Goal: Task Accomplishment & Management: Complete application form

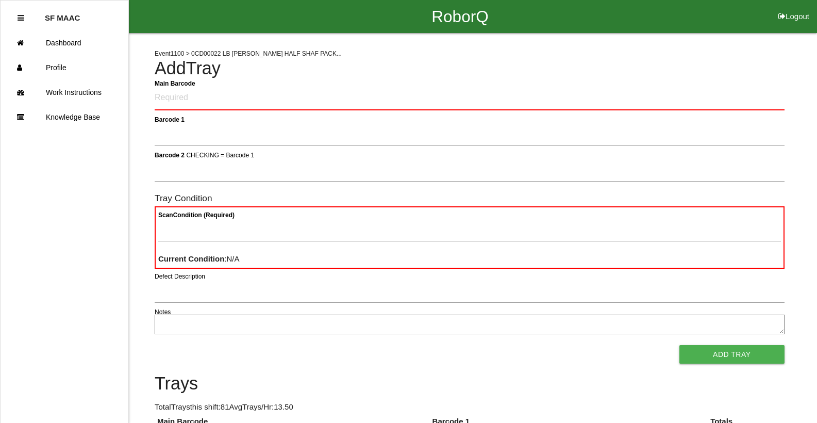
drag, startPoint x: 0, startPoint y: 0, endPoint x: 474, endPoint y: 233, distance: 528.2
click at [464, 194] on form "Main Barcode Barcode 1 Barcode 2 CHECKING = Barcode 1 Tray Condition Scan Condi…" at bounding box center [470, 225] width 630 height 278
click at [162, 93] on Barcode "Main Barcode" at bounding box center [470, 98] width 630 height 24
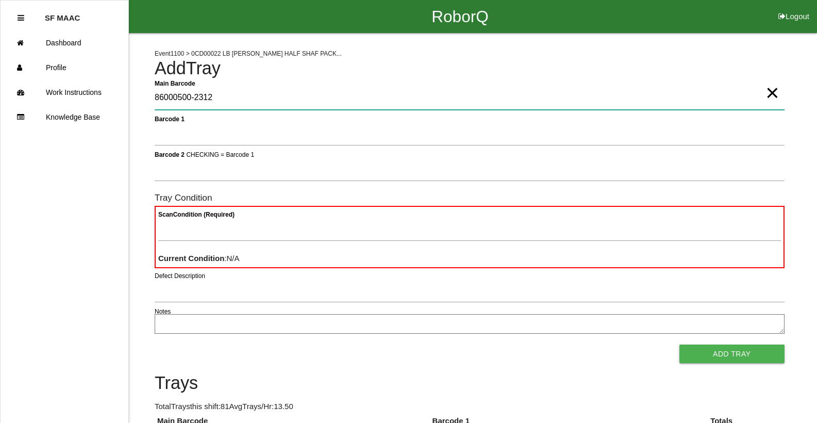
type Barcode "86000500-2312"
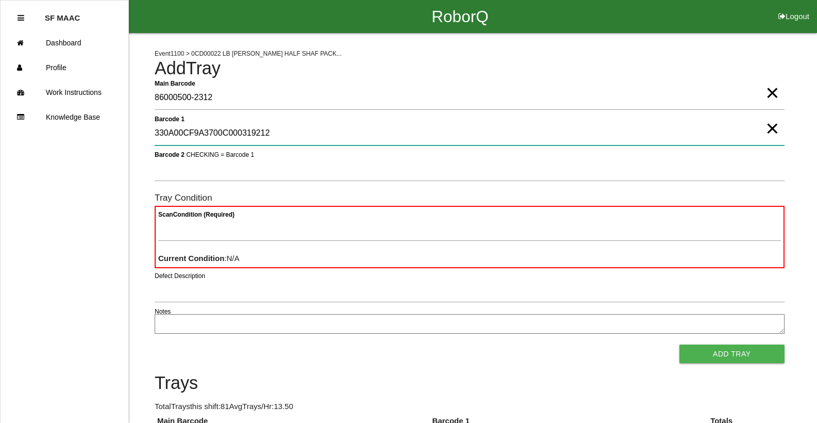
type 1 "330A00CF9A3700C000319212"
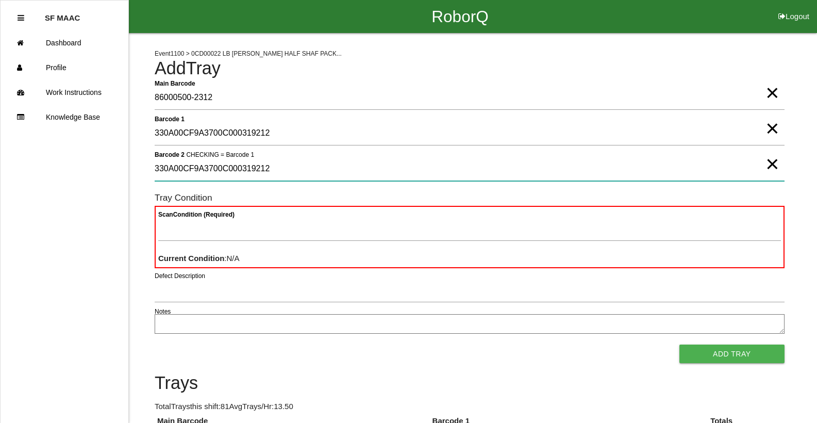
type 2 "330A00CF9A3700C000319212"
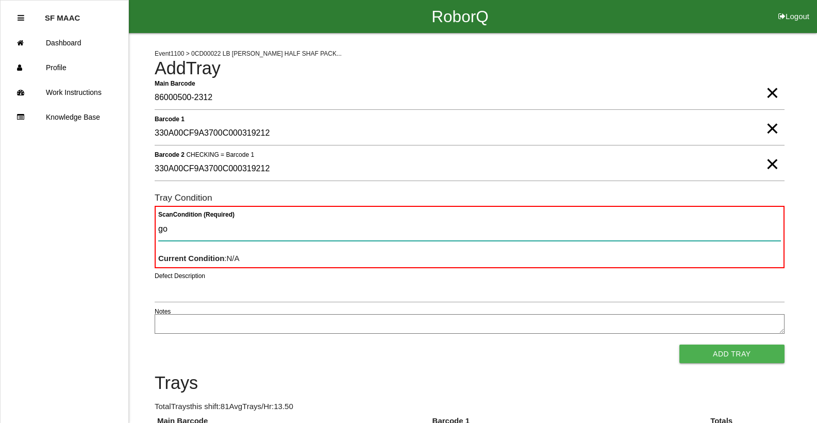
type Condition "goo"
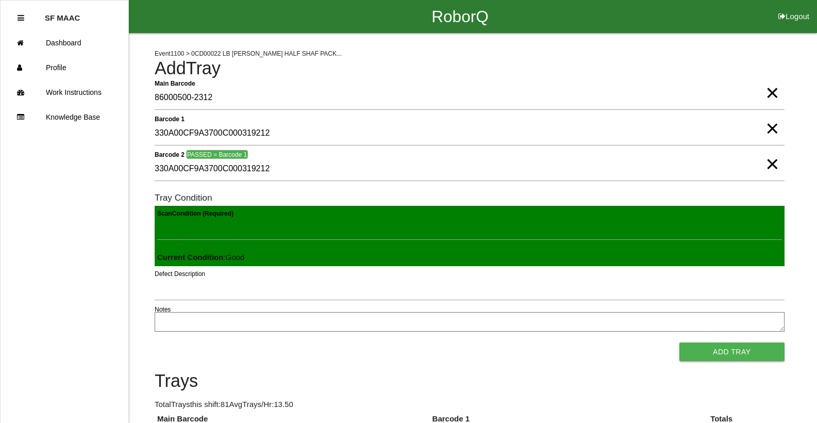
click at [680, 342] on button "Add Tray" at bounding box center [732, 351] width 105 height 19
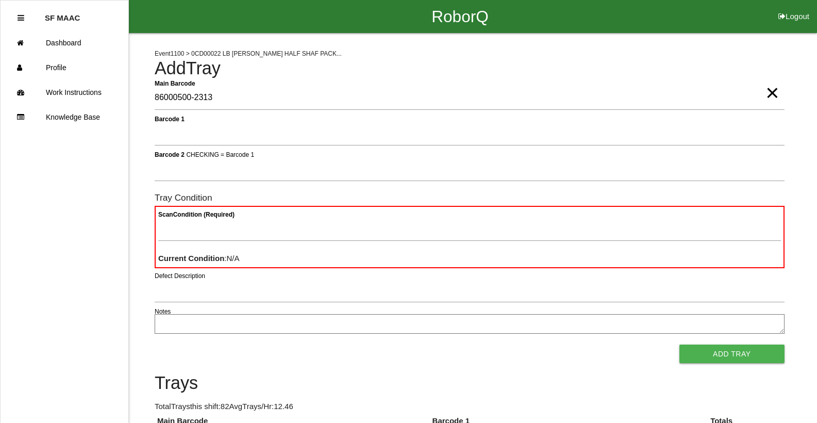
type Barcode "86000500-2313"
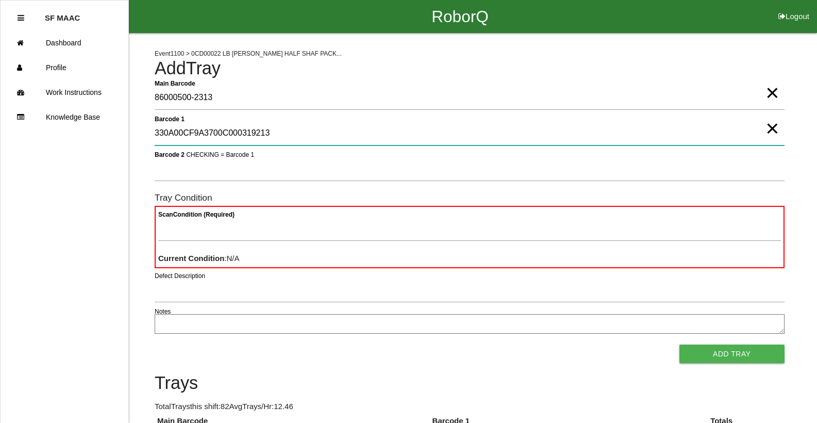
type 1 "330A00CF9A3700C000319213"
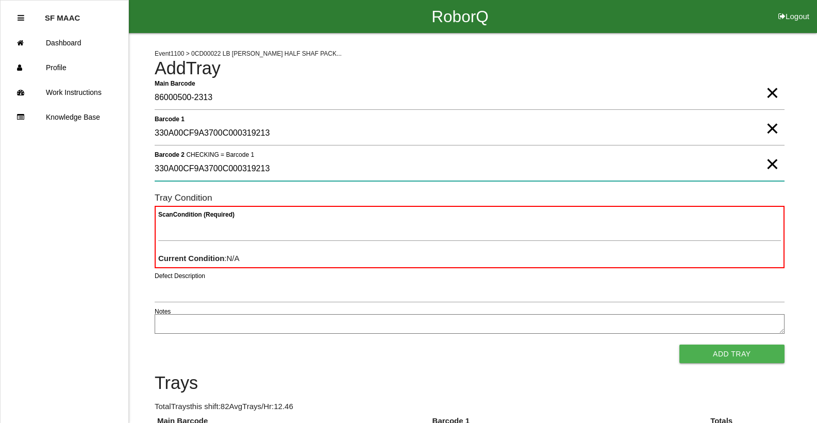
type 2 "330A00CF9A3700C000319213"
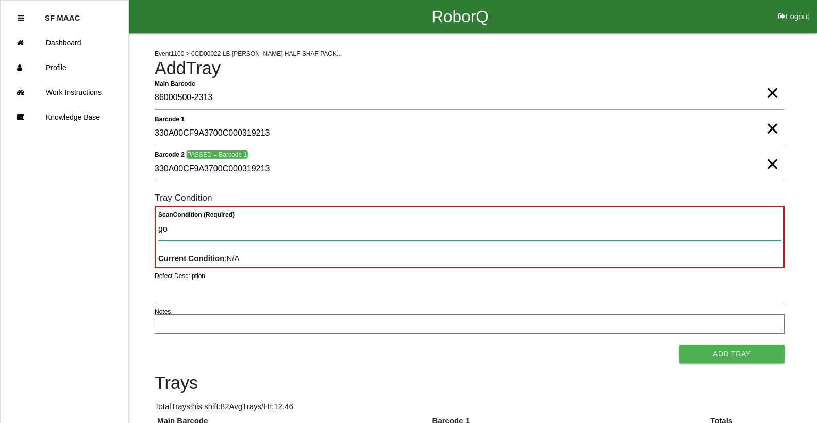
type Condition "goo"
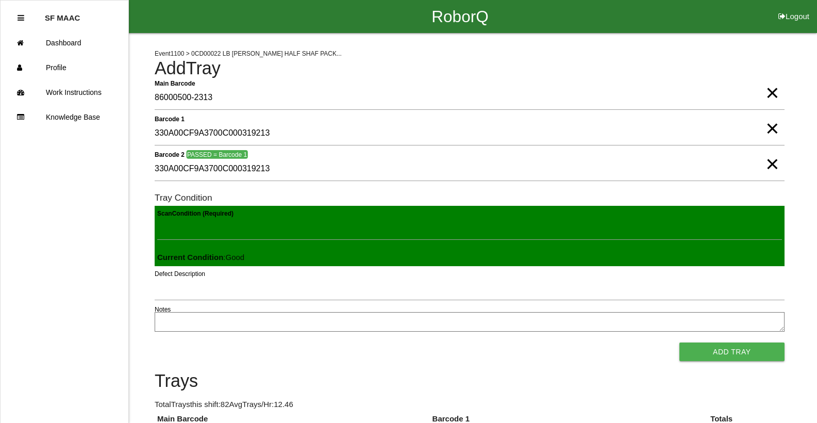
click at [680, 342] on button "Add Tray" at bounding box center [732, 351] width 105 height 19
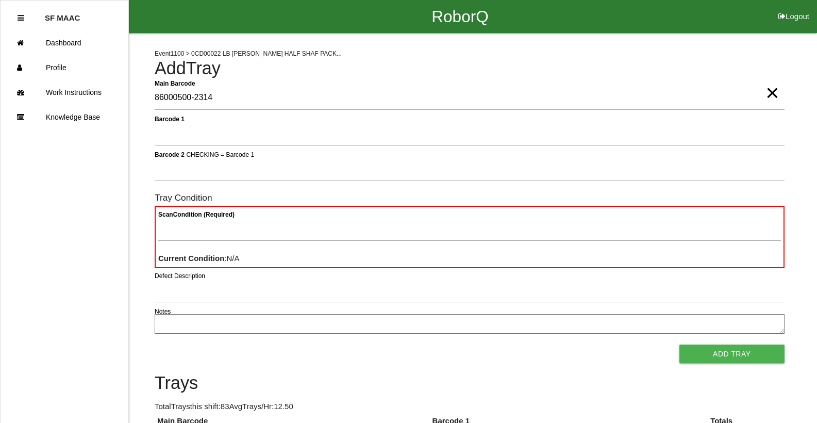
type Barcode "86000500-2314"
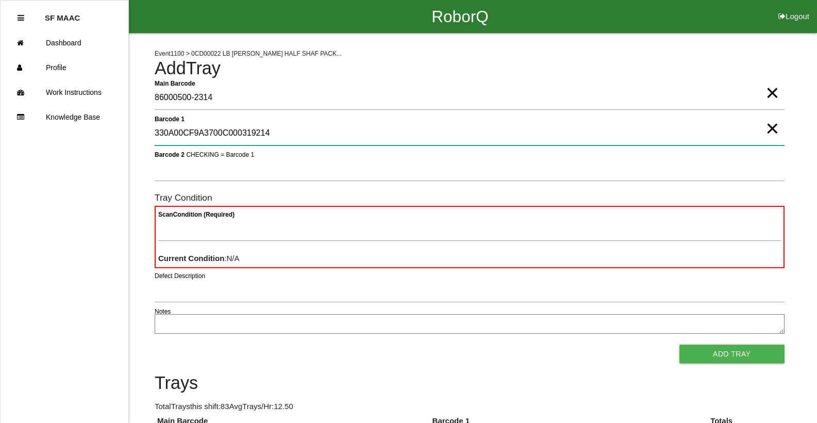
type 1 "330A00CF9A3700C000319214"
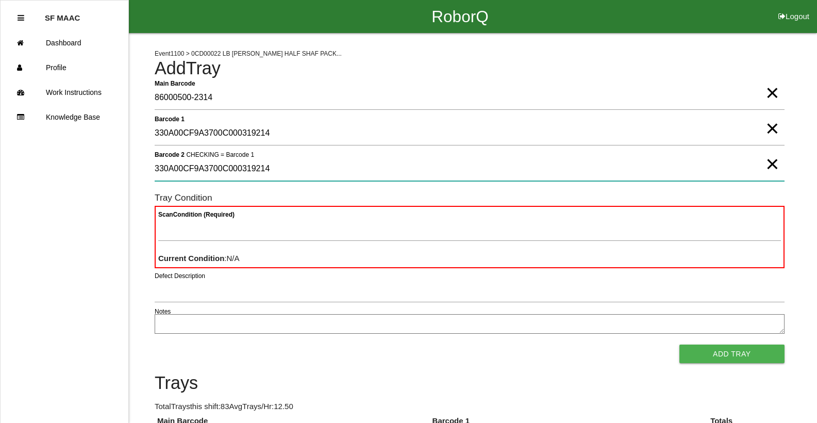
type 2 "330A00CF9A3700C000319214"
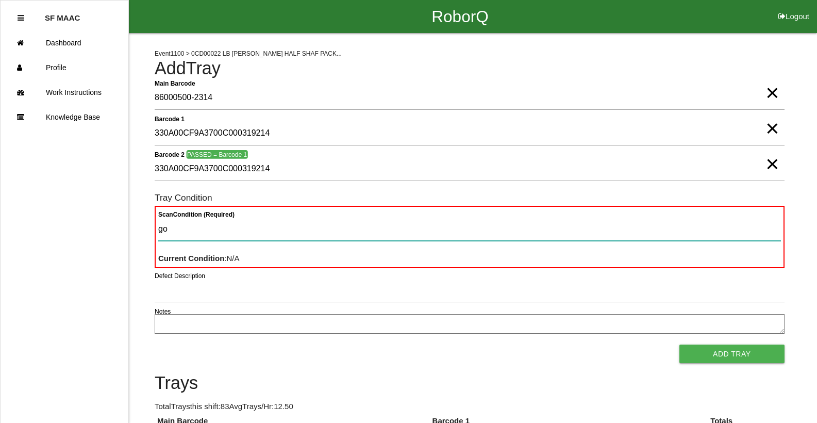
type Condition "goo"
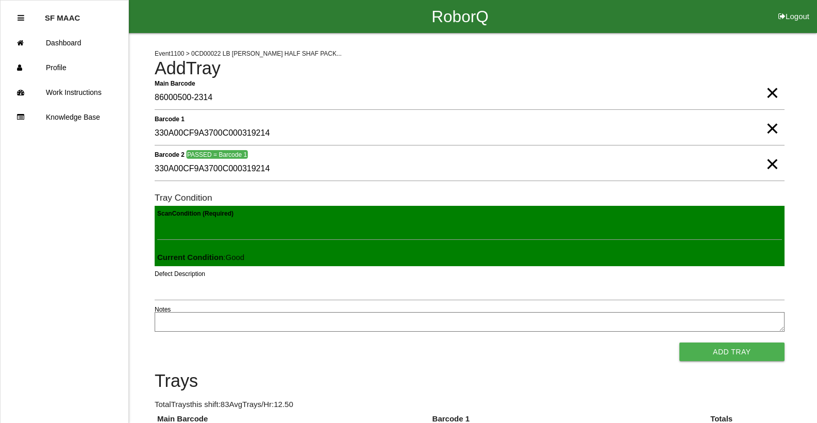
click at [680, 342] on button "Add Tray" at bounding box center [732, 351] width 105 height 19
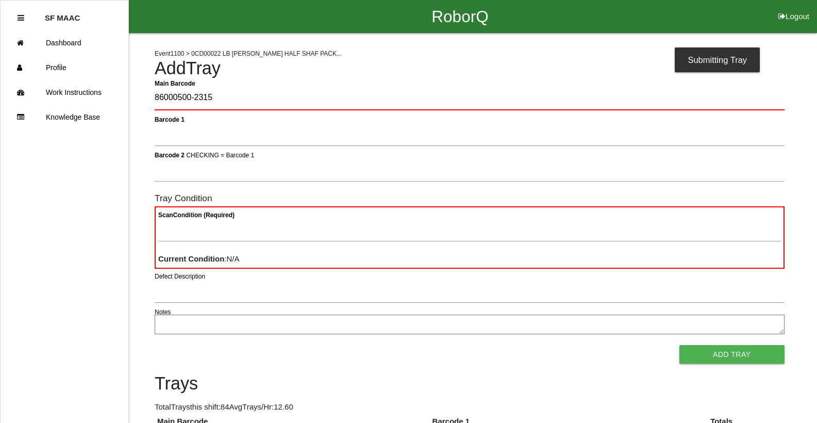
type Barcode "86000500-2315"
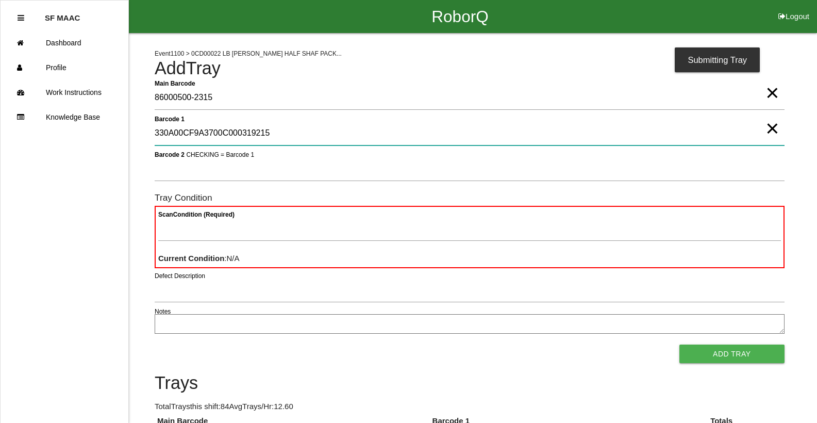
type 1 "330A00CF9A3700C000319215"
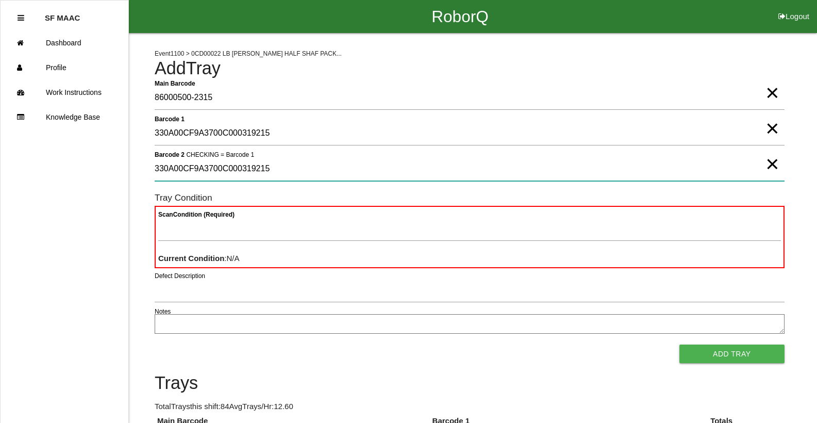
type 2 "330A00CF9A3700C000319215"
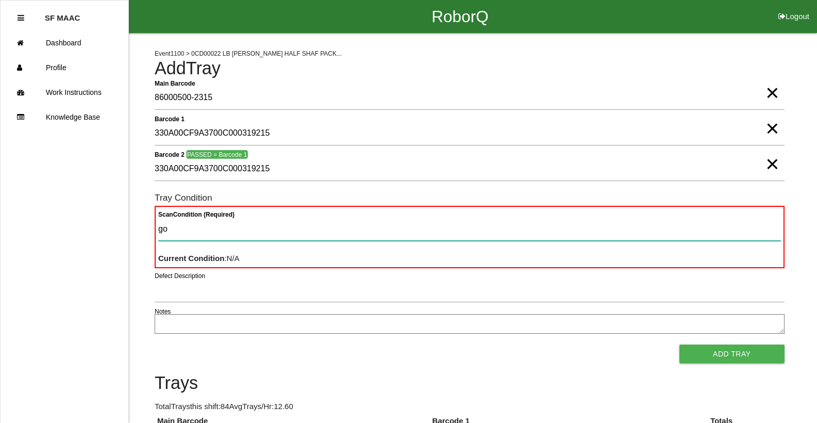
type Condition "goo"
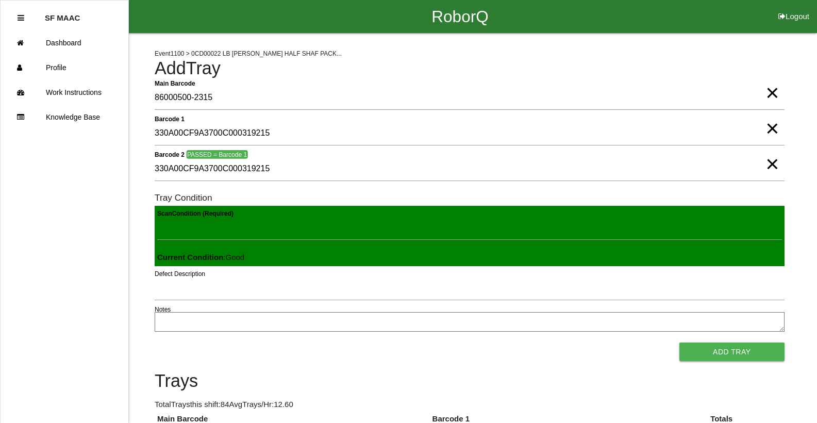
click at [680, 342] on button "Add Tray" at bounding box center [732, 351] width 105 height 19
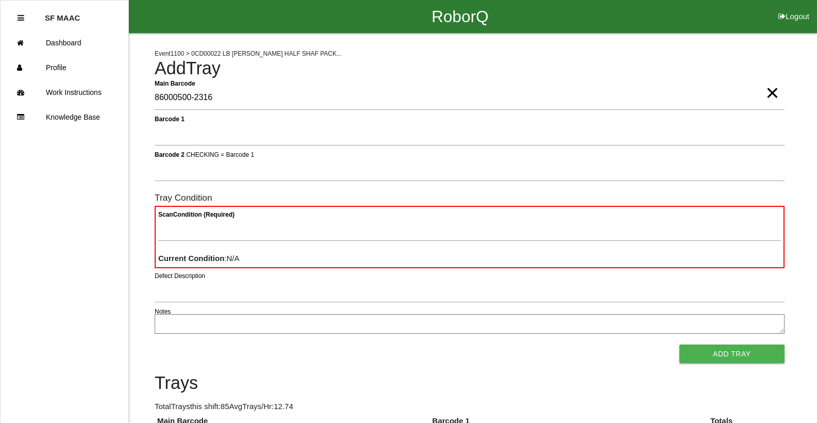
type Barcode "86000500-2316"
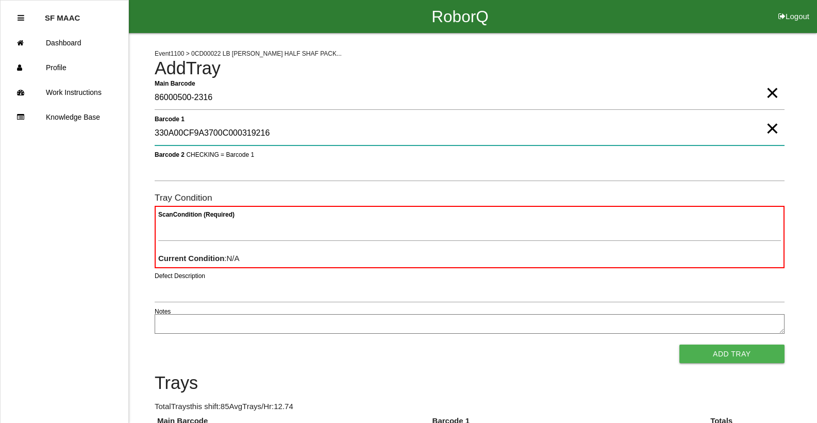
type 1 "330A00CF9A3700C000319216"
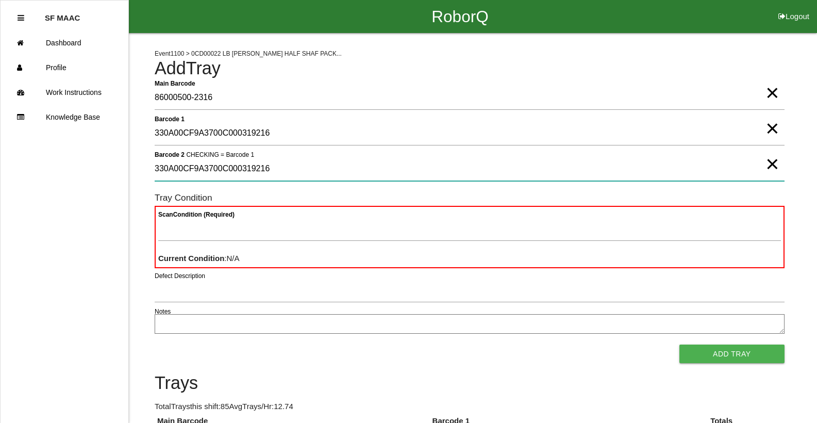
type 2 "330A00CF9A3700C000319216"
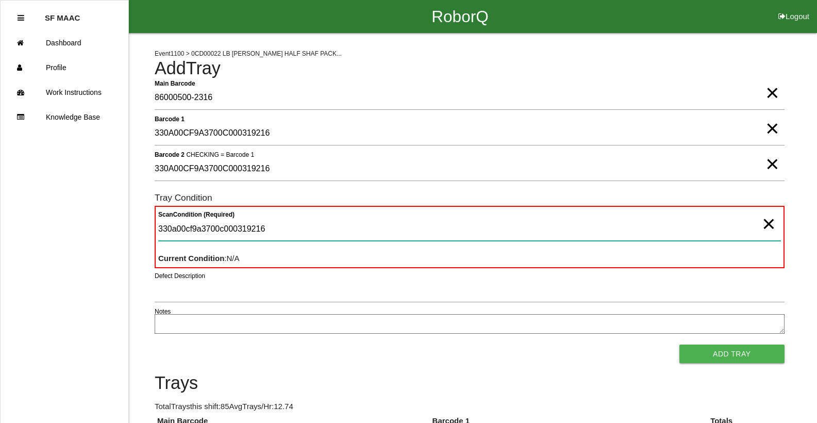
type Condition "330a00cf9a3700c000319216"
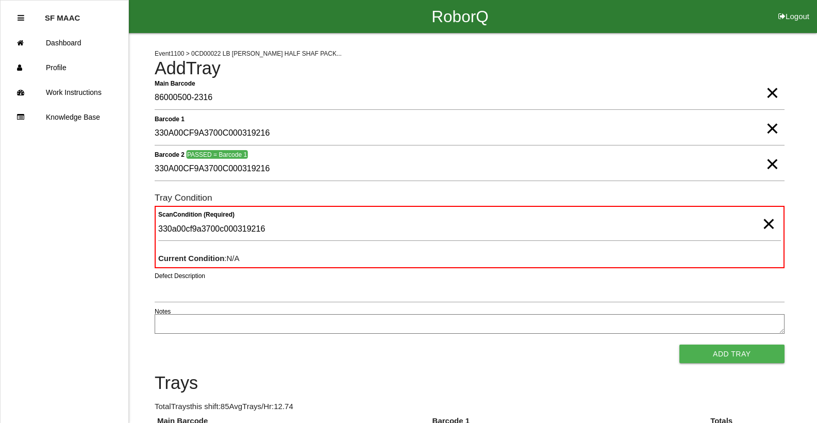
click at [766, 220] on span "×" at bounding box center [768, 213] width 13 height 21
click at [728, 245] on div "Scan Condition (Required) Current Condition : N/A" at bounding box center [470, 237] width 630 height 62
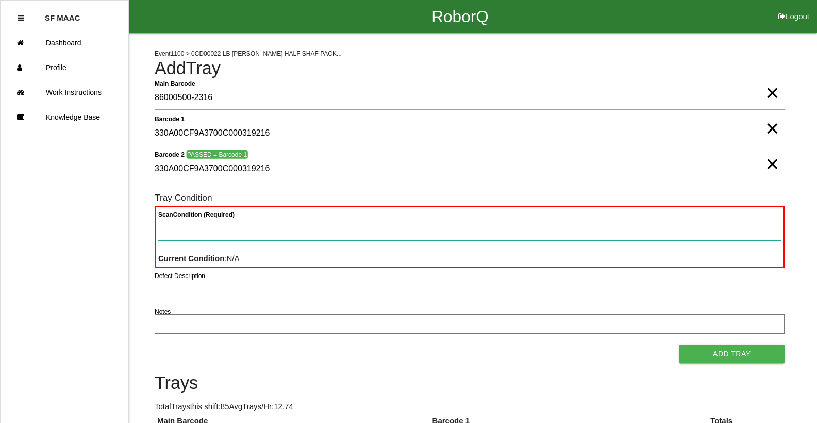
click at [563, 220] on Condition "Scan Condition (Required)" at bounding box center [469, 229] width 623 height 24
type Condition "goo"
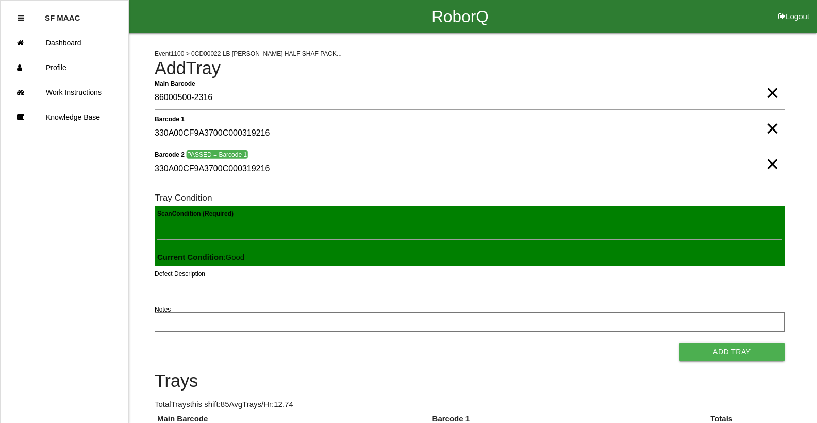
click at [680, 342] on button "Add Tray" at bounding box center [732, 351] width 105 height 19
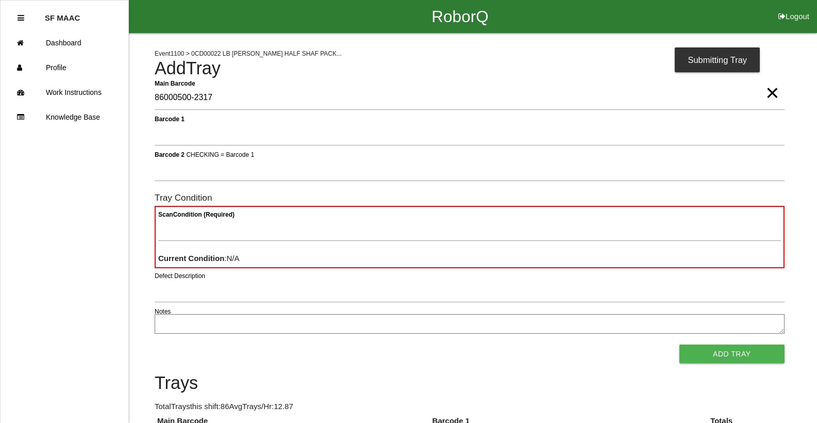
type Barcode "86000500-2317"
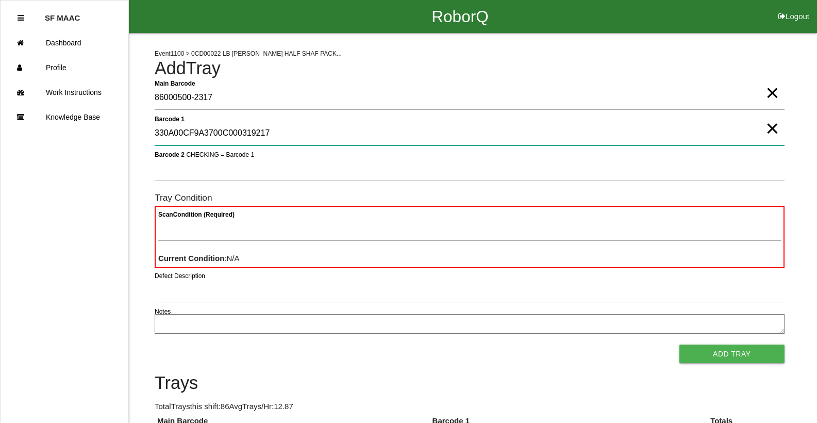
type 1 "330A00CF9A3700C000319217"
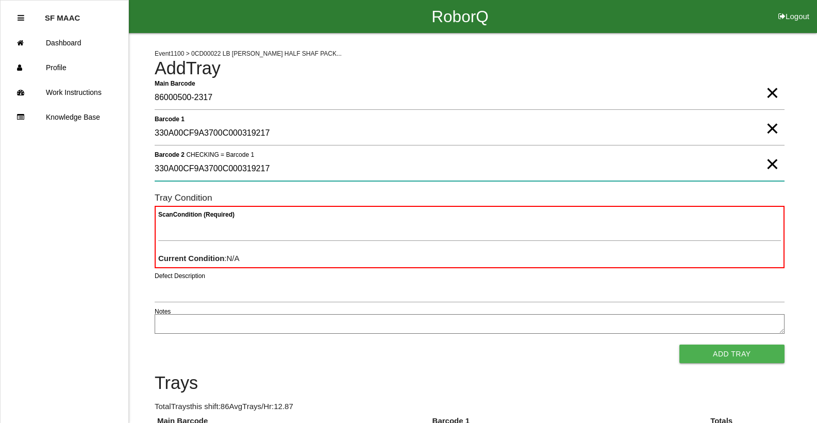
type 2 "330A00CF9A3700C000319217"
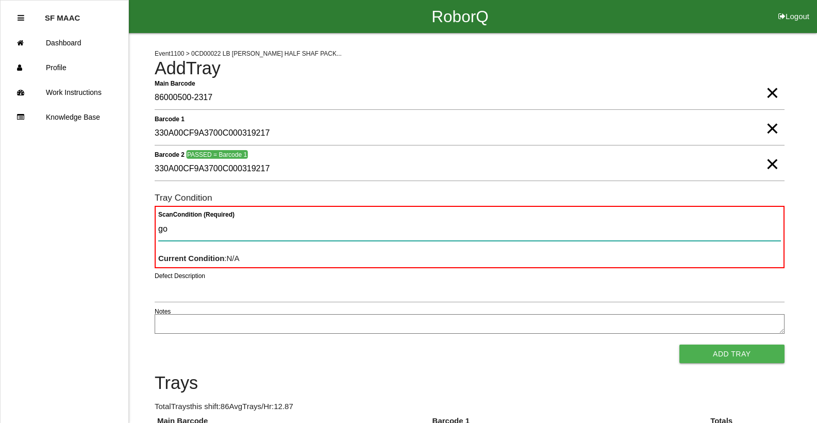
type Condition "goo"
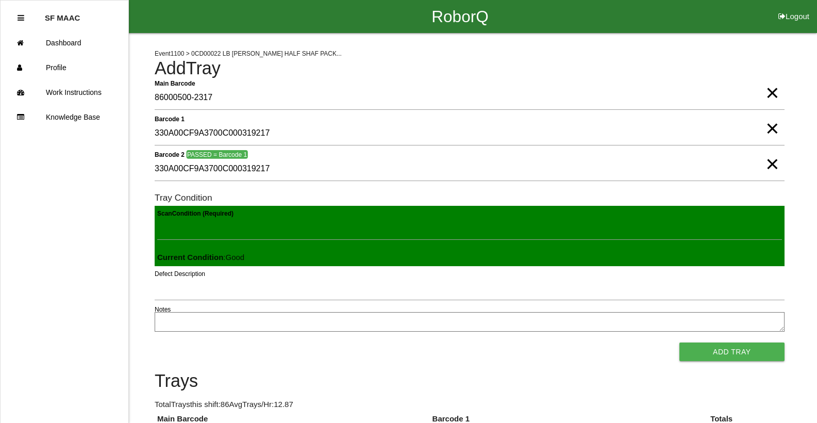
click at [680, 342] on button "Add Tray" at bounding box center [732, 351] width 105 height 19
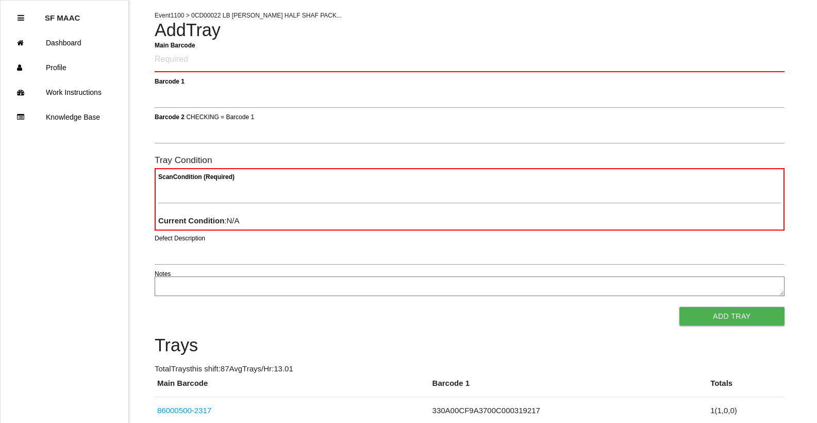
scroll to position [155, 0]
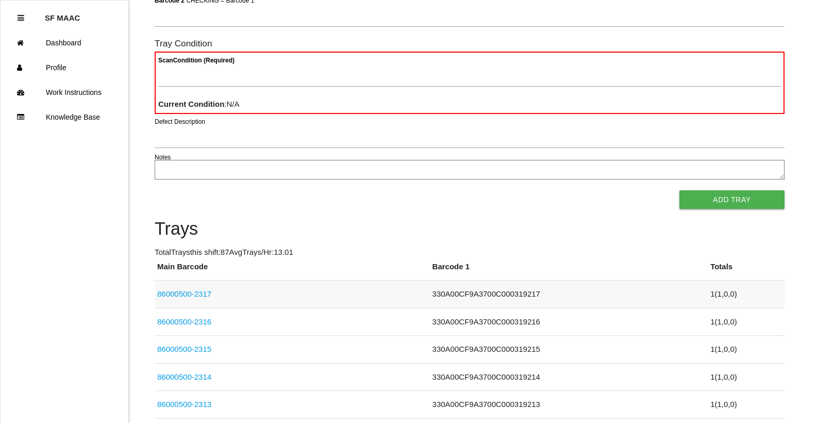
drag, startPoint x: 616, startPoint y: 227, endPoint x: 475, endPoint y: 280, distance: 150.6
click at [474, 282] on td "330A00CF9A3700C000319217" at bounding box center [569, 295] width 279 height 28
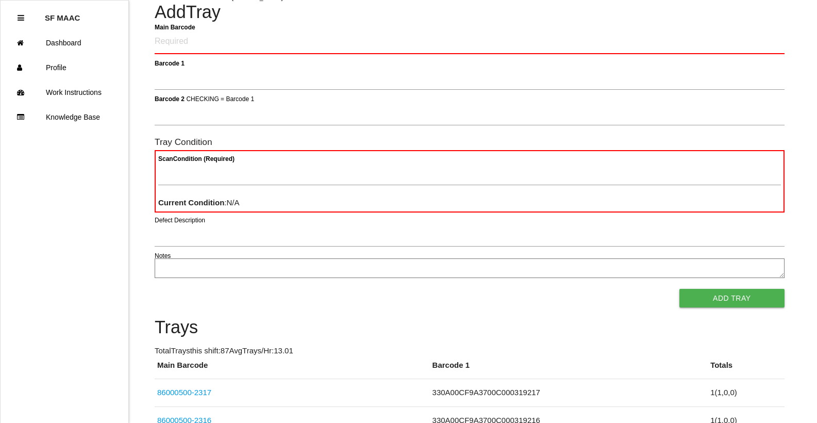
scroll to position [0, 0]
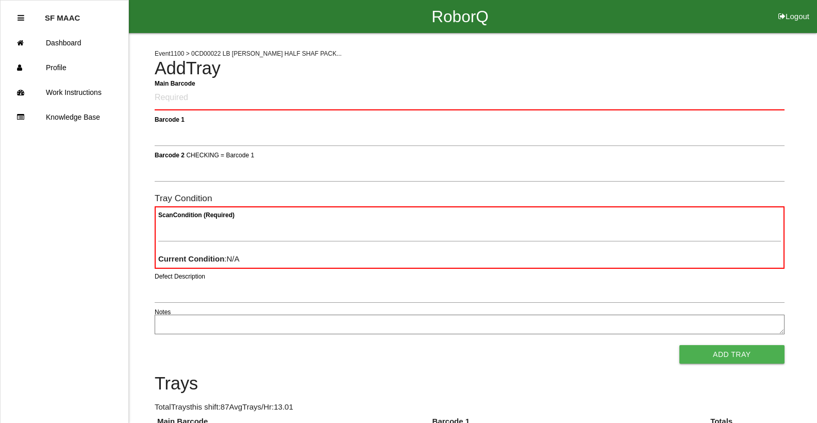
drag, startPoint x: 196, startPoint y: 94, endPoint x: 124, endPoint y: 167, distance: 102.1
click at [114, 169] on ul "SF MAAC Dashboard Profile Work Instructions Knowledge Base" at bounding box center [64, 211] width 129 height 423
click at [330, 102] on Barcode "Main Barcode" at bounding box center [470, 98] width 630 height 24
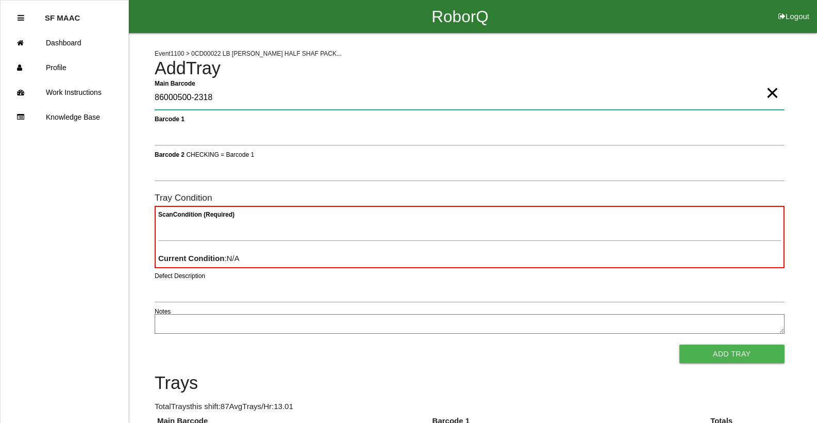
type Barcode "86000500-2318"
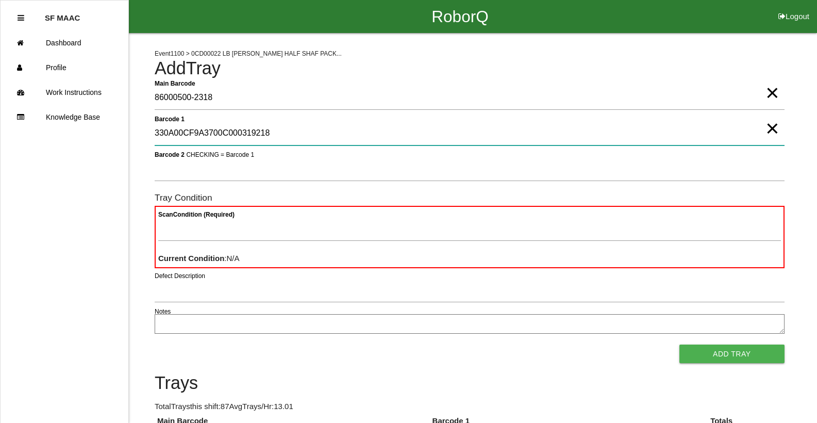
type 1 "330A00CF9A3700C000319218"
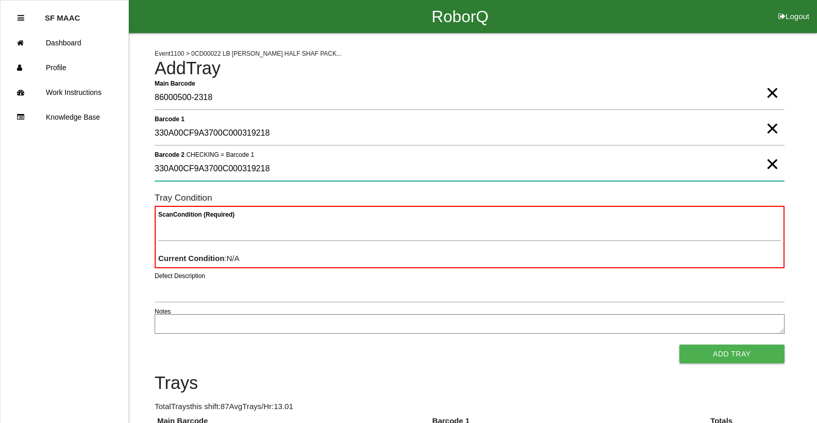
type 2 "330A00CF9A3700C000319218"
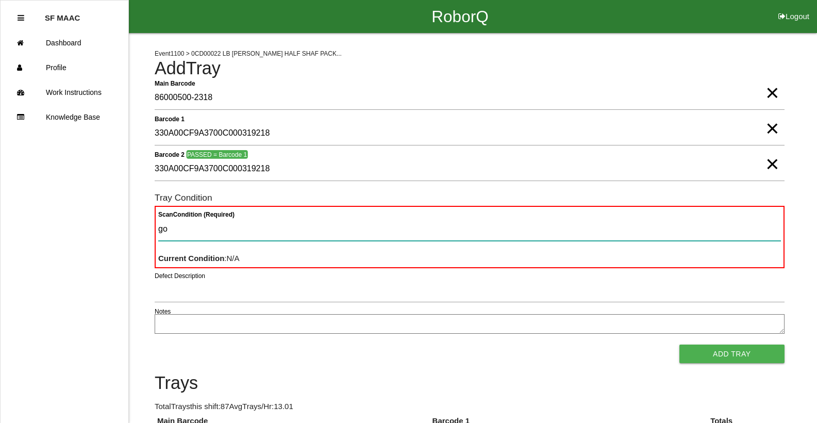
type Condition "goo"
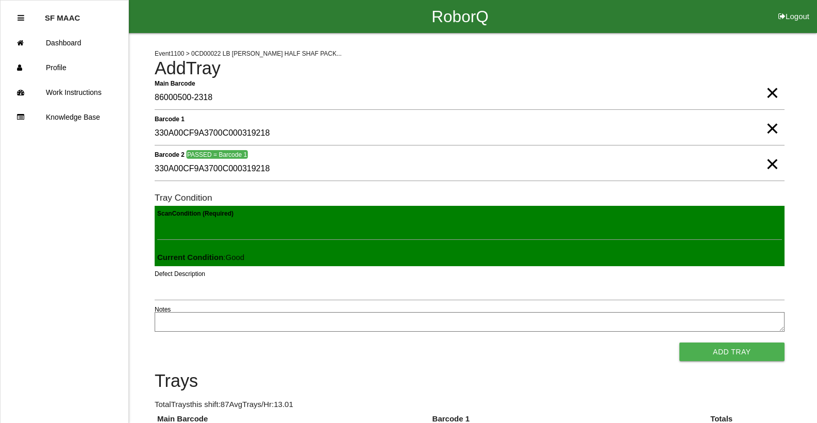
click at [680, 342] on button "Add Tray" at bounding box center [732, 351] width 105 height 19
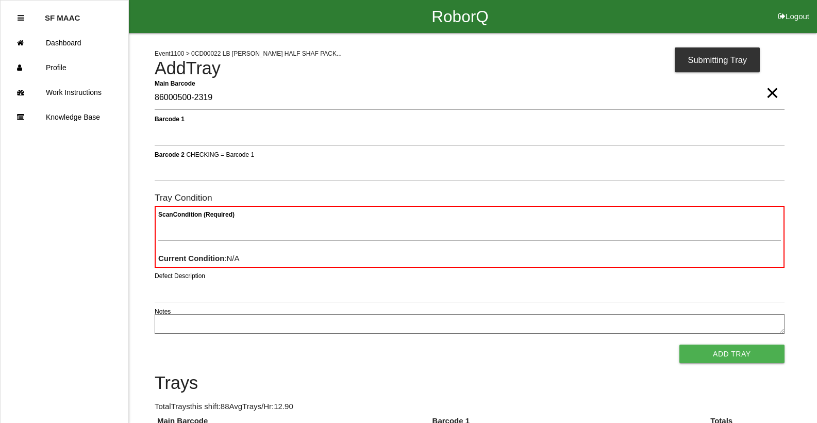
type Barcode "86000500-2319"
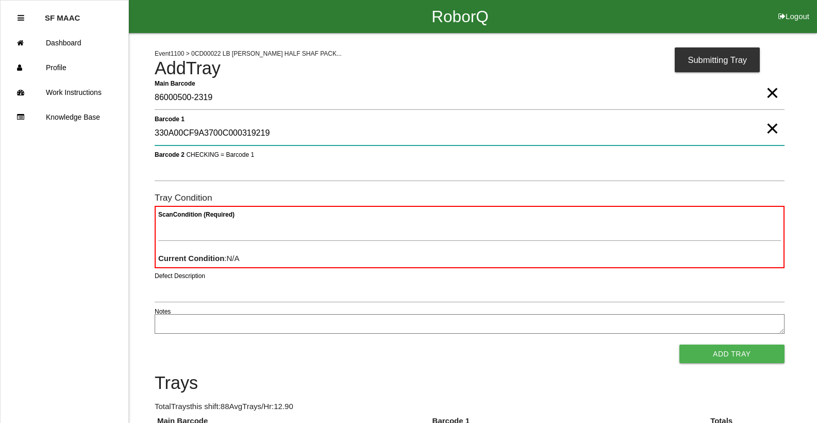
type 1 "330A00CF9A3700C000319219"
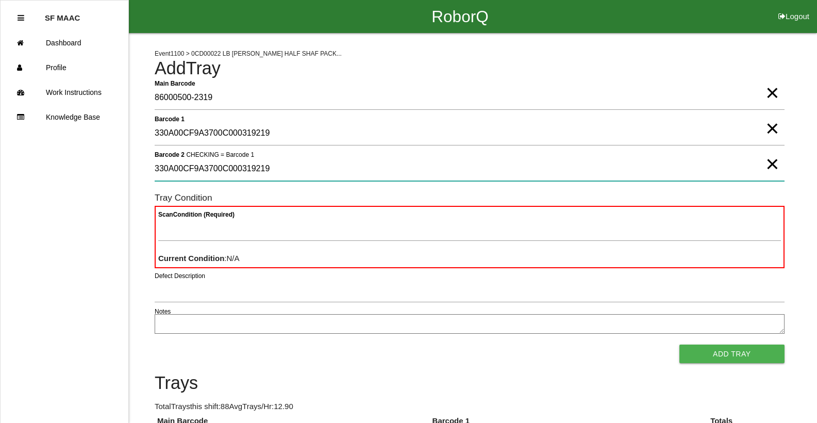
type 2 "330A00CF9A3700C000319219"
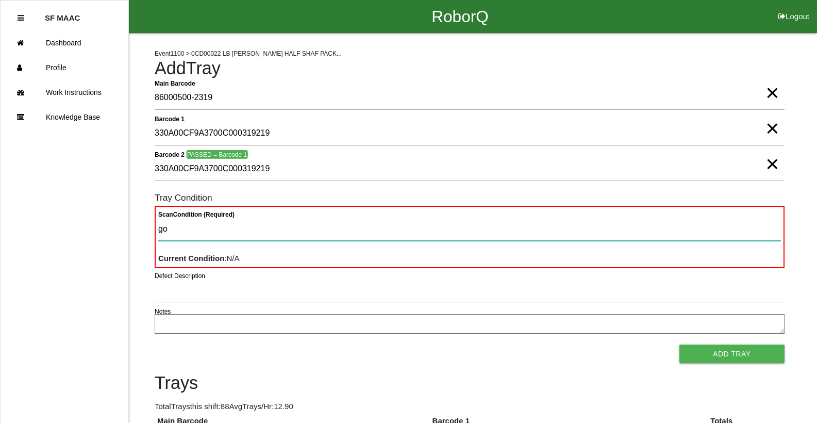
type Condition "goo"
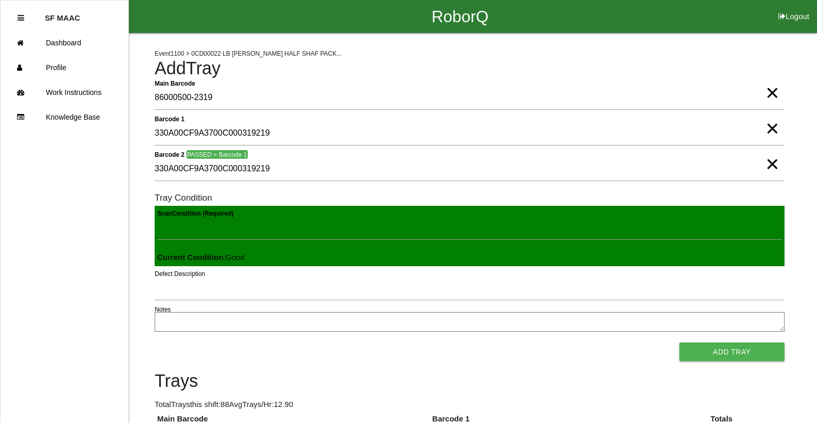
click at [680, 342] on button "Add Tray" at bounding box center [732, 351] width 105 height 19
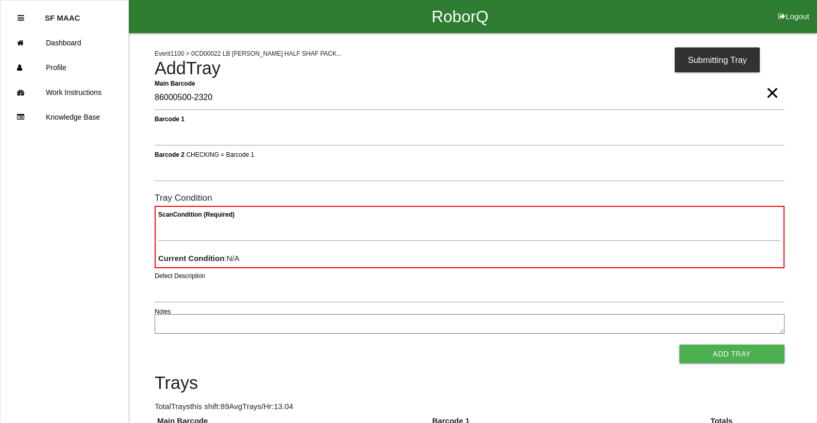
type Barcode "86000500-2320"
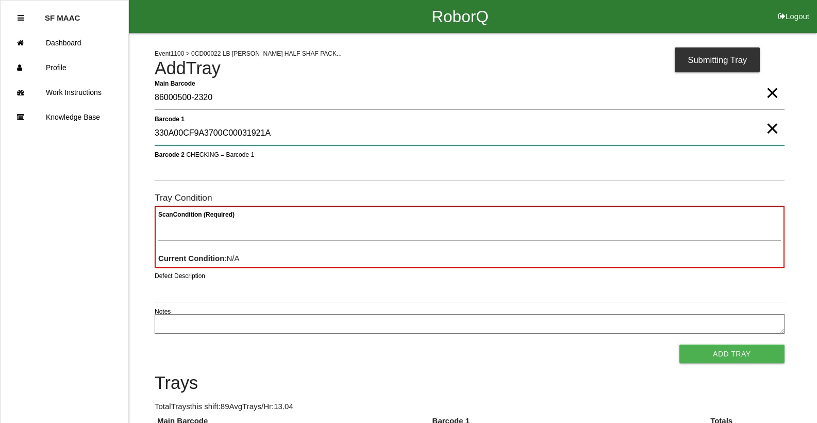
type 1 "330A00CF9A3700C00031921A"
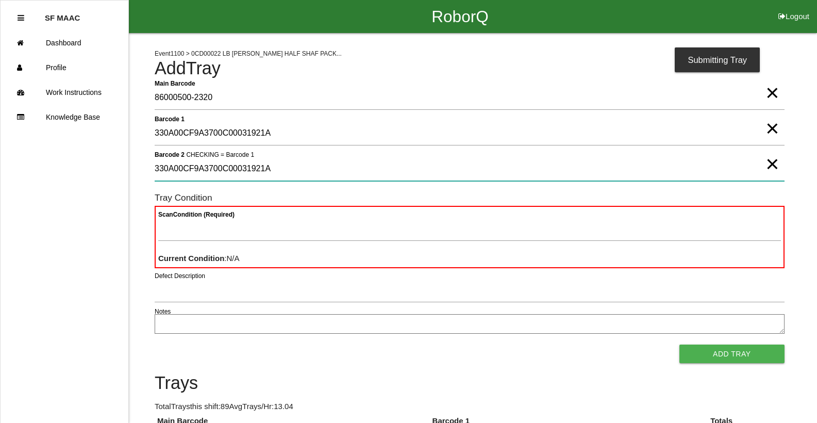
type 2 "330A00CF9A3700C00031921A"
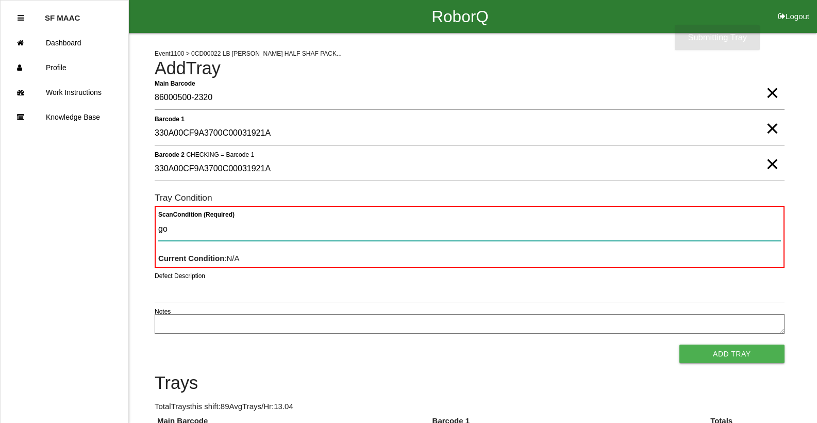
type Condition "goo"
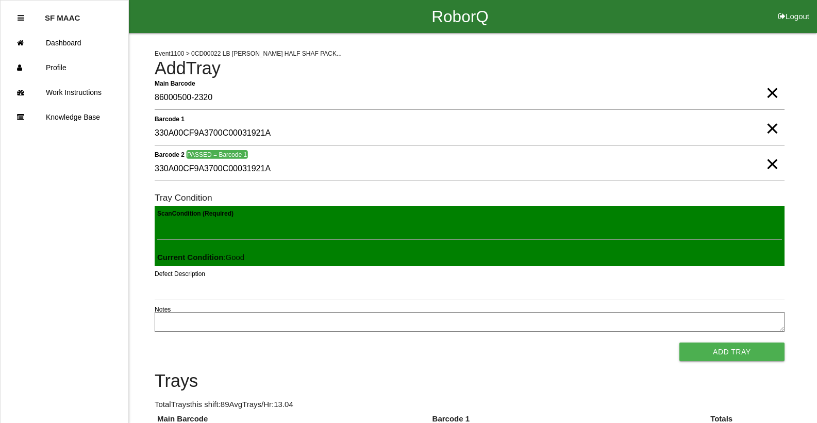
click at [680, 342] on button "Add Tray" at bounding box center [732, 351] width 105 height 19
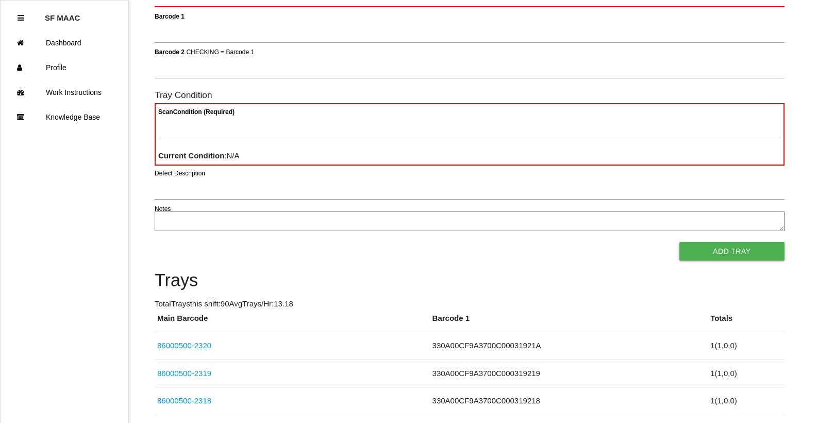
scroll to position [92, 0]
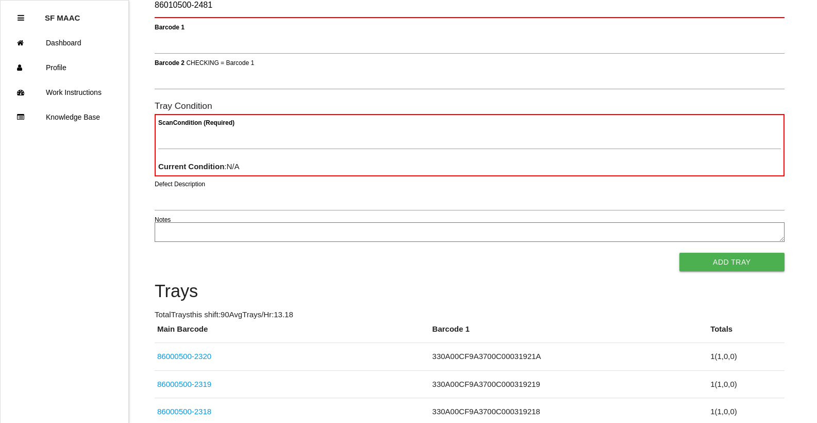
type Barcode "86010500-2481"
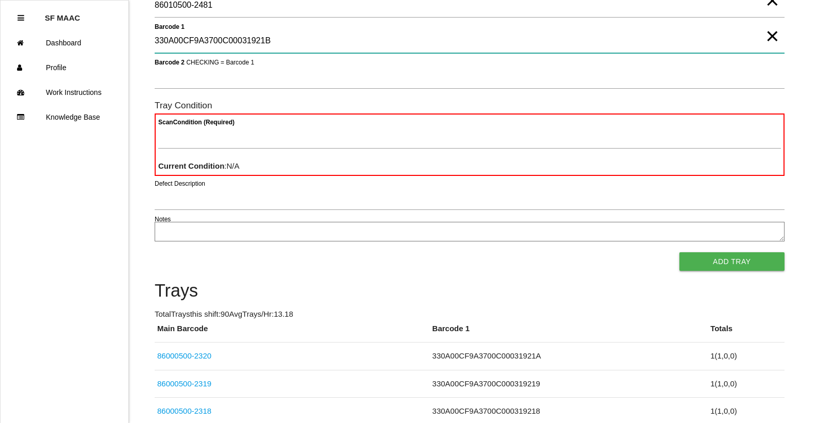
type 1 "330A00CF9A3700C00031921B"
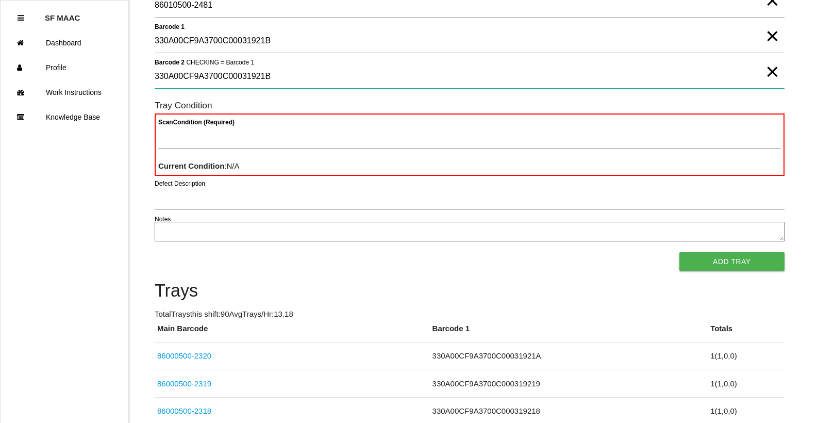
type 2 "330A00CF9A3700C00031921B"
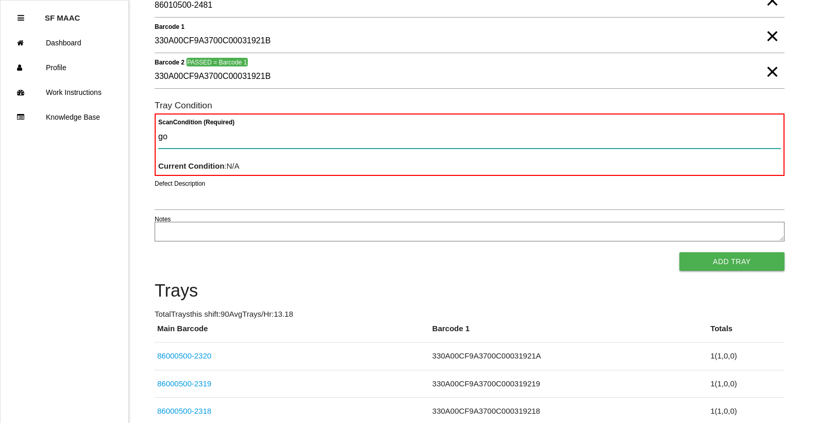
type Condition "goo"
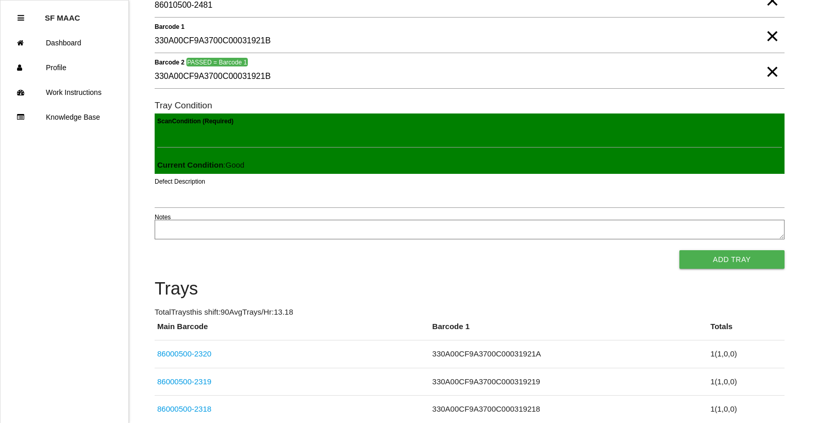
click at [680, 250] on button "Add Tray" at bounding box center [732, 259] width 105 height 19
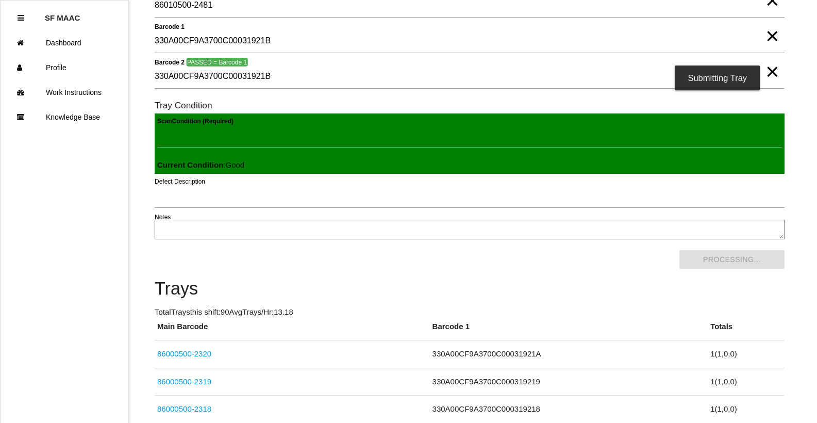
scroll to position [0, 0]
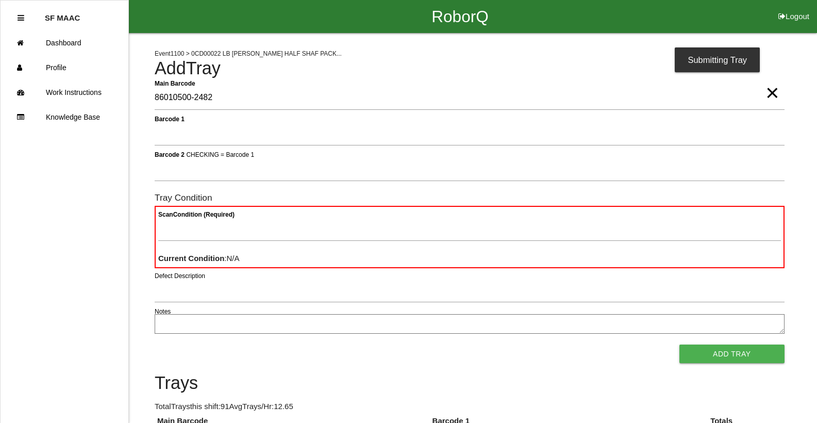
type Barcode "86010500-2482"
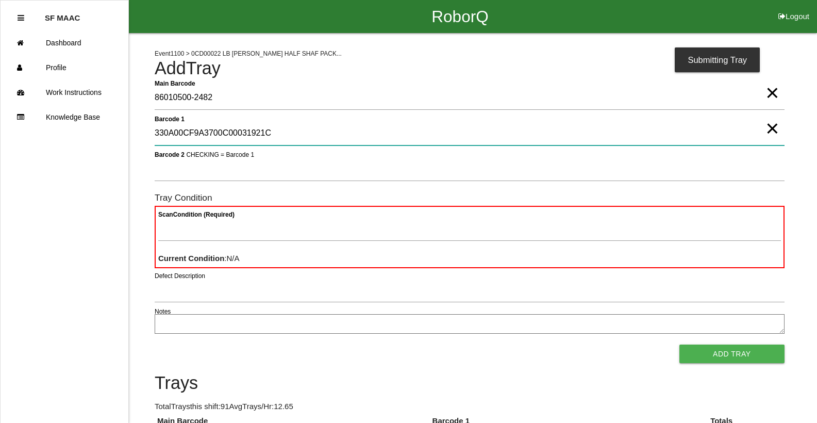
type 1 "330A00CF9A3700C00031921C"
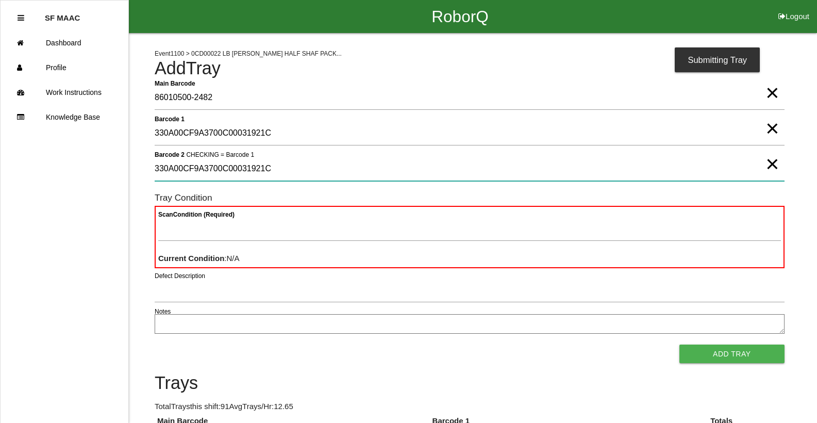
type 2 "330A00CF9A3700C00031921C"
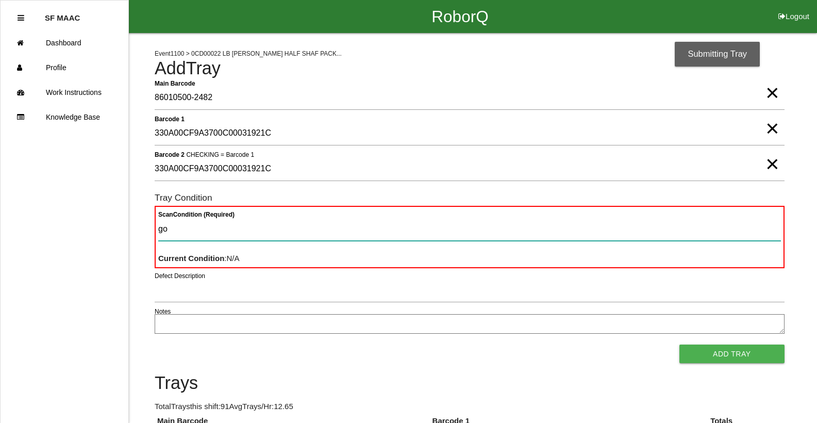
type Condition "goo"
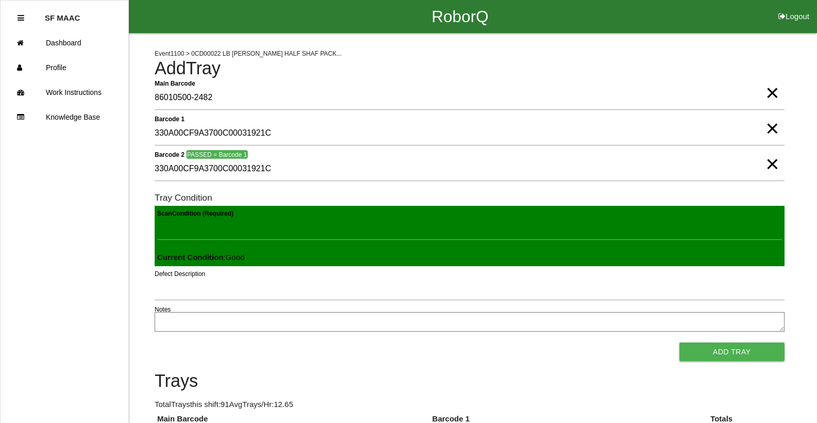
click at [680, 342] on button "Add Tray" at bounding box center [732, 351] width 105 height 19
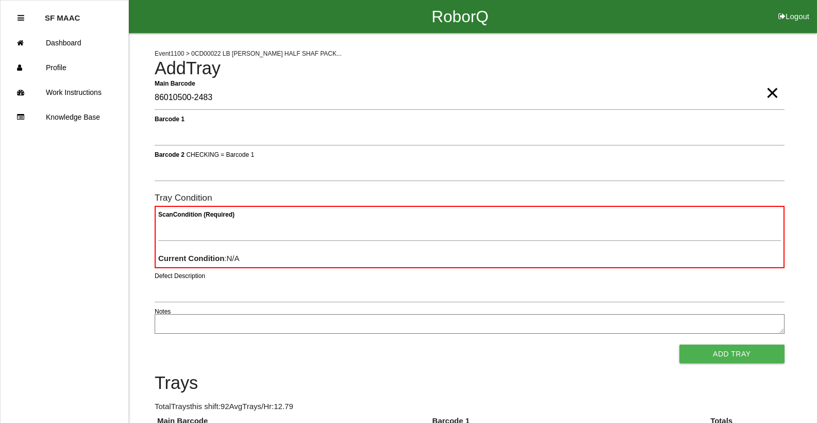
type Barcode "86010500-2483"
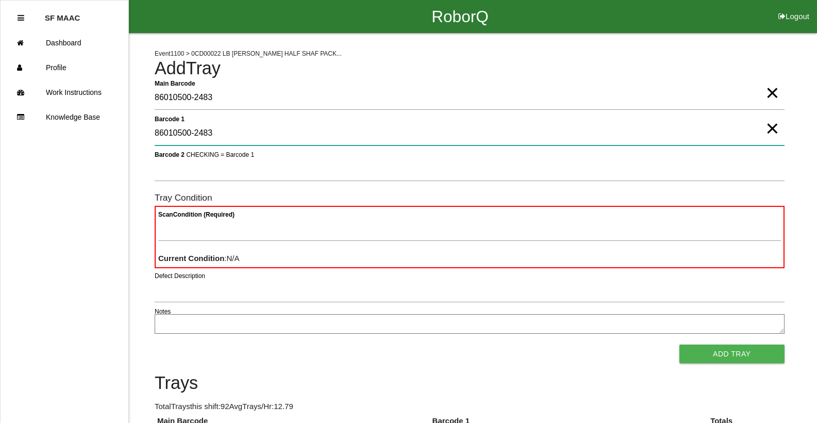
type 1 "86010500-2483"
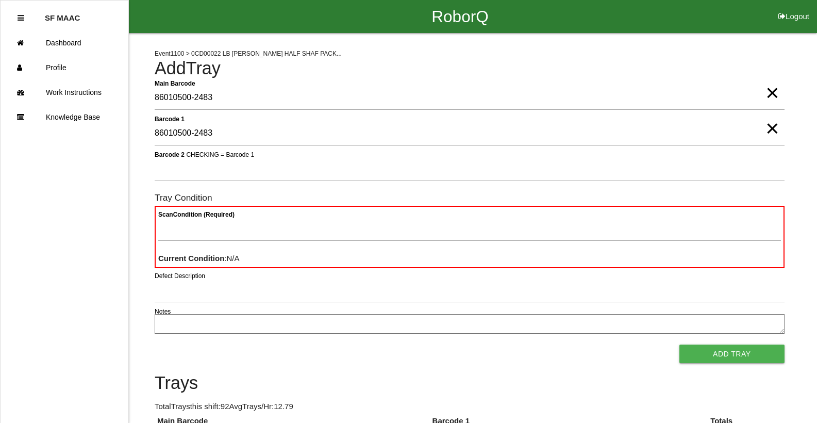
click at [772, 128] on span "×" at bounding box center [772, 118] width 13 height 21
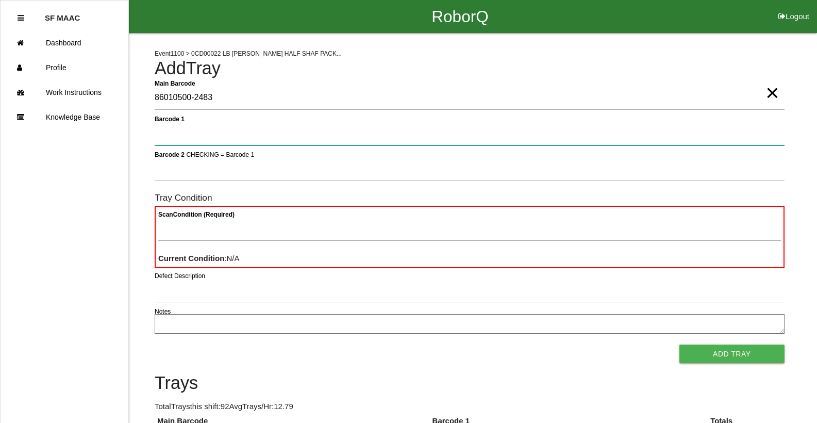
click at [760, 129] on 1 "Barcode 1" at bounding box center [470, 134] width 630 height 24
type 1 "330A00CF9A3700C00031921D"
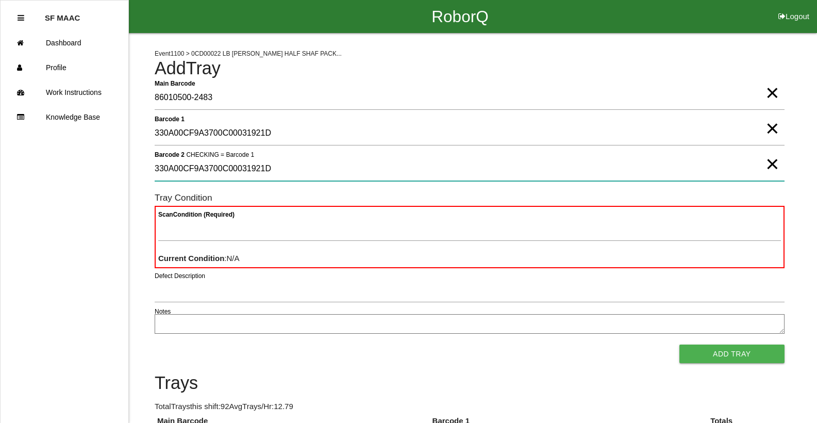
type 2 "330A00CF9A3700C00031921D"
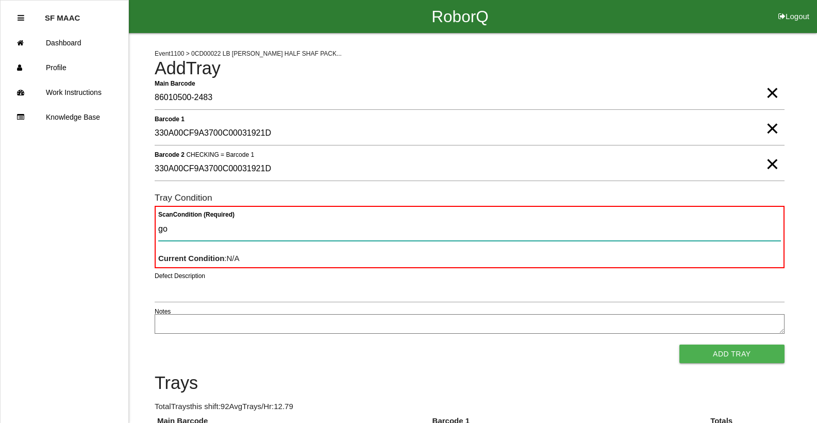
type Condition "goo"
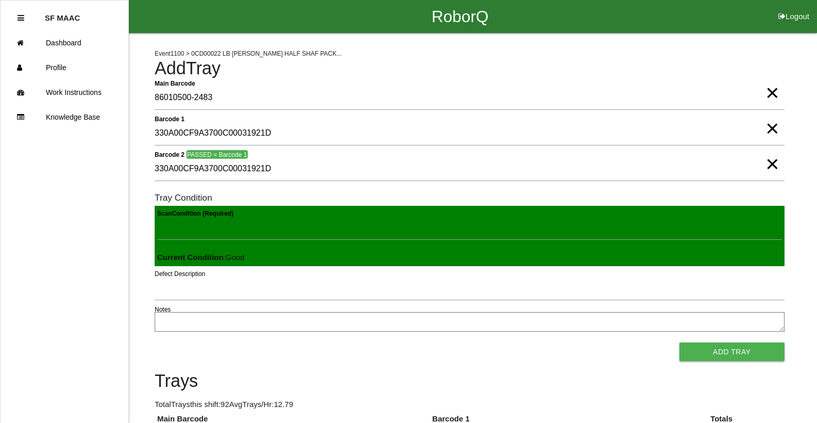
click at [680, 342] on button "Add Tray" at bounding box center [732, 351] width 105 height 19
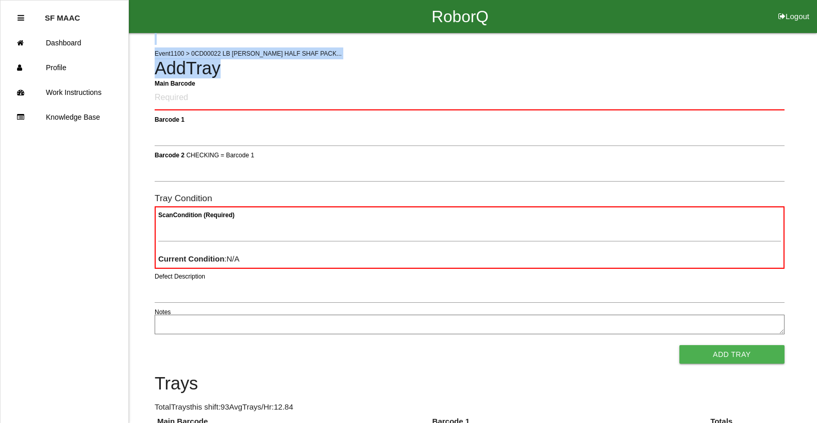
drag, startPoint x: 801, startPoint y: 40, endPoint x: 796, endPoint y: 75, distance: 35.4
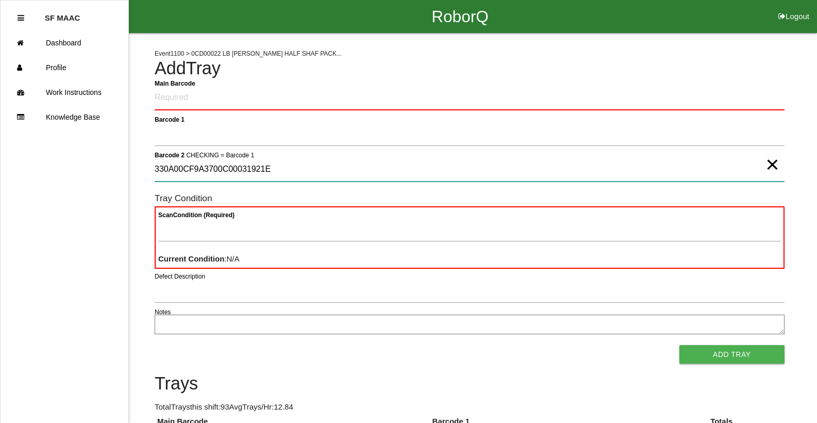
type 2 "330A00CF9A3700C00031921E"
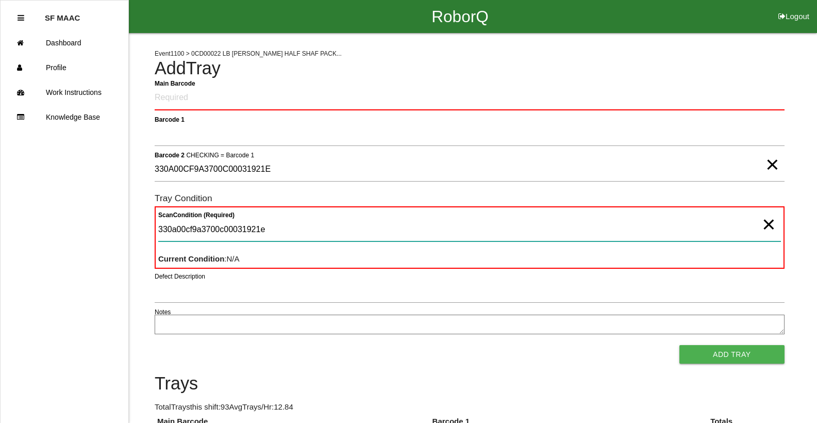
type Condition "330a00cf9a3700c00031921e"
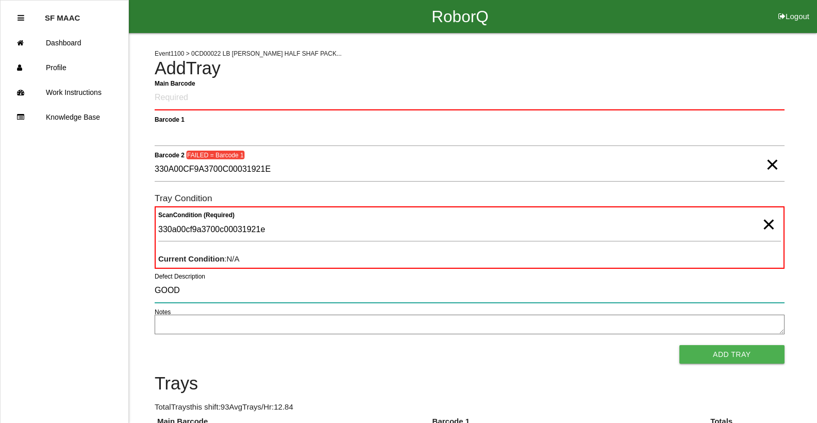
type input "GOOD"
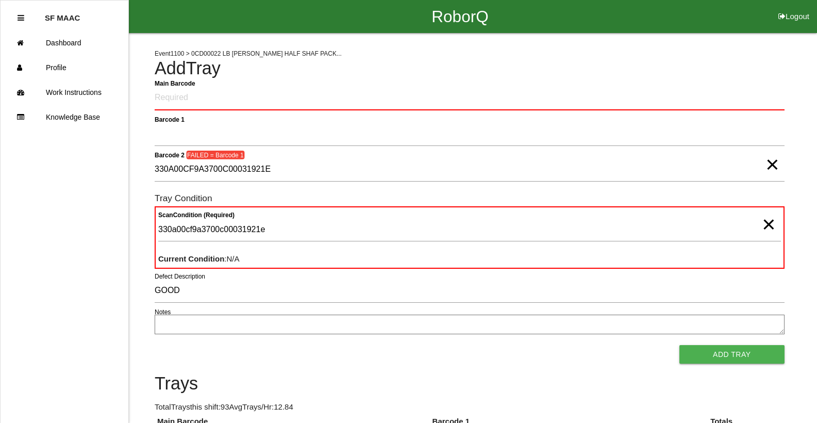
drag, startPoint x: 772, startPoint y: 224, endPoint x: 764, endPoint y: 223, distance: 7.8
click at [769, 223] on span "×" at bounding box center [768, 214] width 13 height 21
click at [463, 103] on Barcode "Main Barcode" at bounding box center [470, 98] width 630 height 24
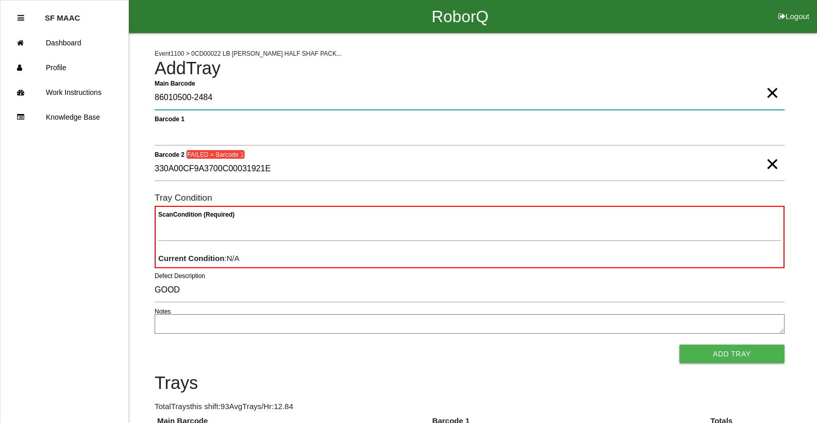
type Barcode "86010500-2484"
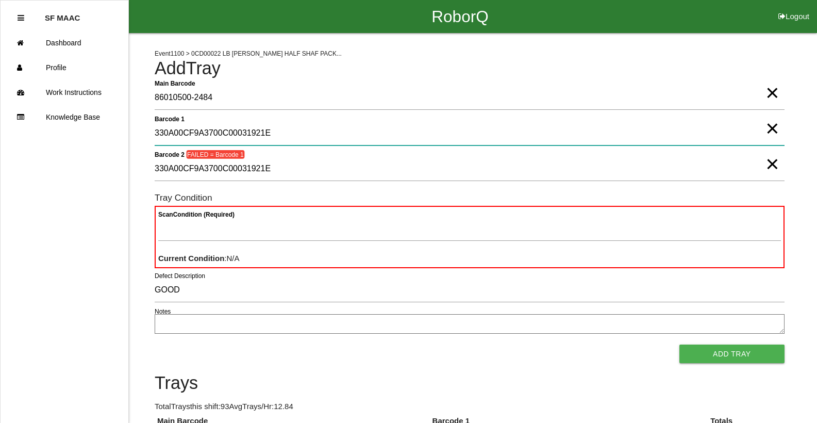
type 1 "330A00CF9A3700C00031921E"
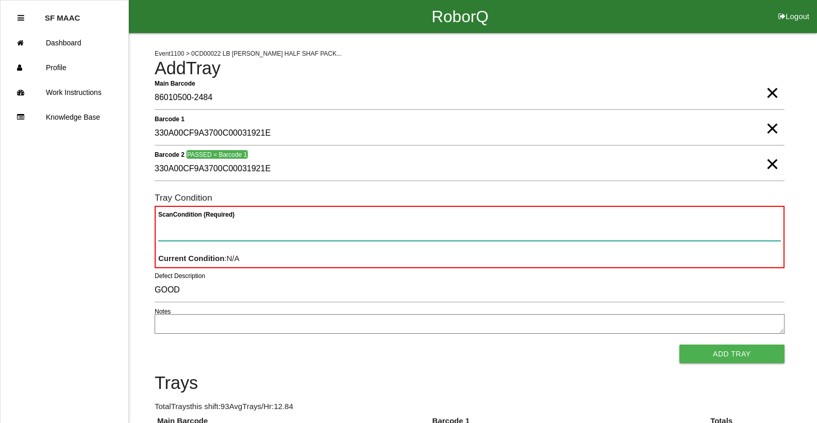
drag, startPoint x: 705, startPoint y: 235, endPoint x: 825, endPoint y: 69, distance: 205.0
click at [705, 233] on Condition "Scan Condition (Required)" at bounding box center [469, 229] width 623 height 24
type Condition "goo"
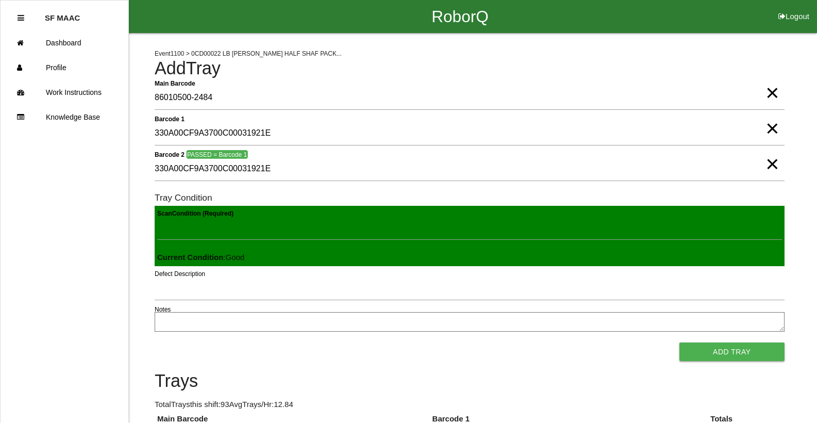
click at [680, 342] on button "Add Tray" at bounding box center [732, 351] width 105 height 19
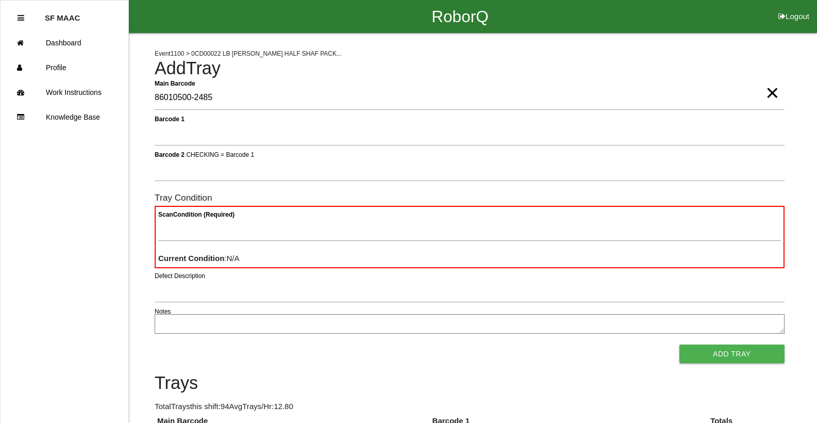
type Barcode "86010500-2485"
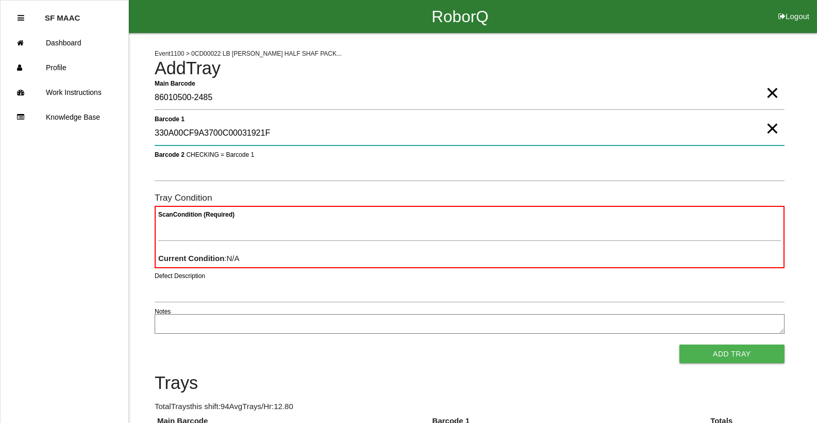
type 1 "330A00CF9A3700C00031921F"
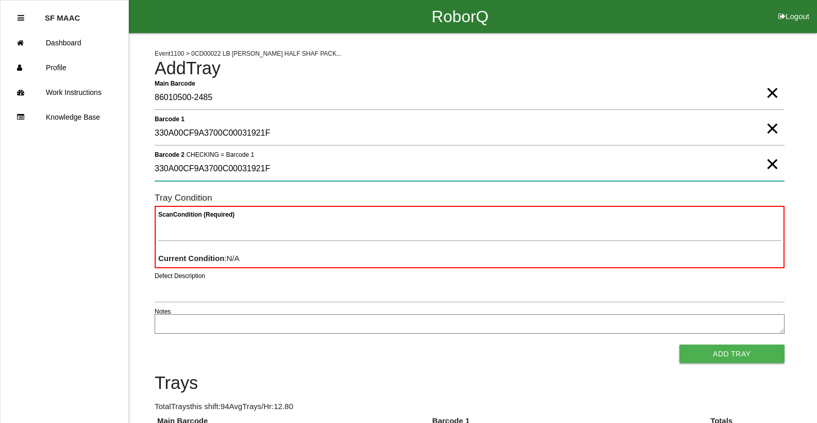
type 2 "330A00CF9A3700C00031921F"
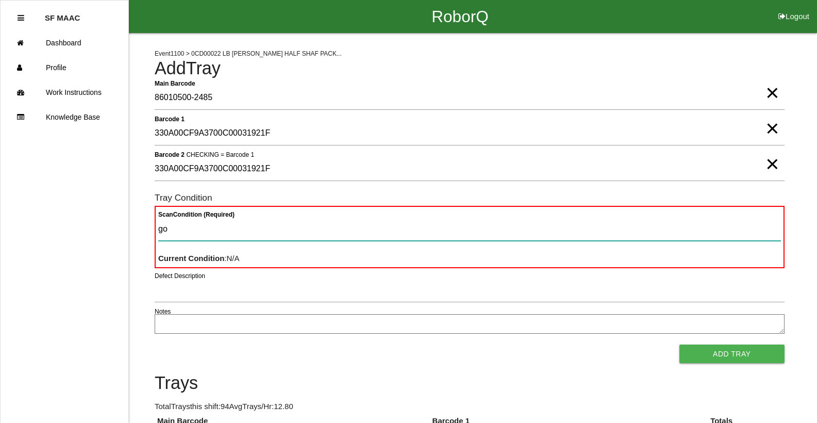
type Condition "goo"
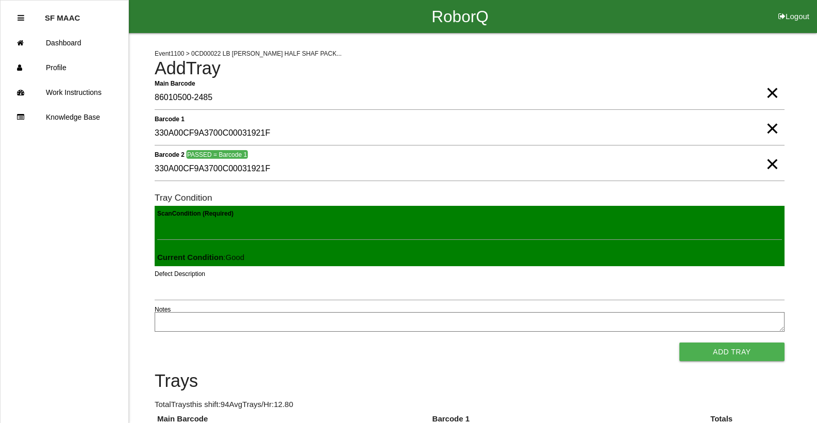
click at [680, 342] on button "Add Tray" at bounding box center [732, 351] width 105 height 19
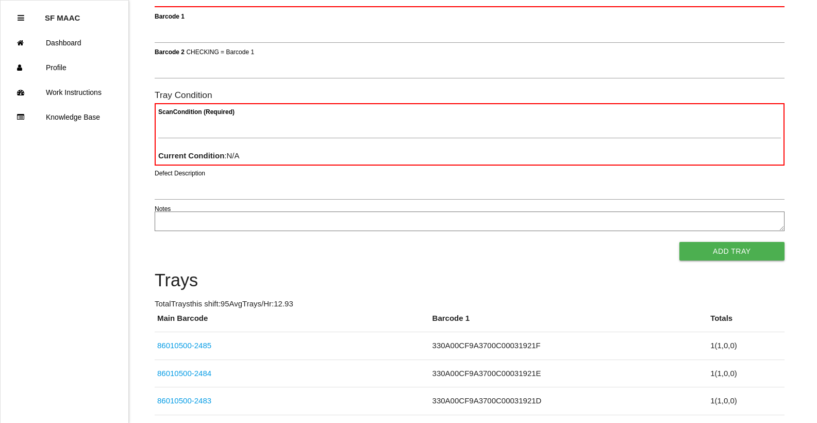
scroll to position [92, 0]
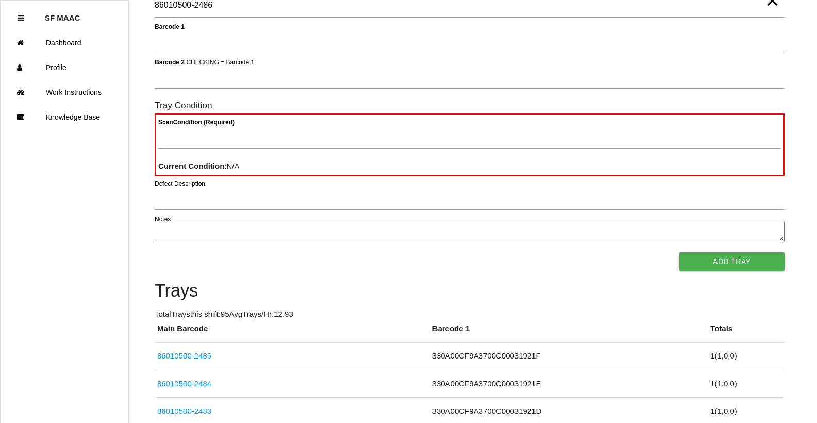
type Barcode "86010500-2486"
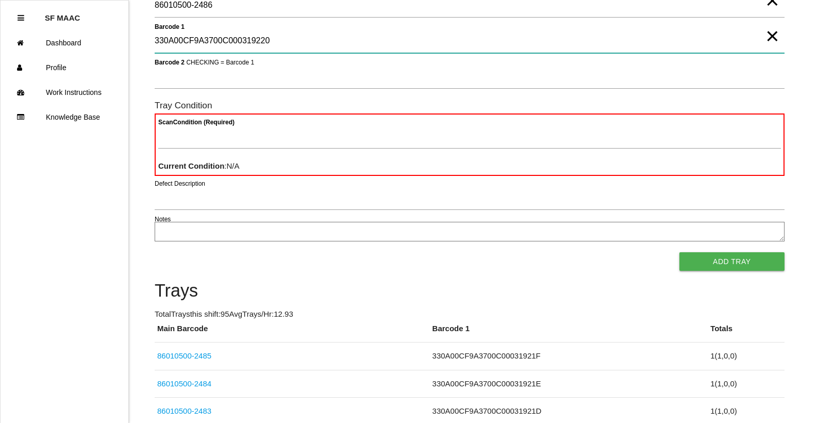
type 1 "330A00CF9A3700C000319220"
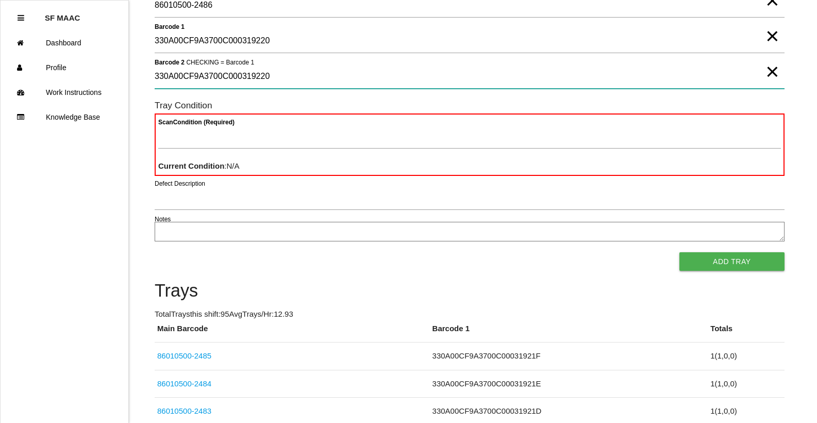
type 2 "330A00CF9A3700C000319220"
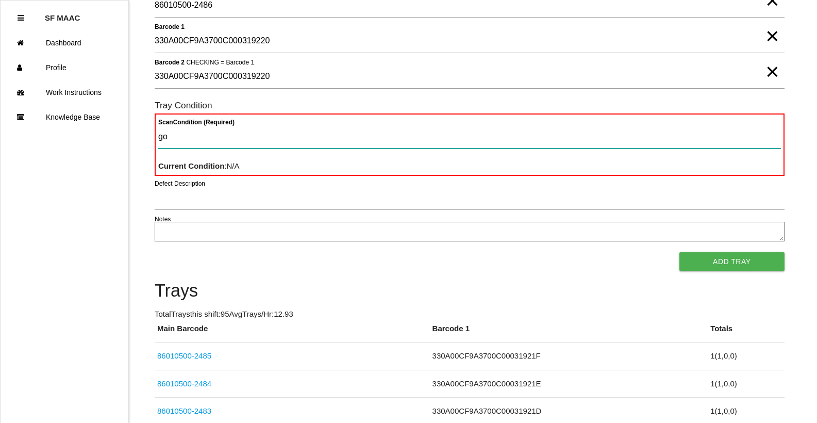
type Condition "goo"
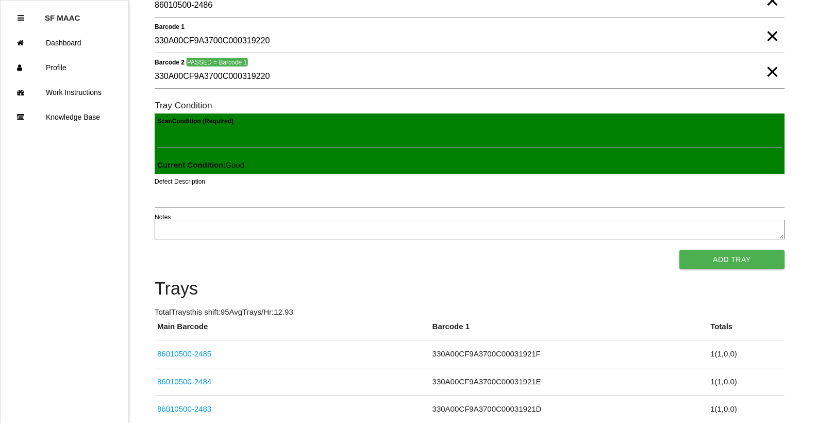
click at [680, 250] on button "Add Tray" at bounding box center [732, 259] width 105 height 19
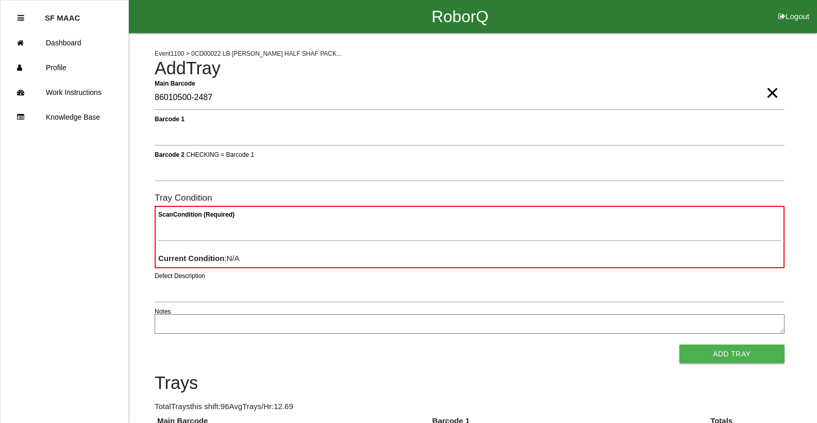
type Barcode "86010500-2487"
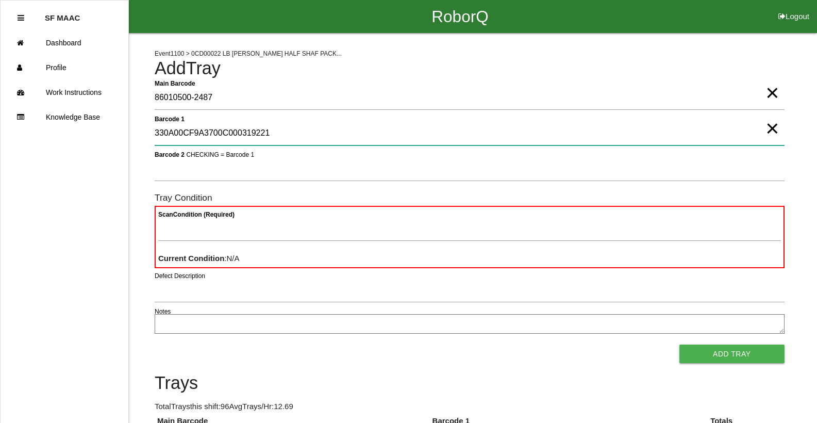
type 1 "330A00CF9A3700C000319221"
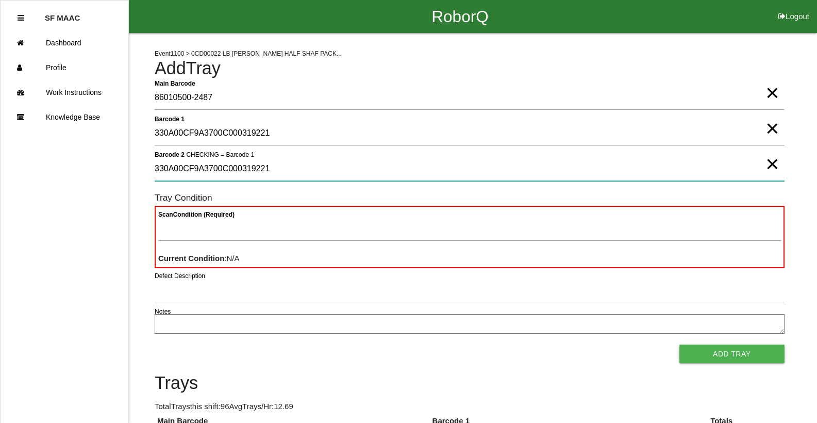
type 2 "330A00CF9A3700C000319221"
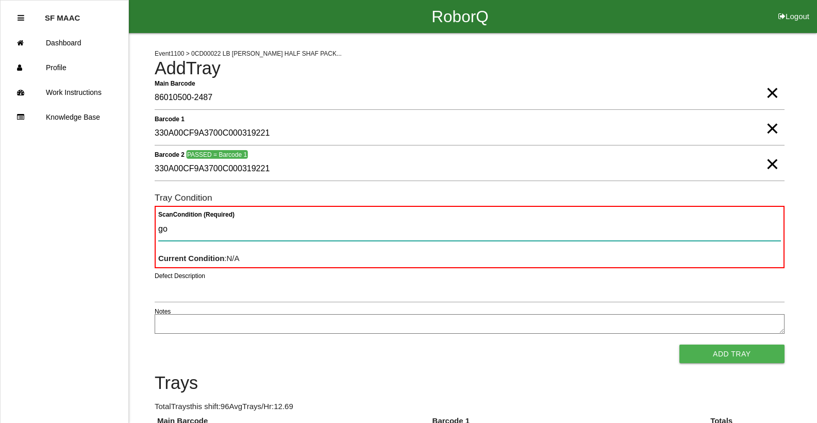
type Condition "goo"
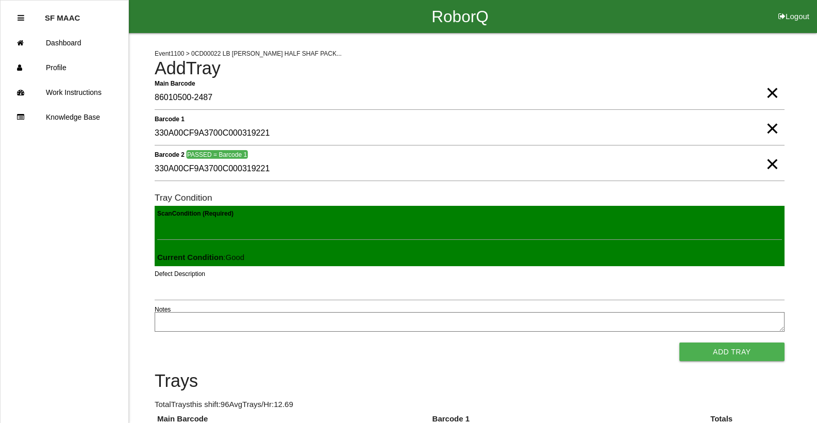
click at [680, 342] on button "Add Tray" at bounding box center [732, 351] width 105 height 19
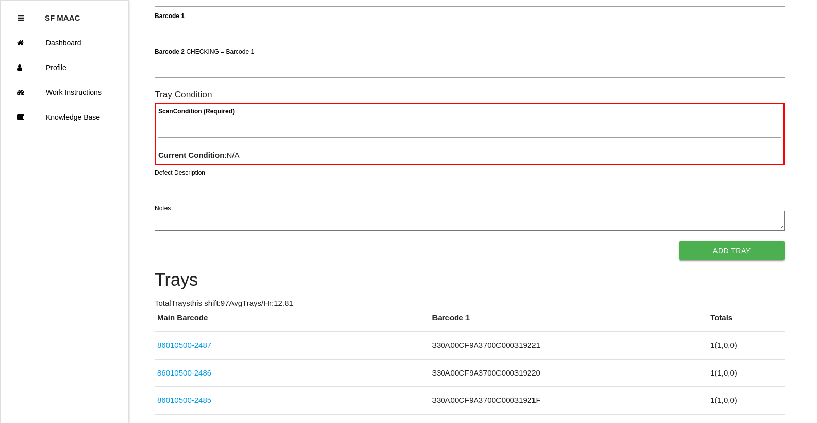
scroll to position [92, 0]
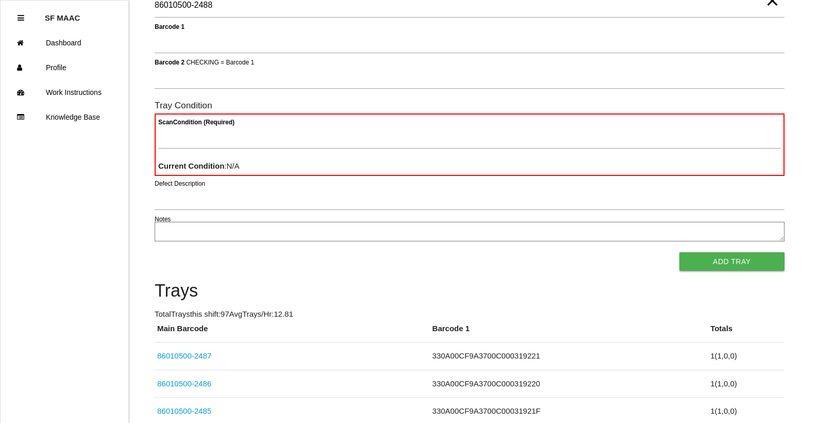
type Barcode "86010500-2488"
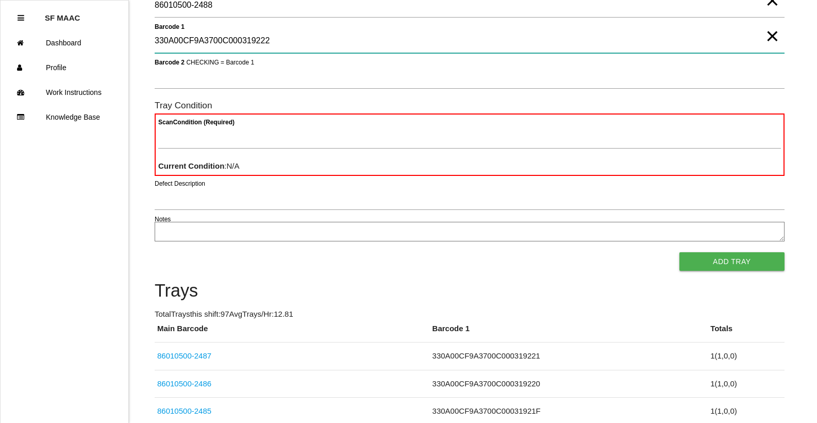
type 1 "330A00CF9A3700C000319222"
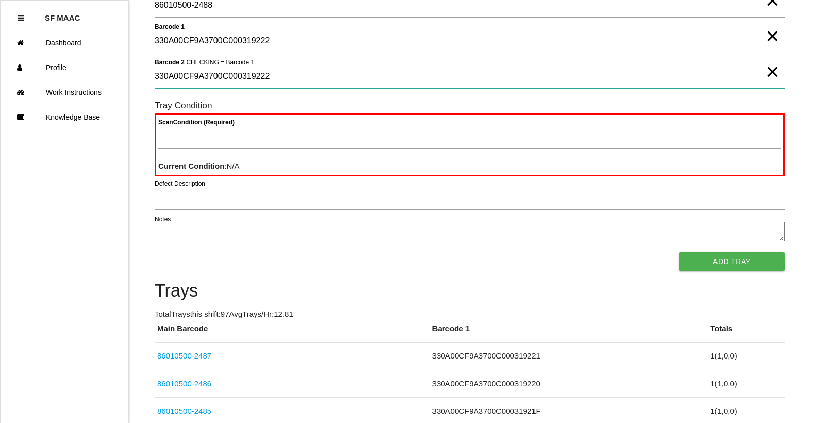
type 2 "330A00CF9A3700C000319222"
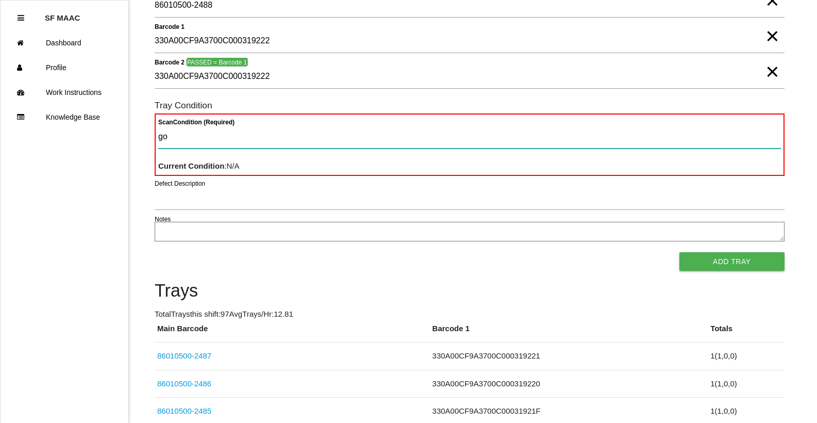
type Condition "goo"
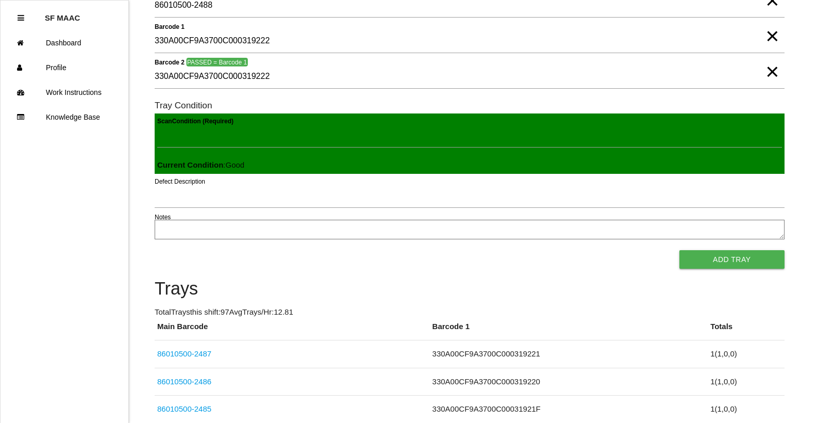
click at [680, 250] on button "Add Tray" at bounding box center [732, 259] width 105 height 19
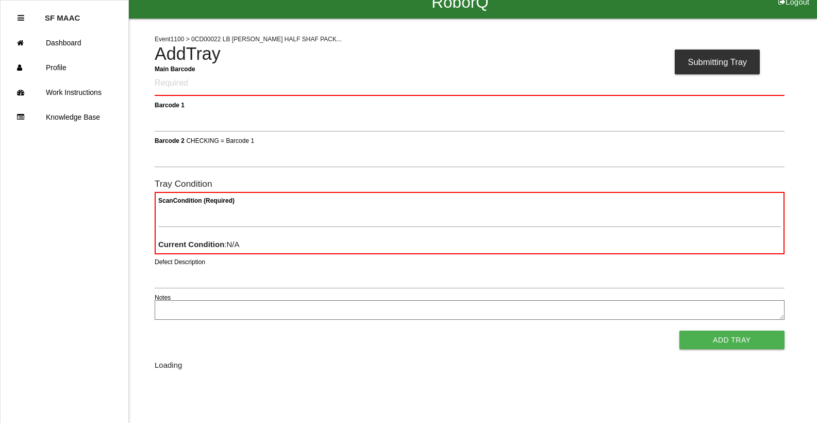
scroll to position [0, 0]
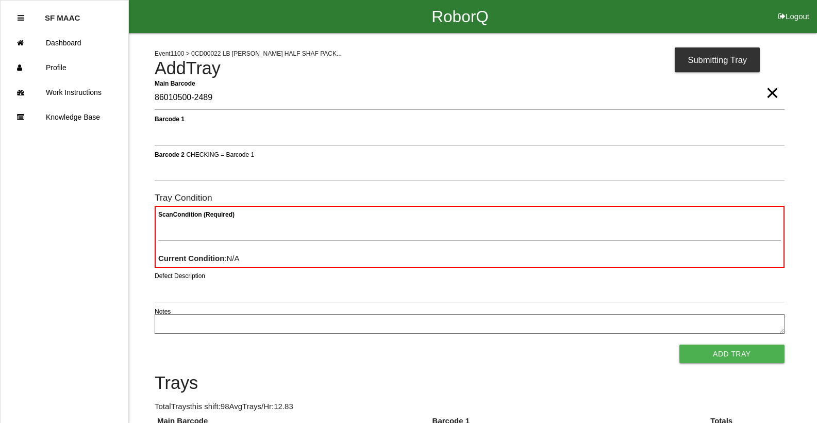
type Barcode "86010500-2489"
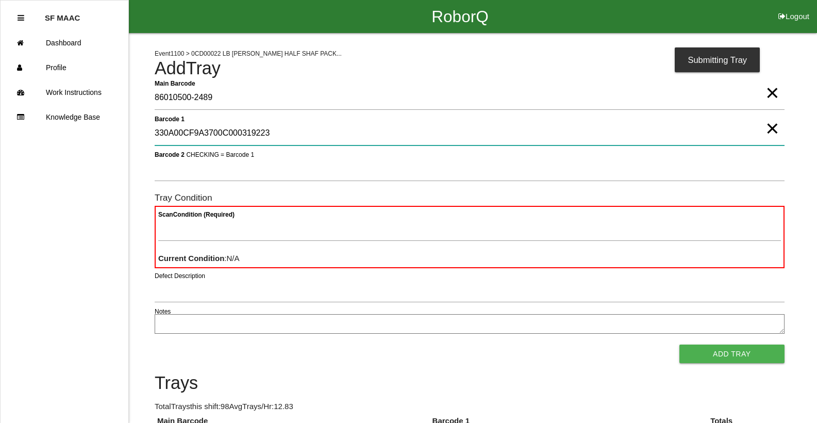
type 1 "330A00CF9A3700C000319223"
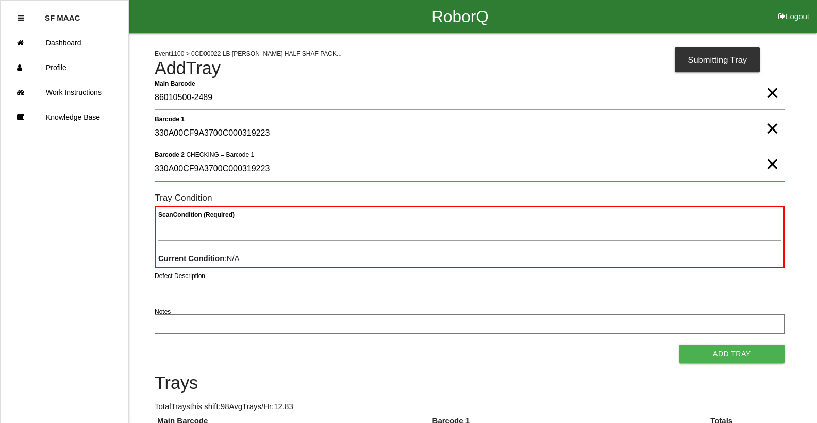
type 2 "330A00CF9A3700C000319223"
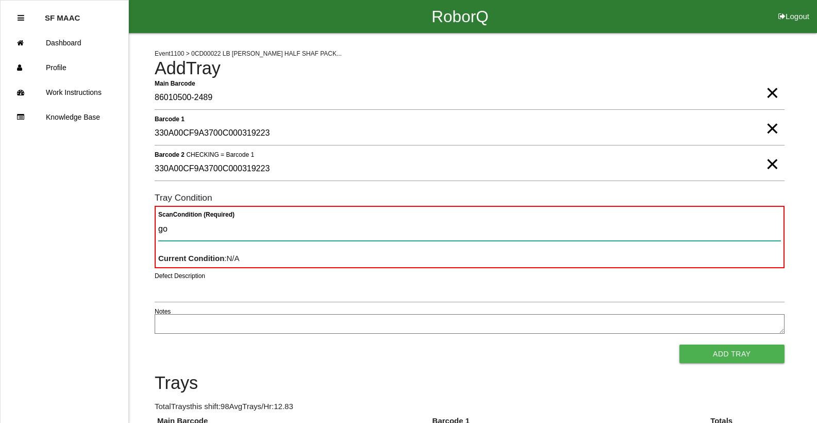
type Condition "goo"
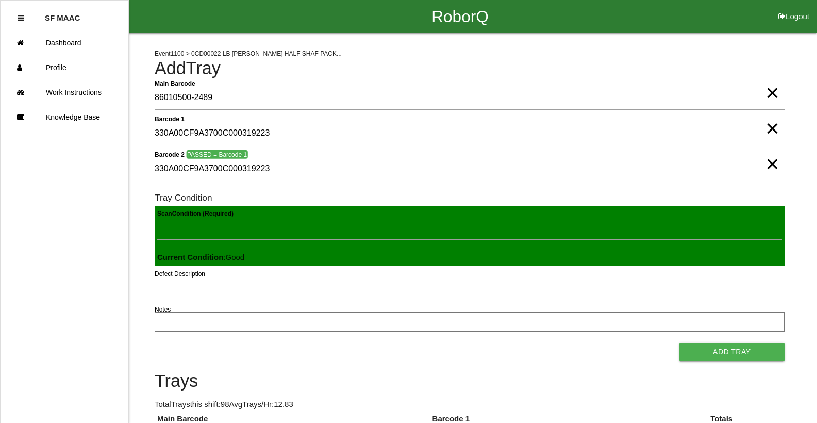
click at [680, 342] on button "Add Tray" at bounding box center [732, 351] width 105 height 19
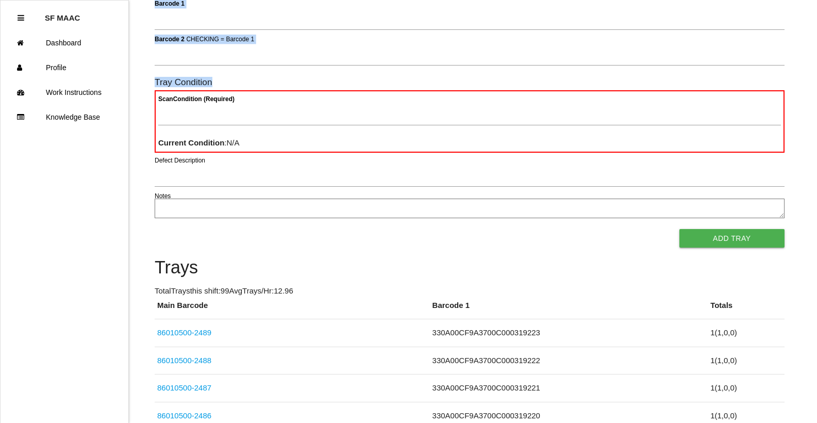
scroll to position [155, 0]
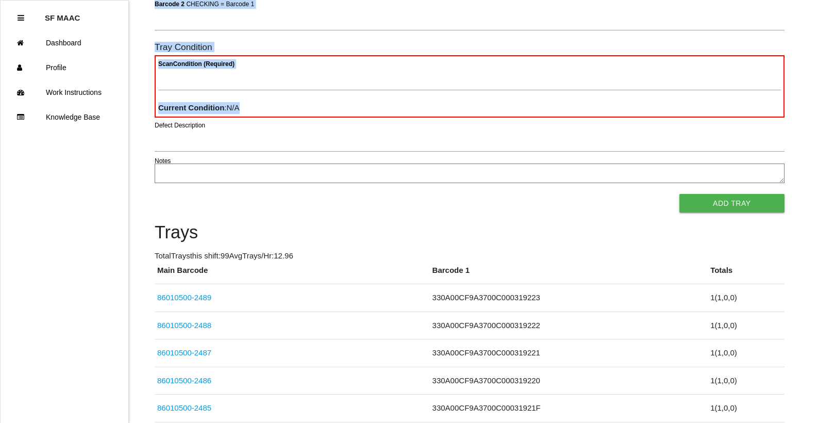
drag, startPoint x: 438, startPoint y: 103, endPoint x: 446, endPoint y: 124, distance: 22.0
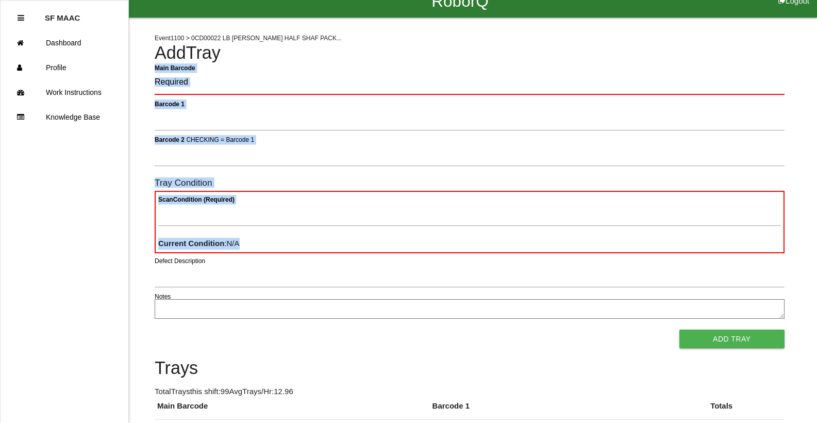
scroll to position [0, 0]
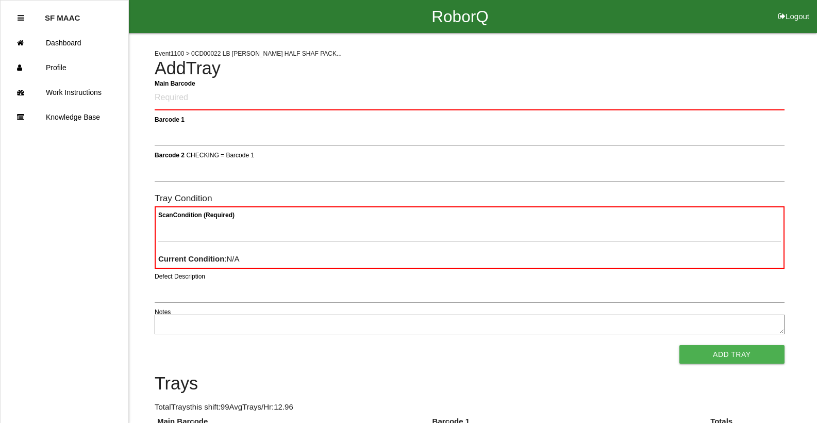
drag, startPoint x: 116, startPoint y: 293, endPoint x: 148, endPoint y: 245, distance: 57.5
click at [114, 293] on ul "SF MAAC Dashboard Profile Work Instructions Knowledge Base" at bounding box center [64, 211] width 129 height 423
drag, startPoint x: 212, startPoint y: 99, endPoint x: 203, endPoint y: 94, distance: 10.4
click at [207, 98] on Barcode "Main Barcode" at bounding box center [470, 98] width 630 height 24
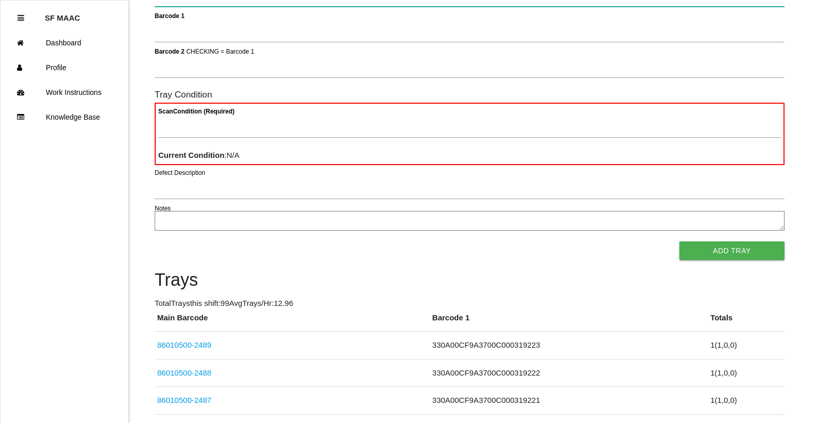
scroll to position [92, 0]
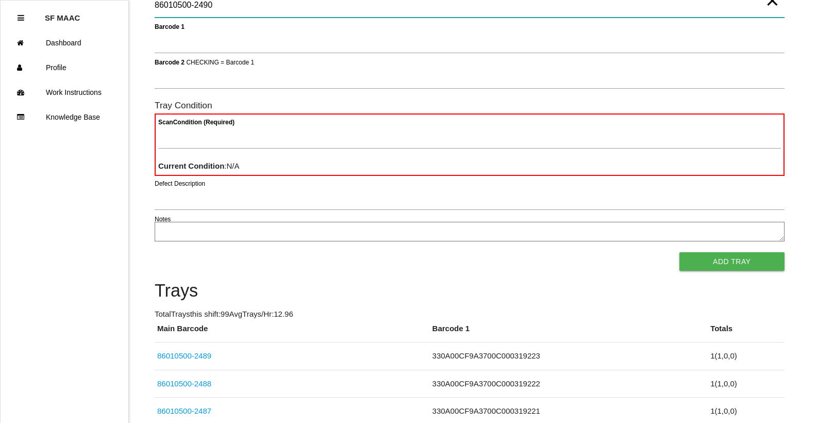
type Barcode "86010500-2490"
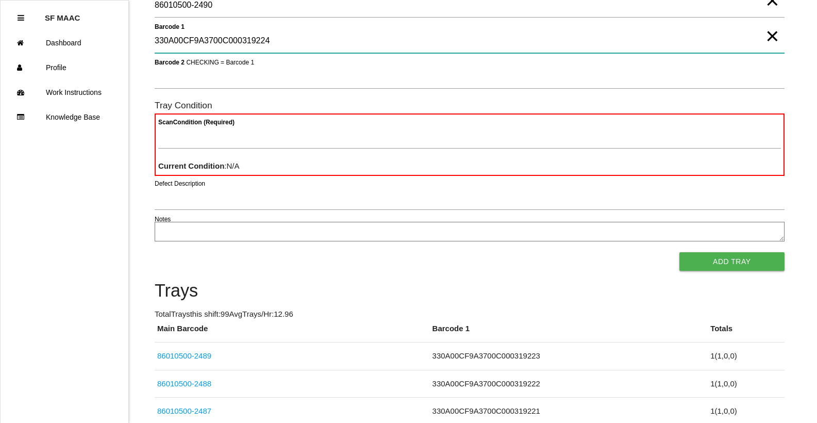
type 1 "330A00CF9A3700C000319224"
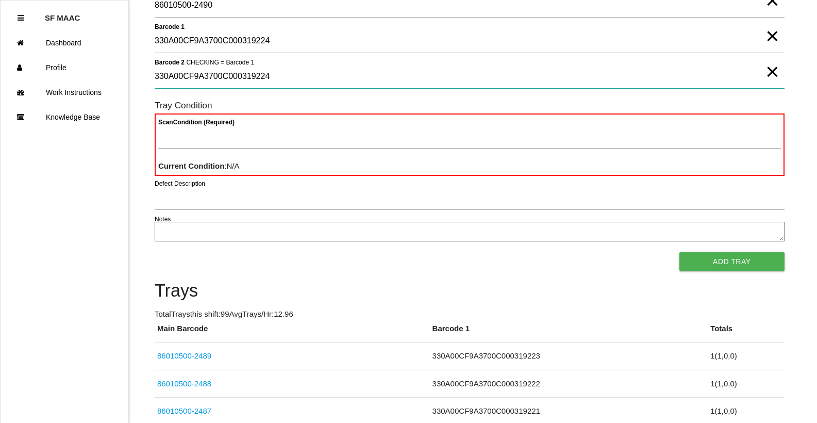
type 2 "330A00CF9A3700C000319224"
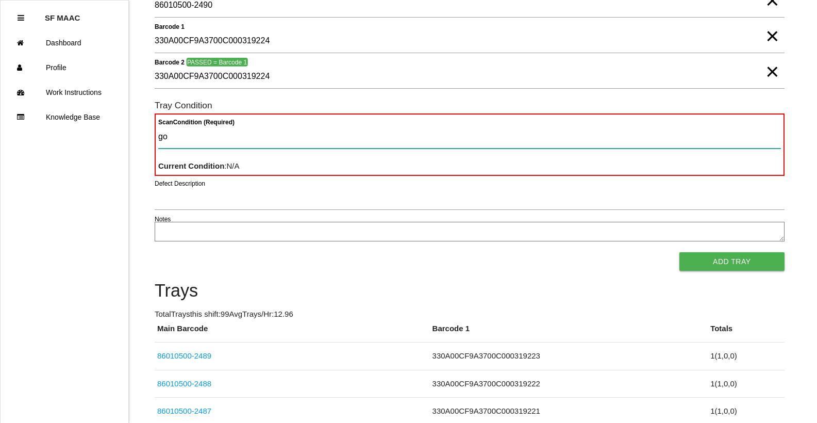
type Condition "goo"
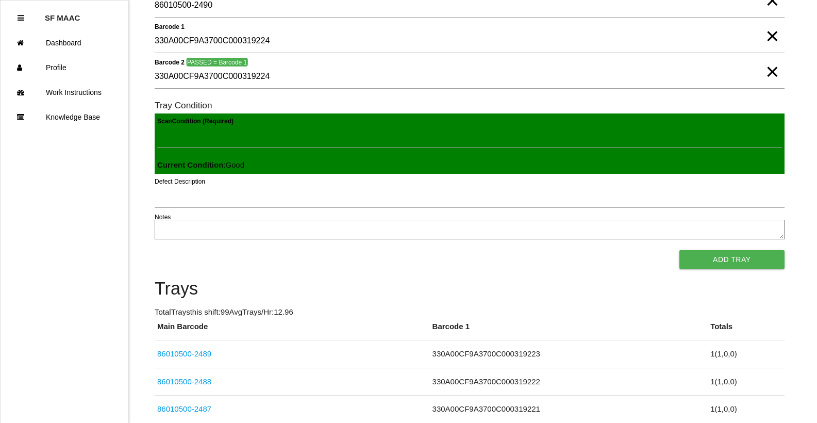
click button "Add Tray" at bounding box center [732, 259] width 105 height 19
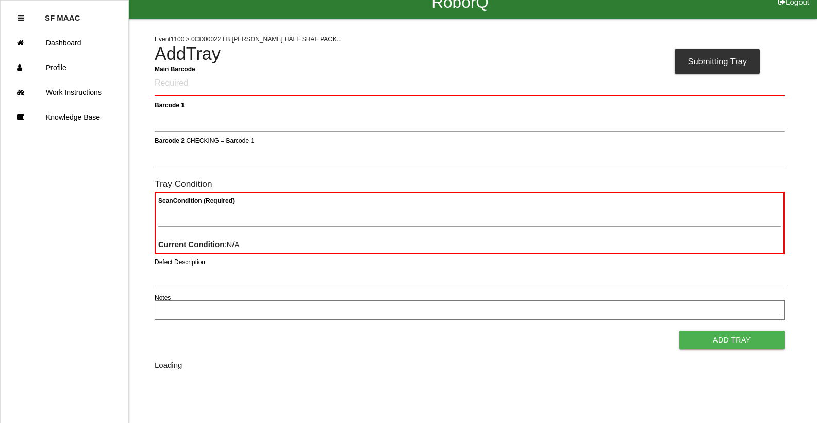
scroll to position [0, 0]
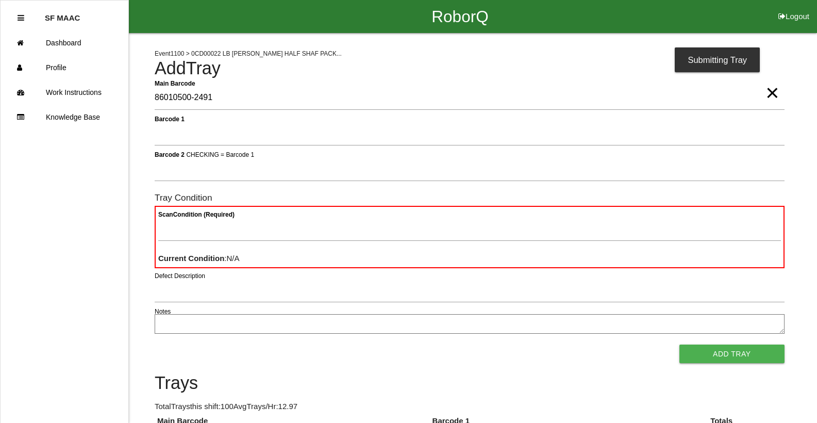
type Barcode "86010500-2491"
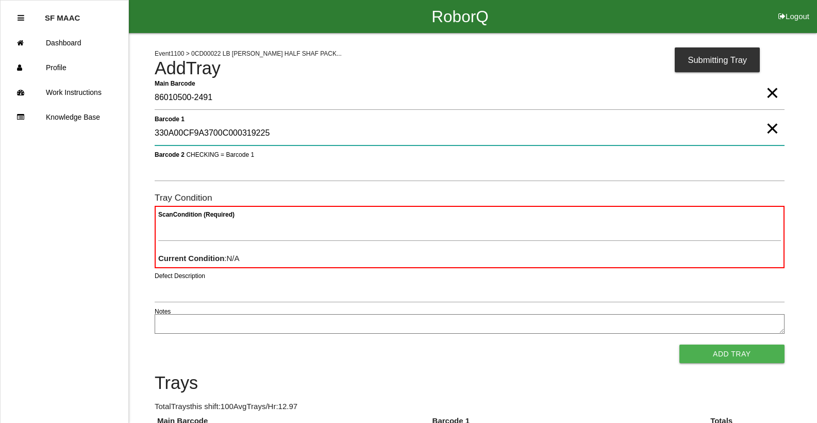
type 1 "330A00CF9A3700C000319225"
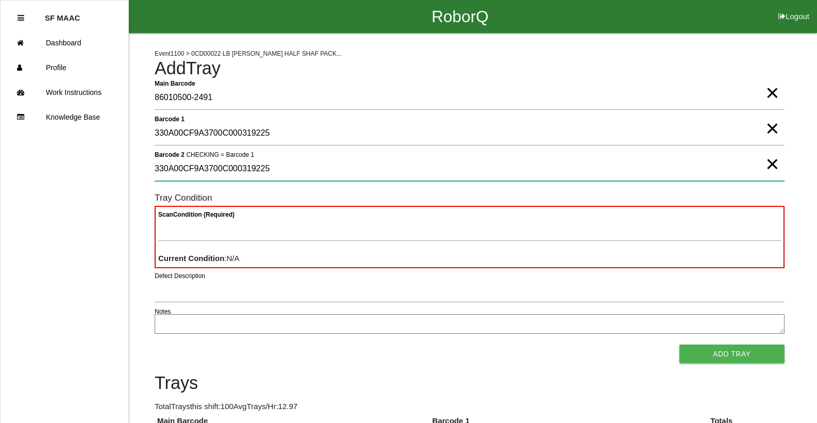
type 2 "330A00CF9A3700C000319225"
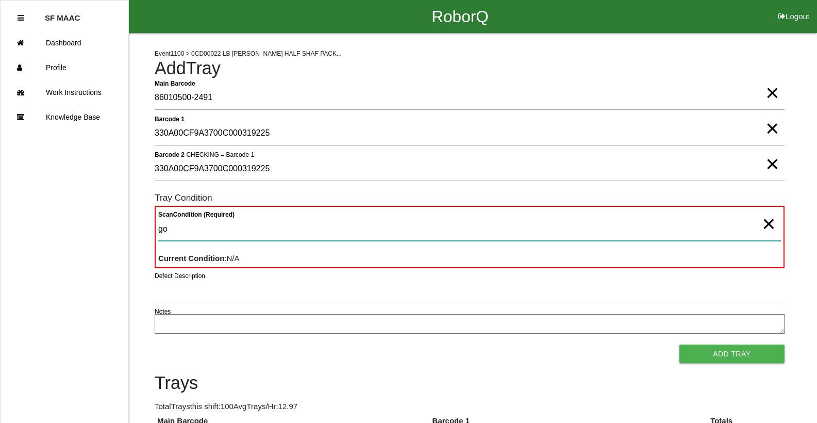
type Condition "goo"
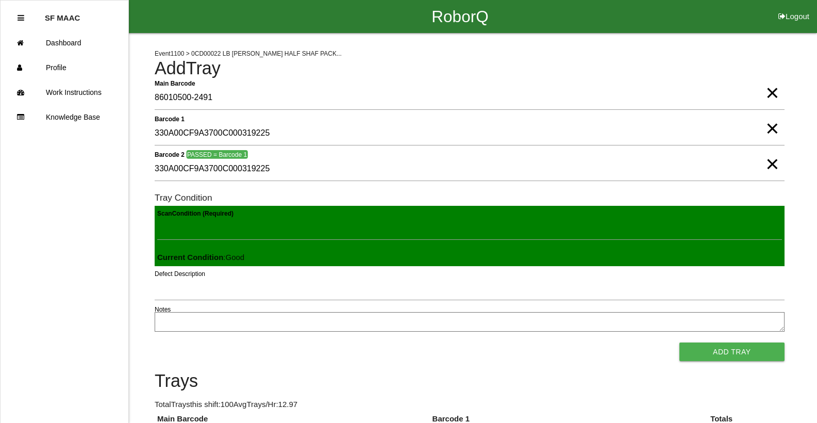
click at [680, 342] on button "Add Tray" at bounding box center [732, 351] width 105 height 19
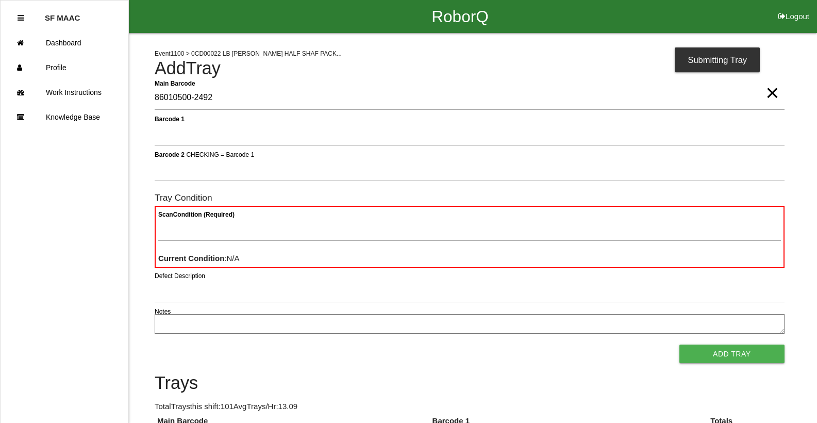
type Barcode "86010500-2492"
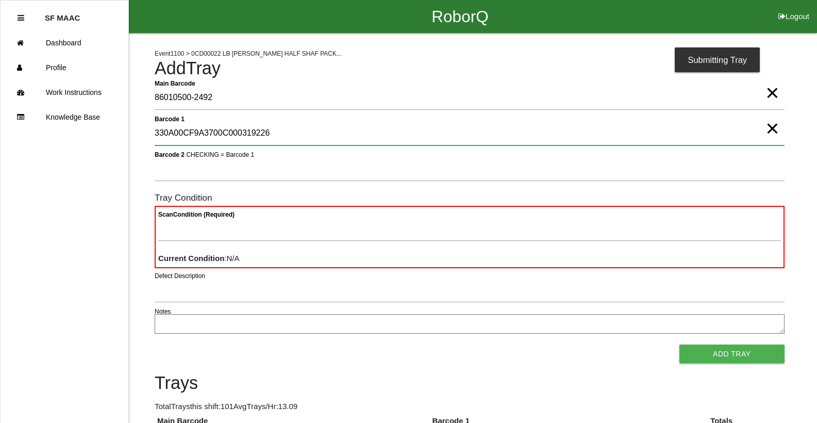
type 1 "330A00CF9A3700C000319226"
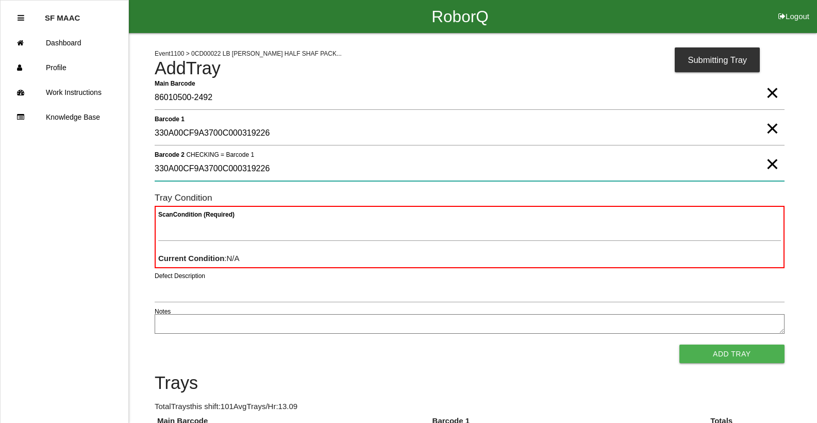
type 2 "330A00CF9A3700C000319226"
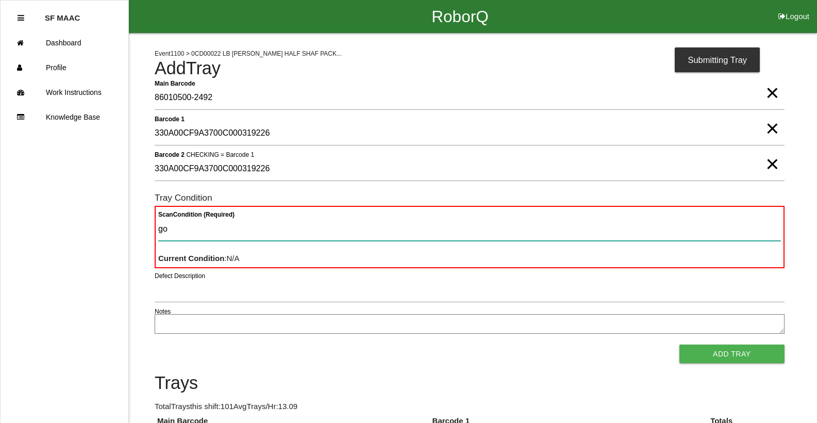
type Condition "goo"
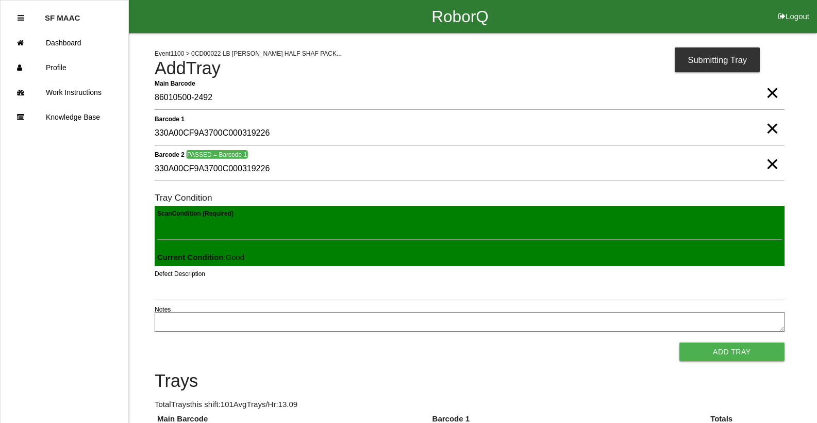
click at [680, 342] on button "Add Tray" at bounding box center [732, 351] width 105 height 19
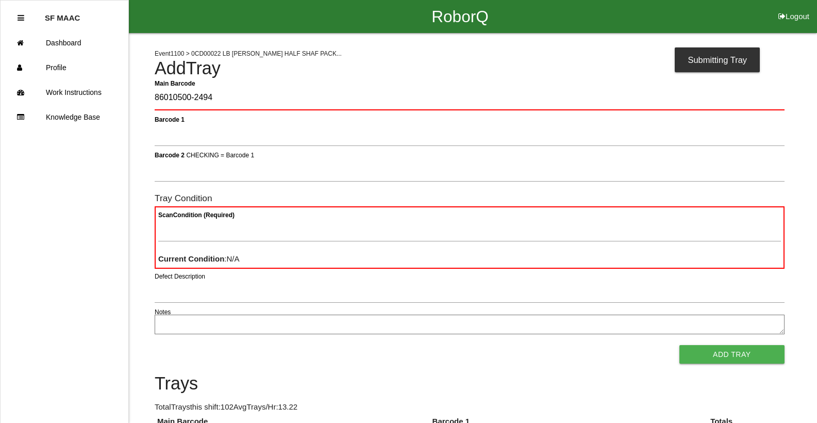
type Barcode "86010500-2494"
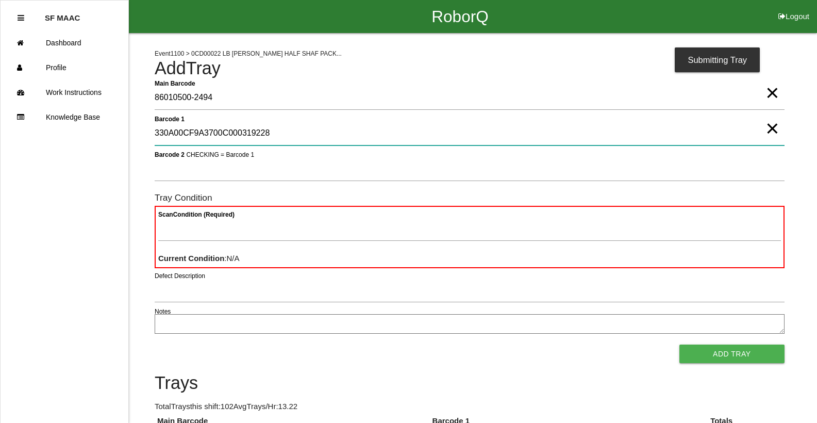
type 1 "330A00CF9A3700C000319228"
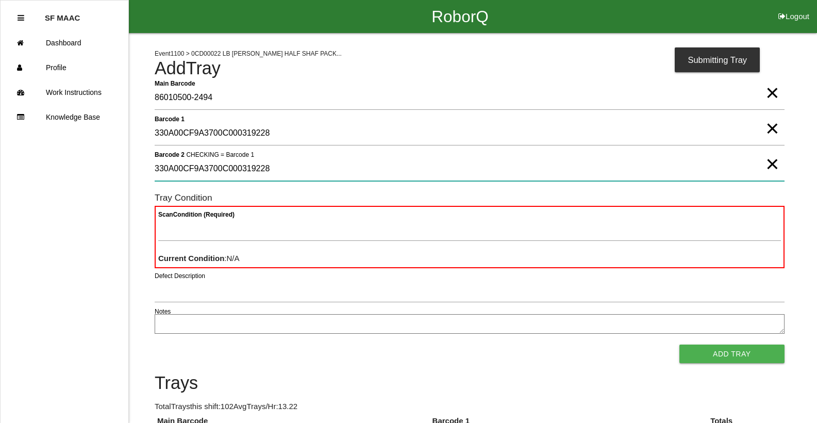
type 2 "330A00CF9A3700C000319228"
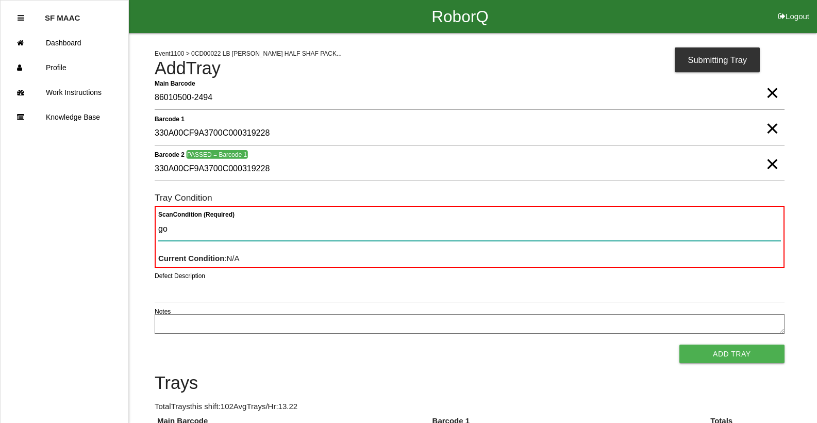
type Condition "goo"
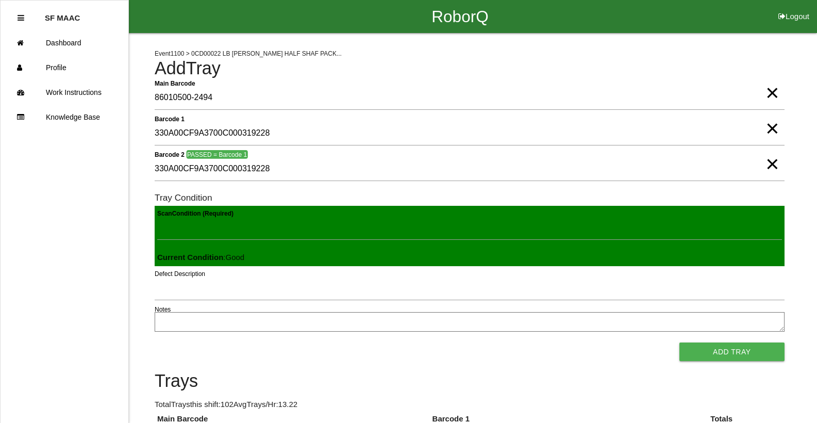
click at [680, 342] on button "Add Tray" at bounding box center [732, 351] width 105 height 19
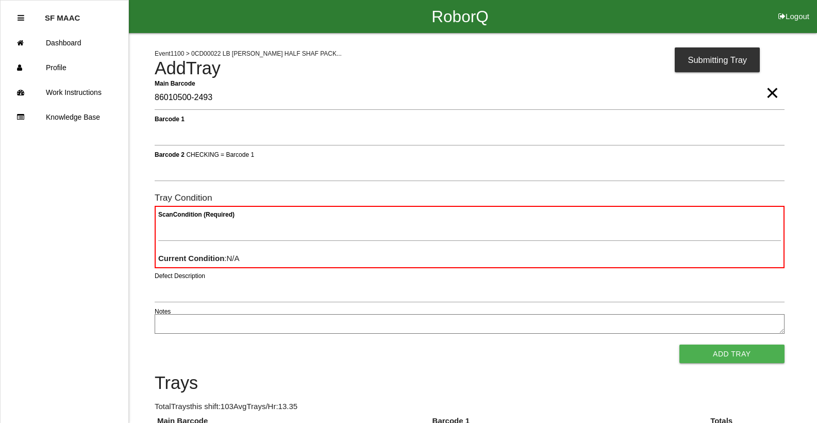
type Barcode "86010500-2493"
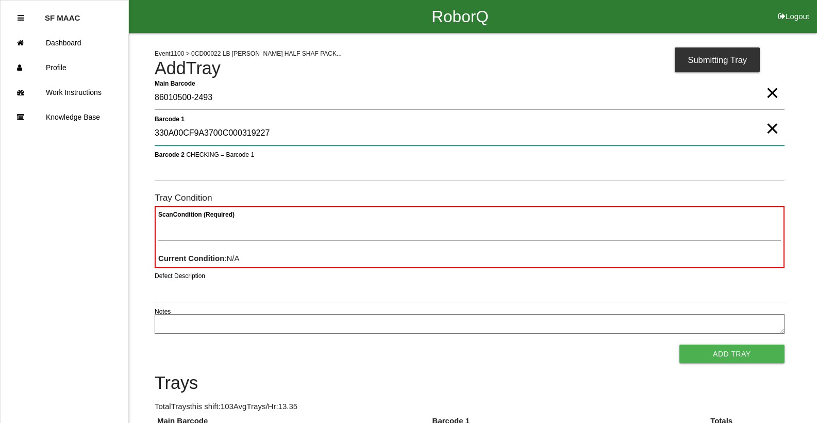
type 1 "330A00CF9A3700C000319227"
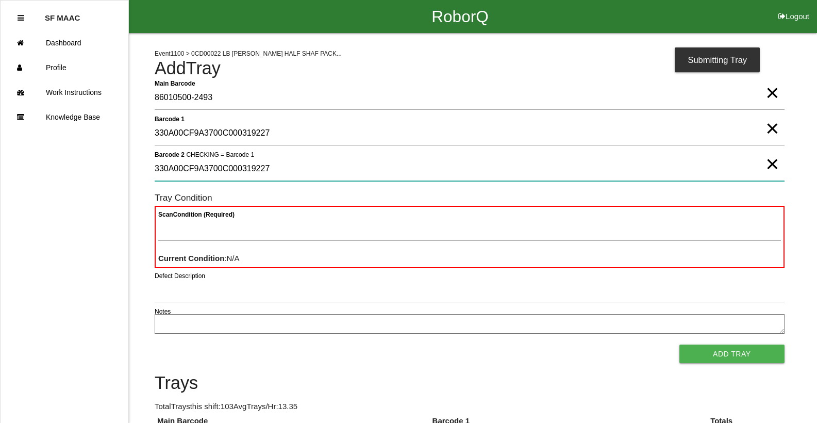
type 2 "330A00CF9A3700C000319227"
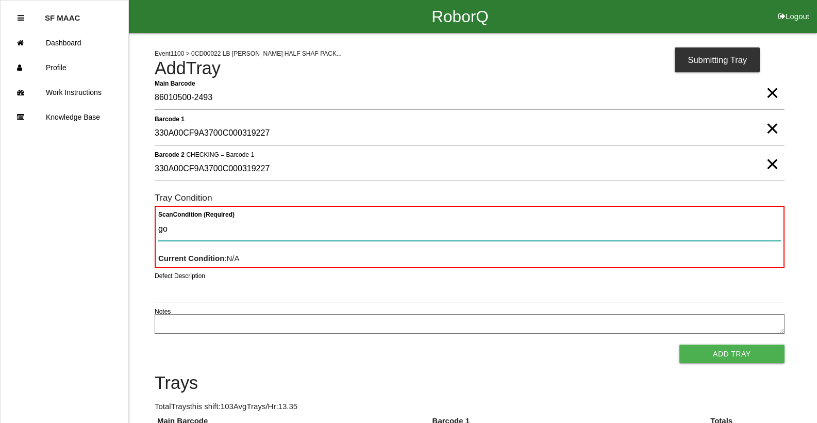
type Condition "goo"
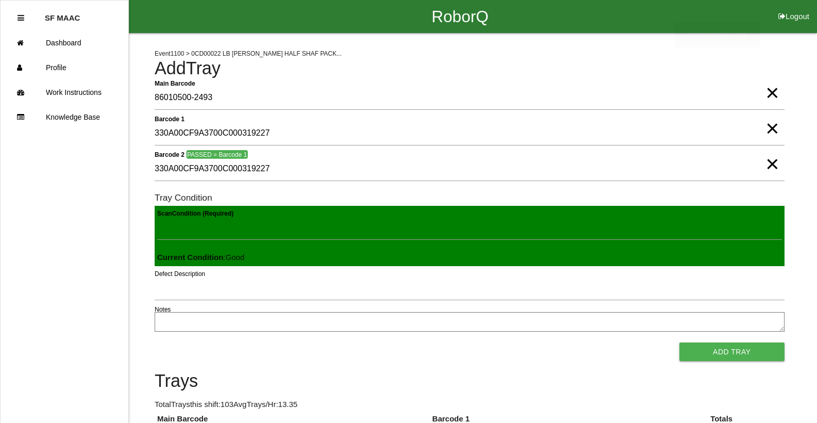
click at [680, 342] on button "Add Tray" at bounding box center [732, 351] width 105 height 19
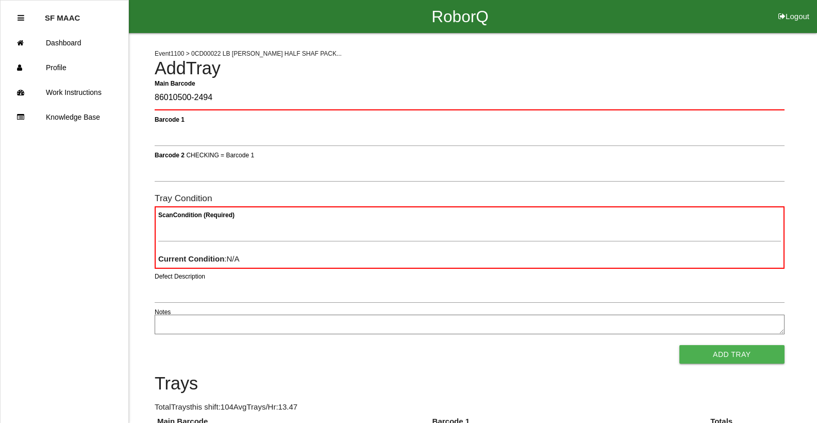
type Barcode "86010500-2494"
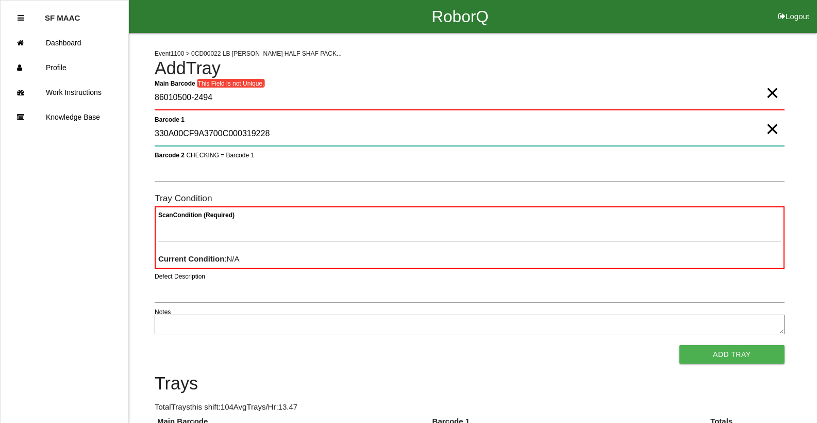
type 1 "330A00CF9A3700C000319228"
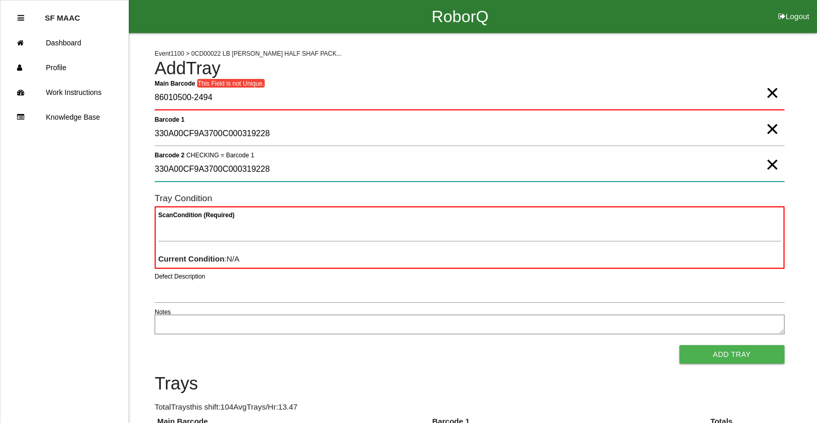
type 2 "330A00CF9A3700C000319228"
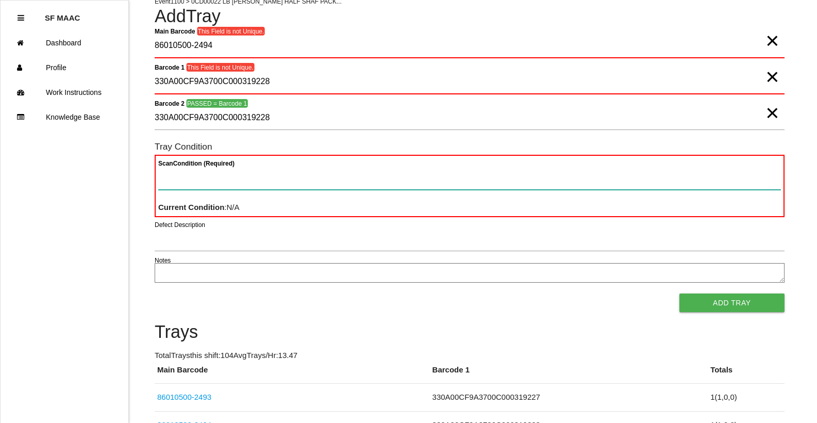
scroll to position [52, 0]
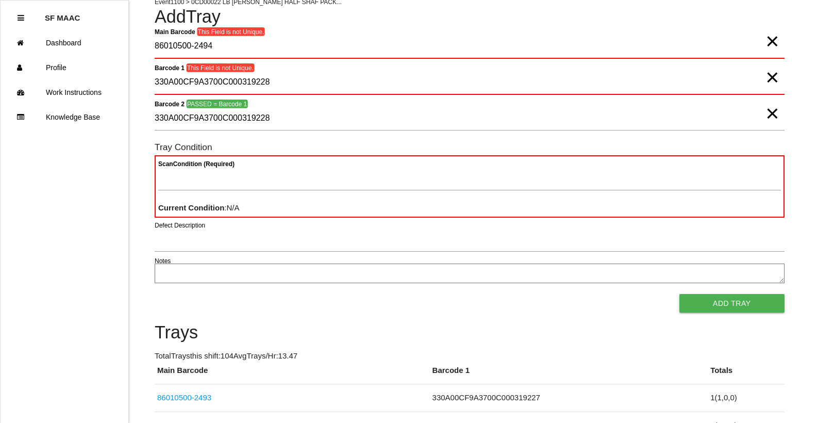
drag, startPoint x: 764, startPoint y: 46, endPoint x: 773, endPoint y: 45, distance: 8.9
click at [766, 41] on span "×" at bounding box center [772, 31] width 13 height 21
click at [774, 77] on span "×" at bounding box center [772, 67] width 13 height 21
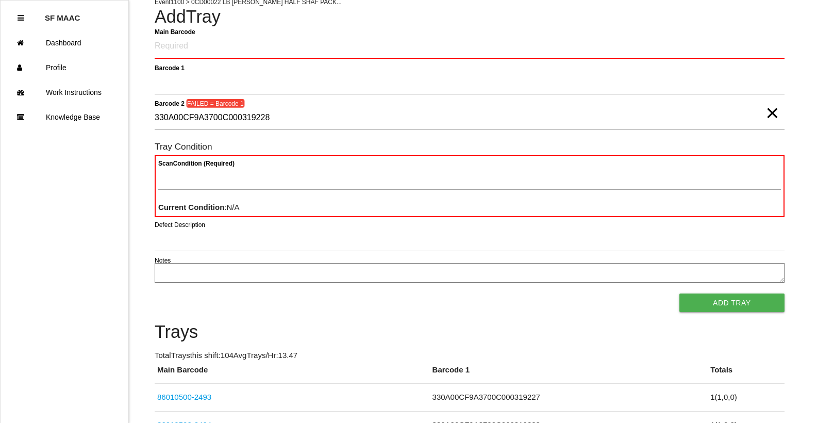
drag, startPoint x: 775, startPoint y: 114, endPoint x: 764, endPoint y: 107, distance: 13.4
click at [775, 113] on span "×" at bounding box center [772, 102] width 13 height 21
click at [607, 45] on Barcode "Main Barcode" at bounding box center [470, 47] width 630 height 24
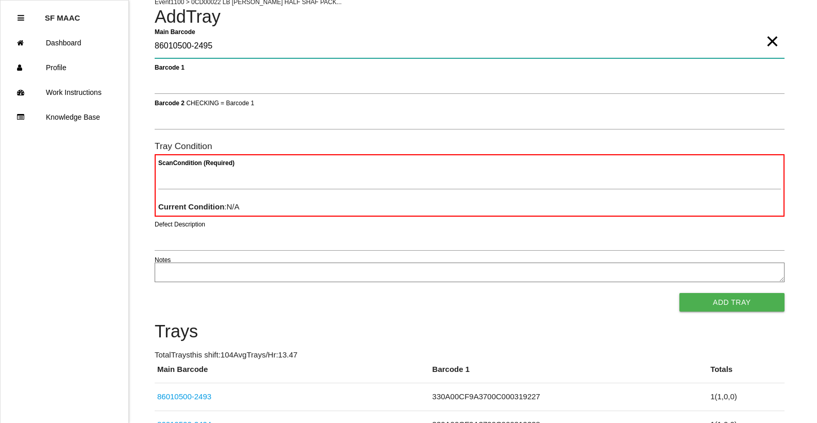
type Barcode "86010500-2495"
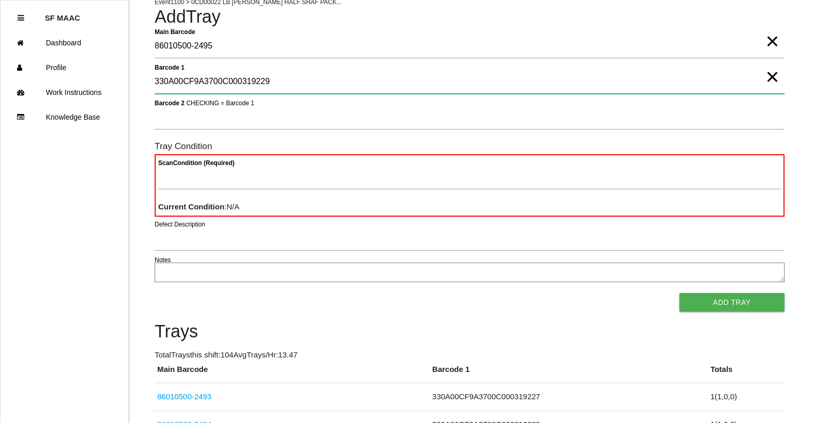
type 1 "330A00CF9A3700C000319229"
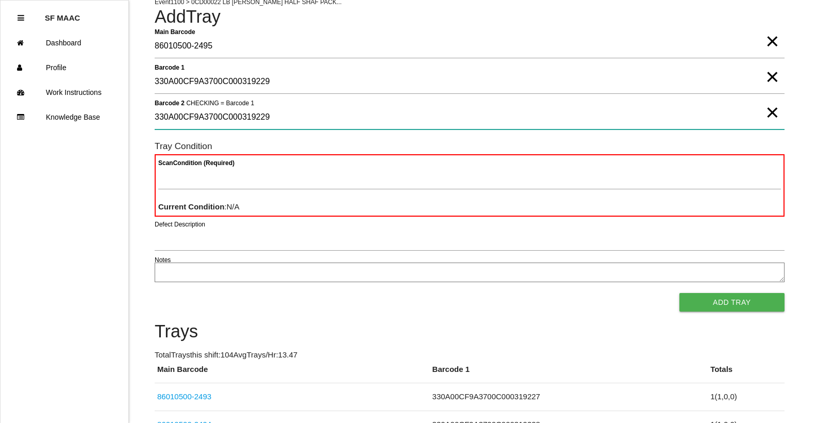
type 2 "330A00CF9A3700C000319229"
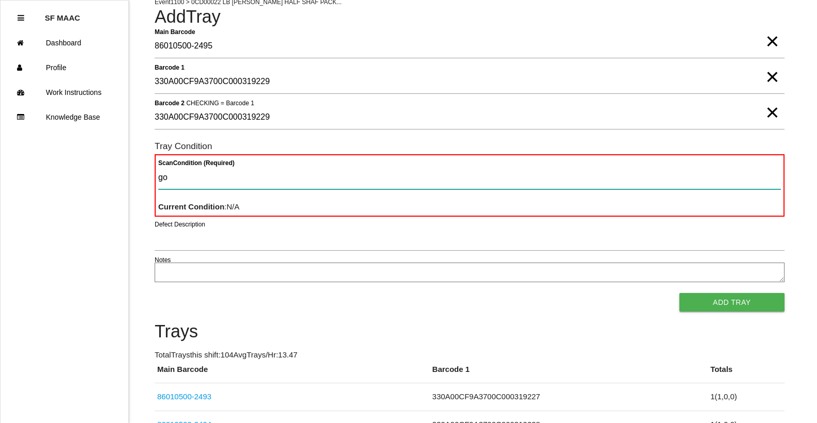
type Condition "goo"
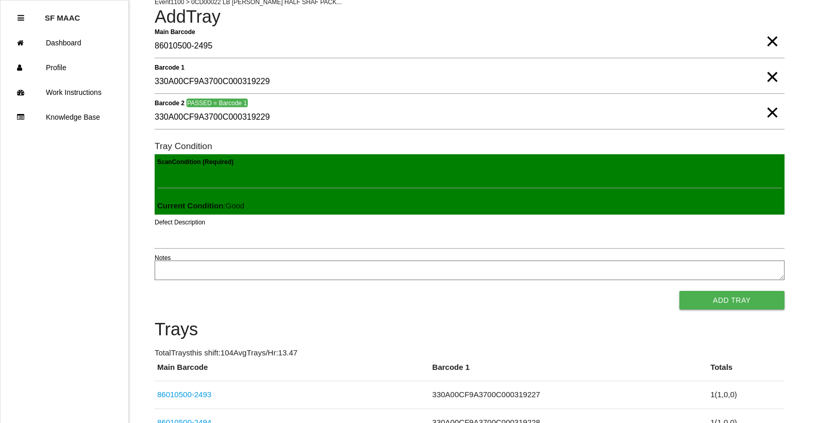
click at [680, 291] on button "Add Tray" at bounding box center [732, 300] width 105 height 19
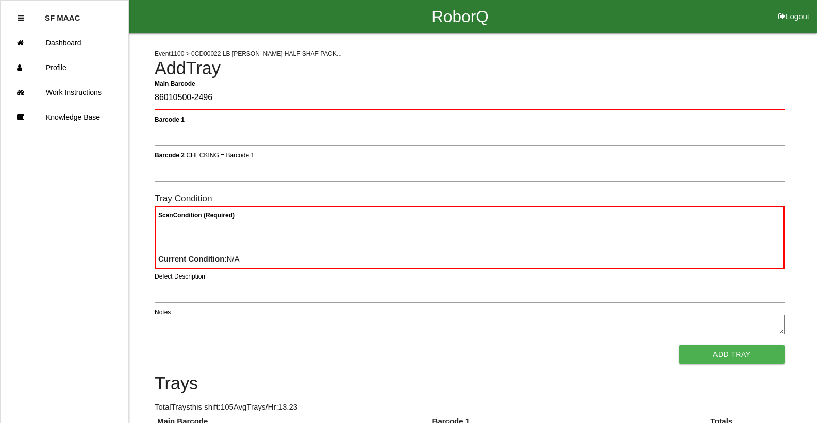
type Barcode "86010500-2496"
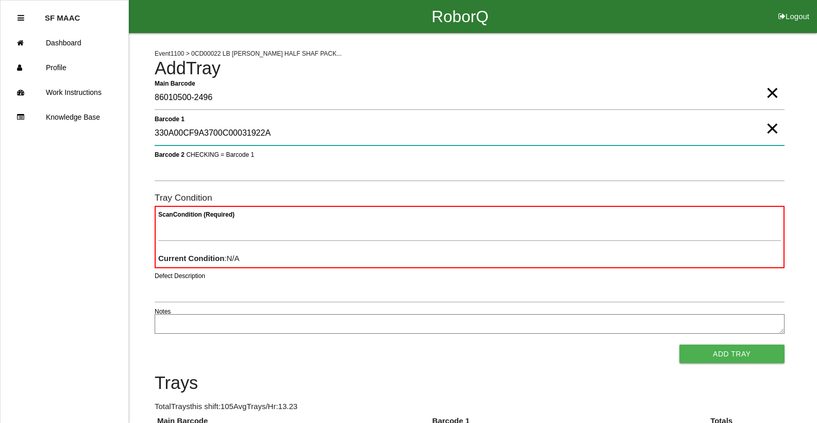
type 1 "330A00CF9A3700C00031922A"
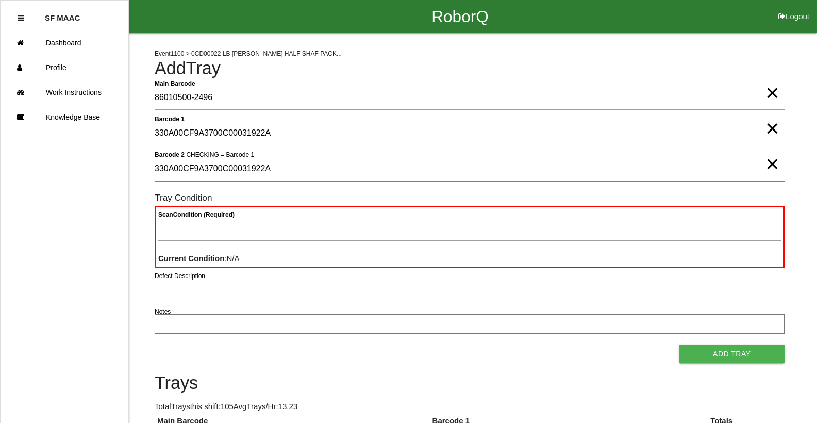
type 2 "330A00CF9A3700C00031922A"
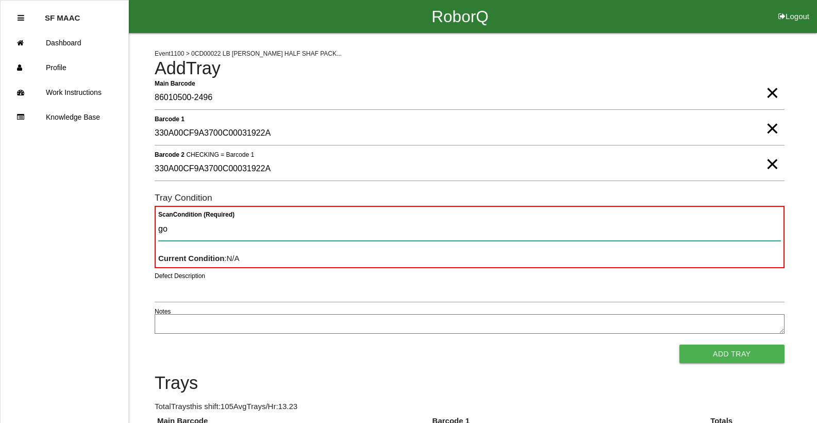
type Condition "goo"
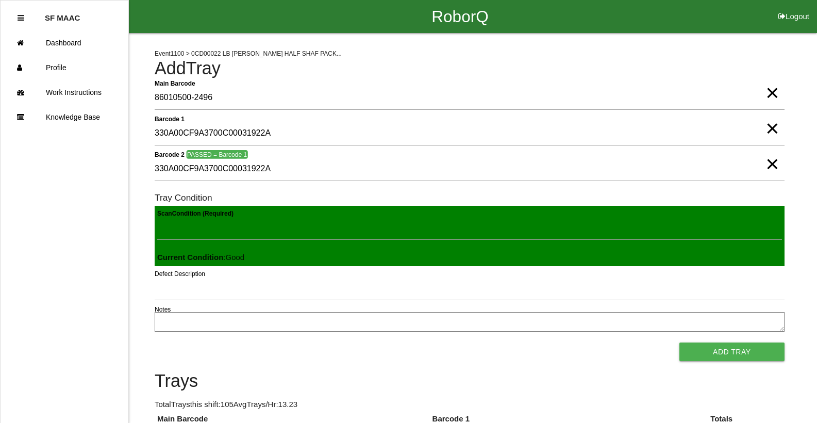
click at [680, 342] on button "Add Tray" at bounding box center [732, 351] width 105 height 19
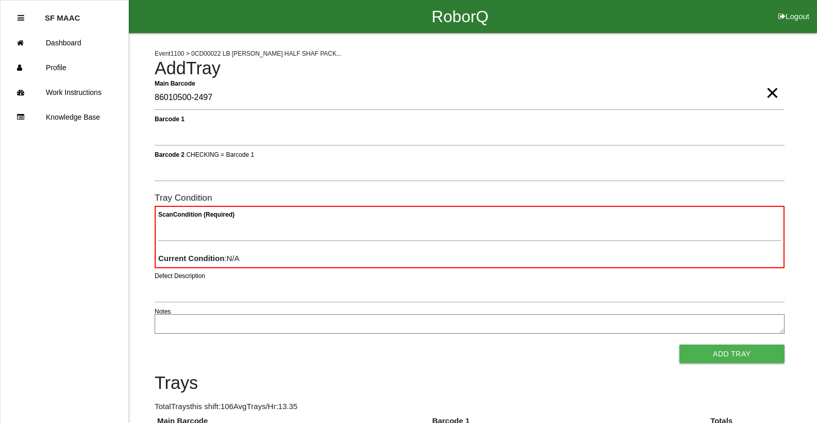
type Barcode "86010500-2497"
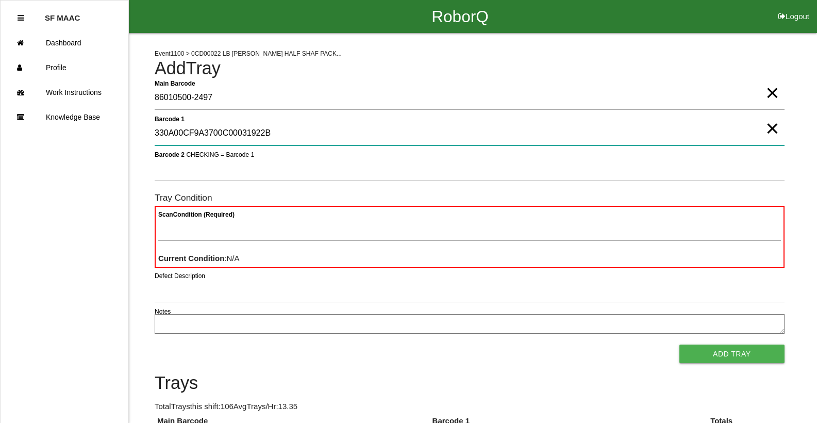
type 1 "330A00CF9A3700C00031922B"
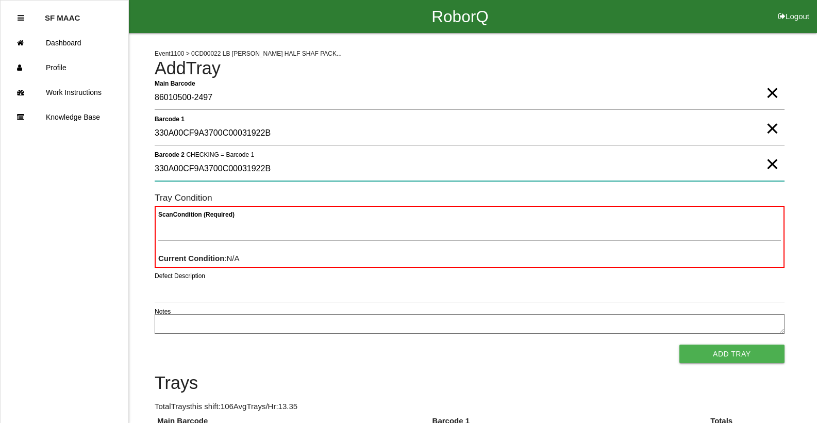
type 2 "330A00CF9A3700C00031922B"
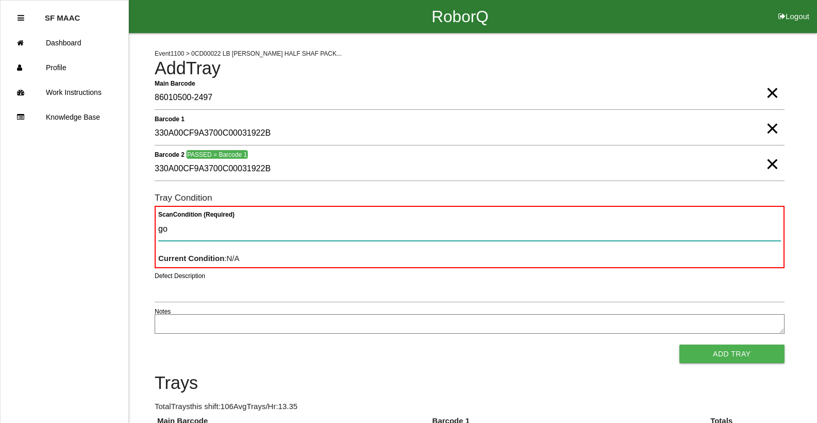
type Condition "goo"
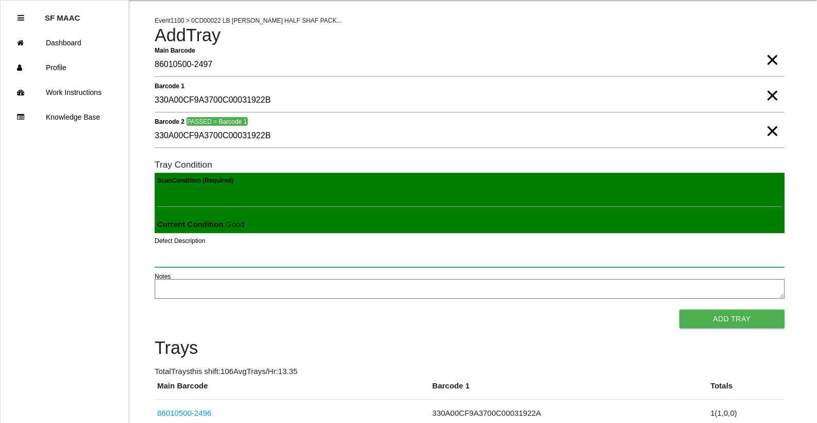
scroll to position [52, 0]
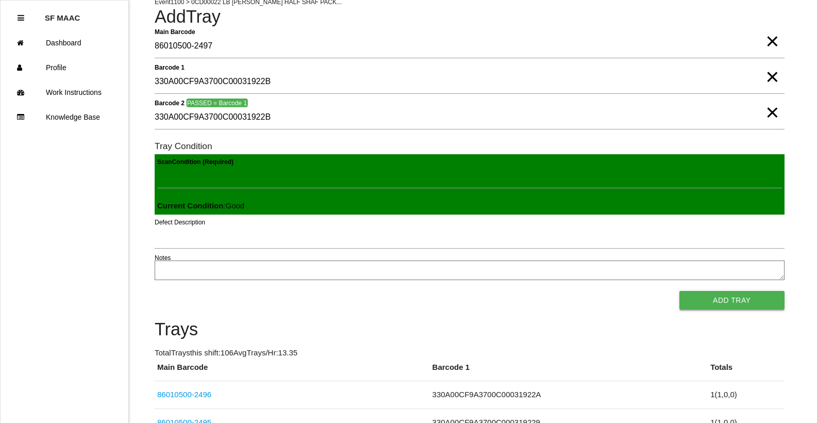
click at [706, 291] on button "Add Tray" at bounding box center [732, 300] width 105 height 19
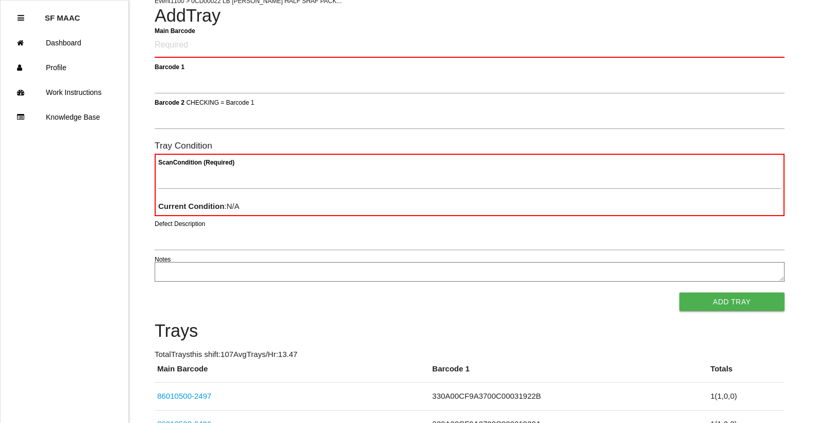
scroll to position [0, 0]
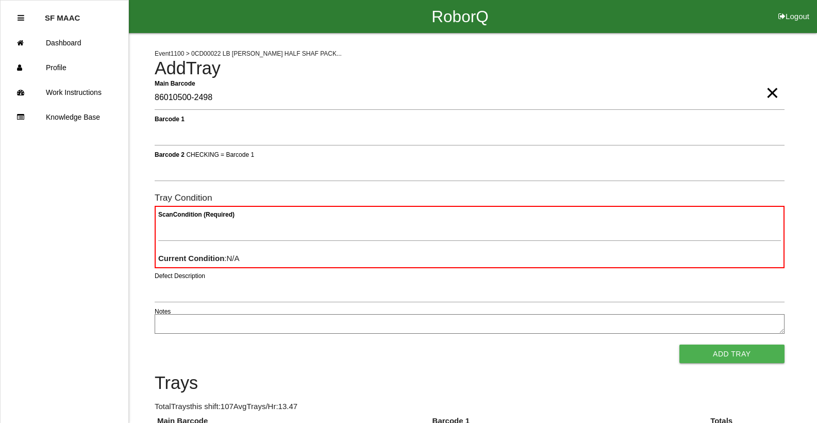
type Barcode "86010500-2498"
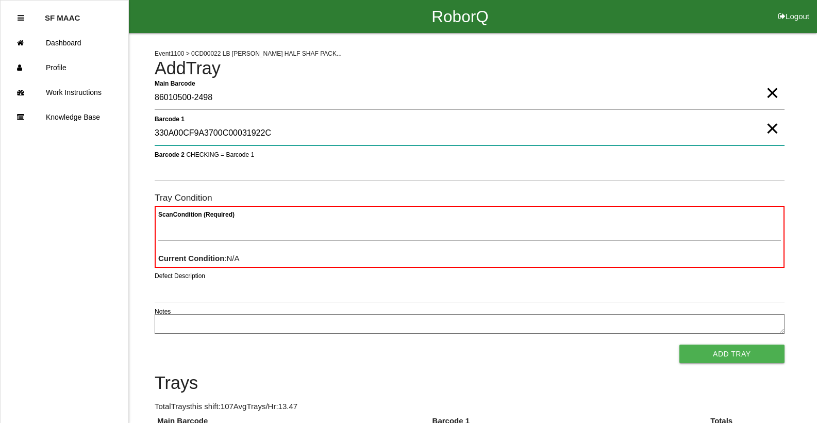
type 1 "330A00CF9A3700C00031922C"
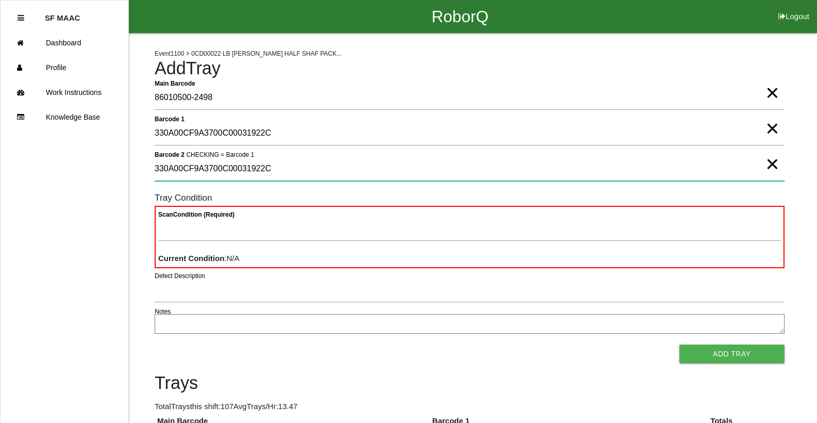
type 2 "330A00CF9A3700C00031922C"
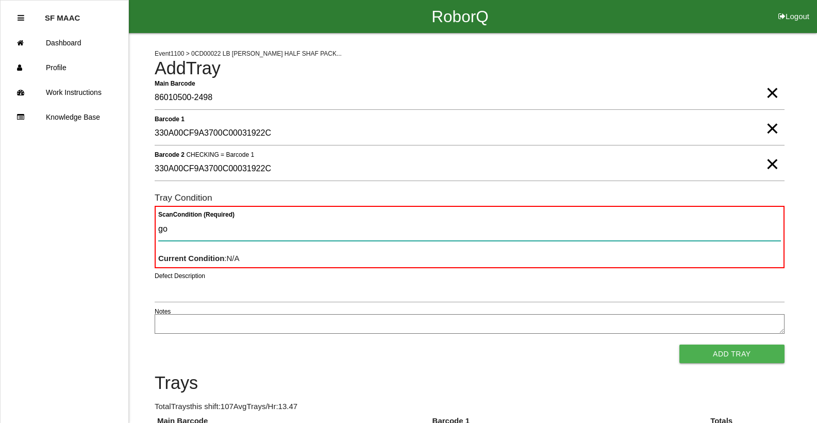
type Condition "goo"
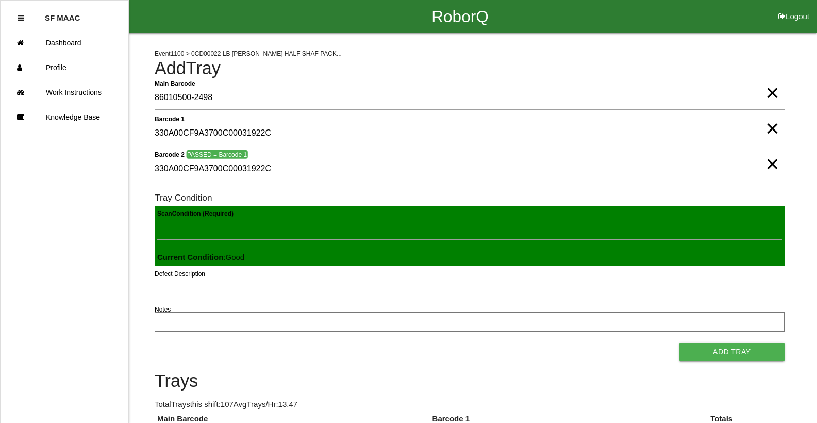
click at [680, 342] on button "Add Tray" at bounding box center [732, 351] width 105 height 19
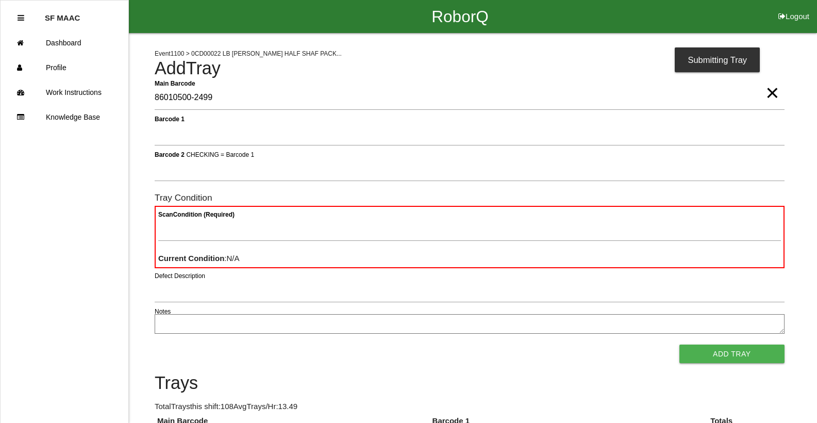
type Barcode "86010500-2499"
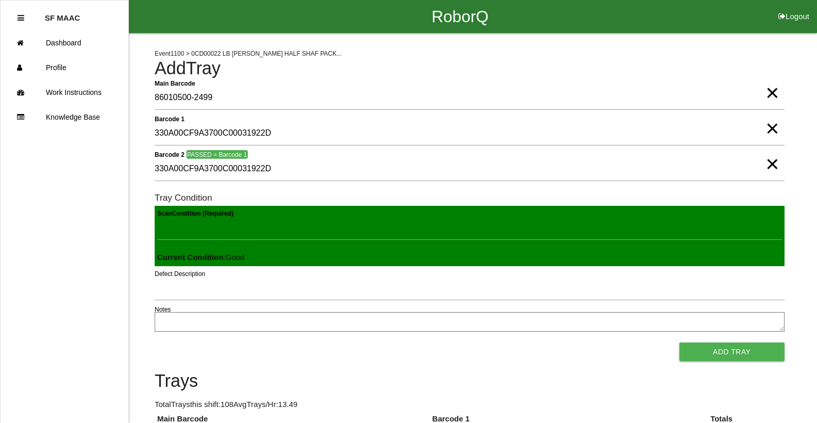
click at [680, 342] on button "Add Tray" at bounding box center [732, 351] width 105 height 19
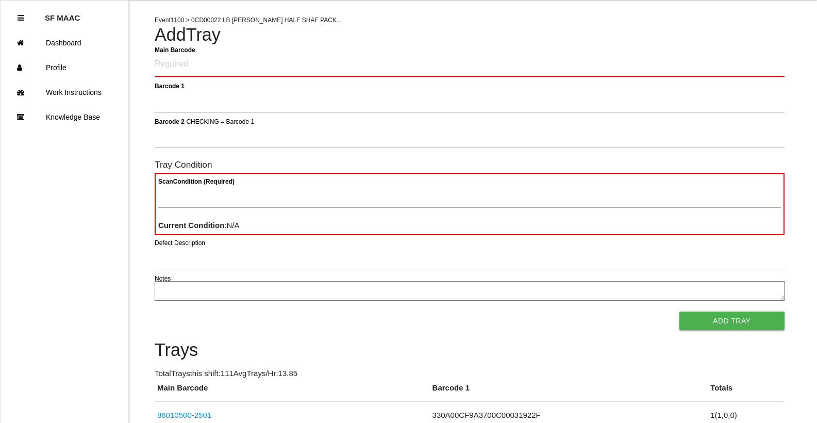
scroll to position [52, 0]
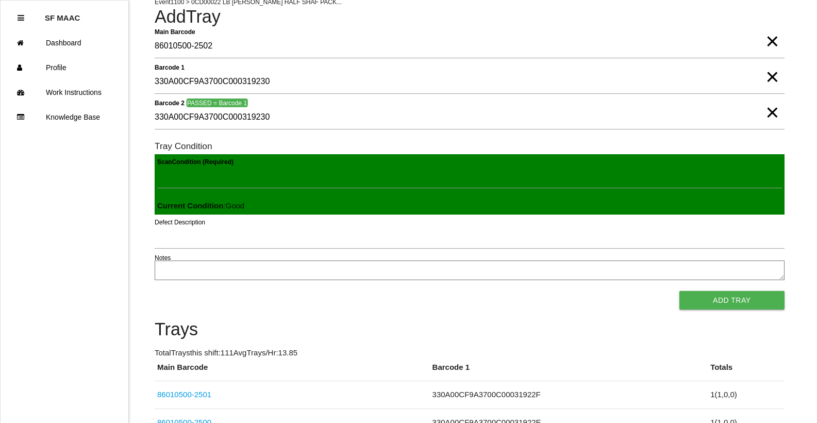
click at [680, 291] on button "Add Tray" at bounding box center [732, 300] width 105 height 19
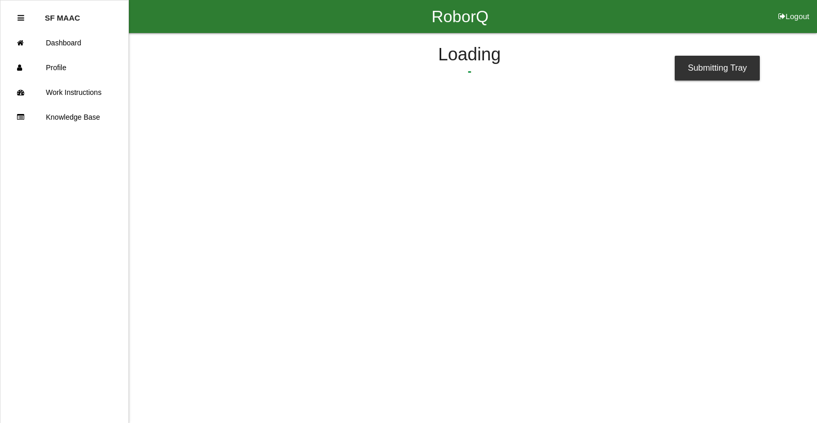
scroll to position [0, 0]
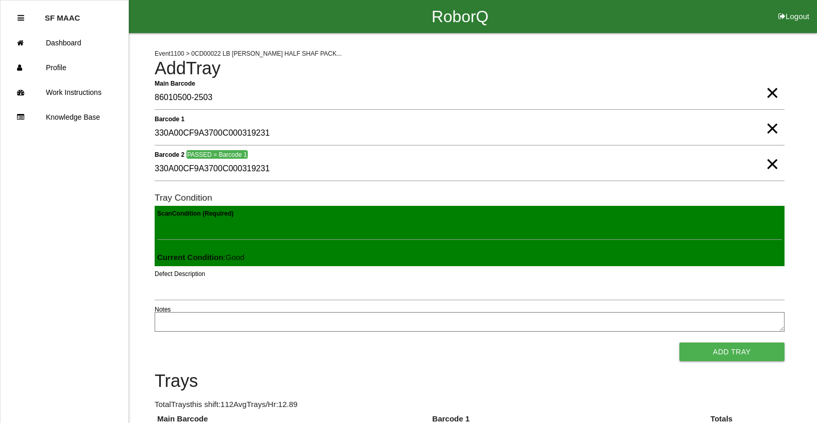
click at [680, 342] on button "Add Tray" at bounding box center [732, 351] width 105 height 19
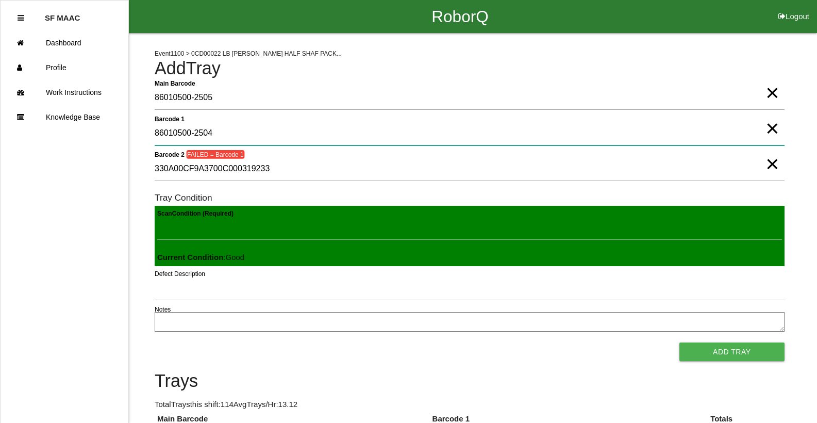
click at [756, 135] on 1 "86010500-2504" at bounding box center [470, 134] width 630 height 24
drag, startPoint x: 759, startPoint y: 128, endPoint x: 771, endPoint y: 124, distance: 11.9
click at [771, 124] on div "Barcode 1 86010500-2504 ×" at bounding box center [470, 136] width 630 height 28
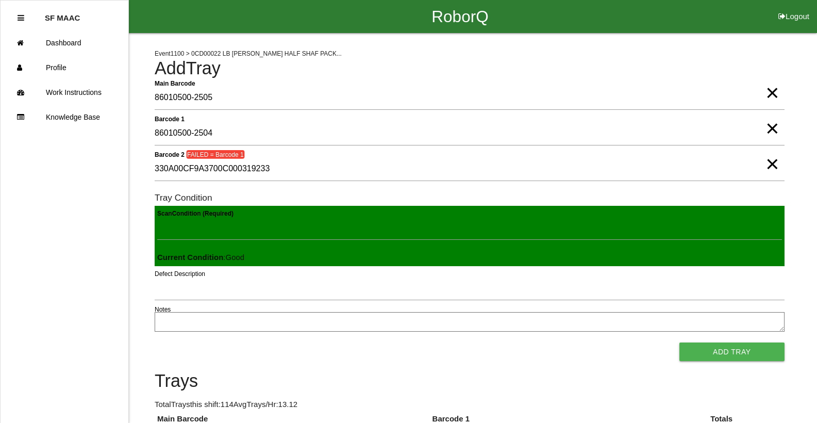
click at [773, 126] on span "×" at bounding box center [772, 118] width 13 height 21
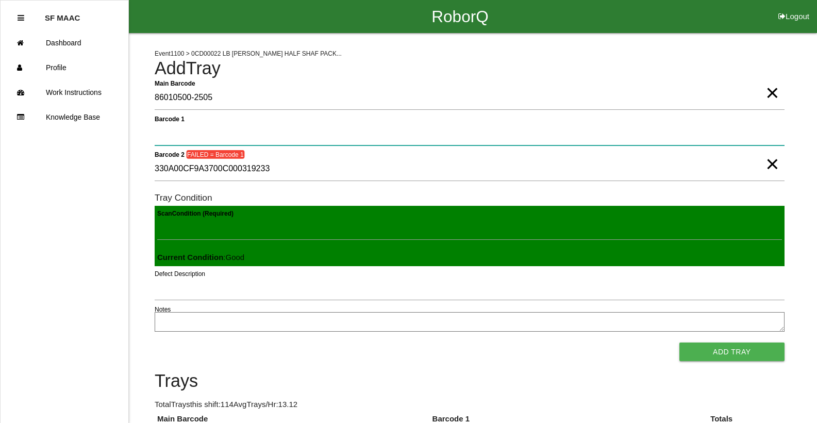
click at [754, 129] on 1 "Barcode 1" at bounding box center [470, 134] width 630 height 24
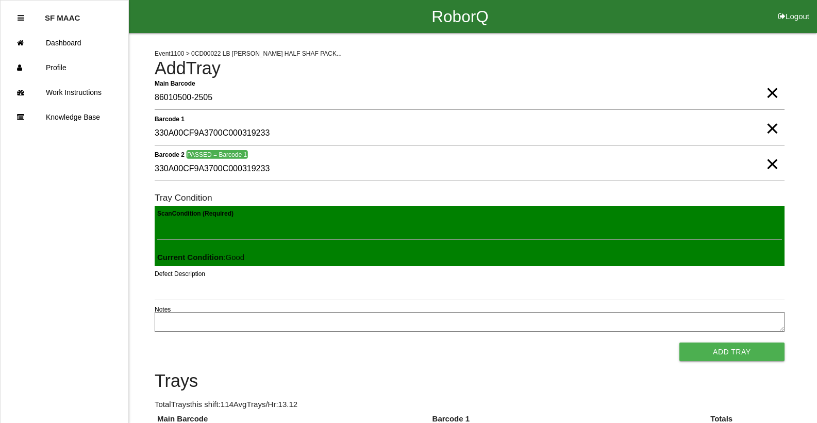
drag, startPoint x: 739, startPoint y: 349, endPoint x: 740, endPoint y: 333, distance: 16.0
click at [740, 333] on form "Main Barcode 86010500-2505 × Barcode 1 330A00CF9A3700C000319233 × Barcode 2 PAS…" at bounding box center [470, 223] width 630 height 275
drag, startPoint x: 713, startPoint y: 353, endPoint x: 712, endPoint y: 348, distance: 5.3
click at [713, 349] on button "Add Tray" at bounding box center [732, 351] width 105 height 19
click at [680, 342] on button "Add Tray" at bounding box center [732, 351] width 105 height 19
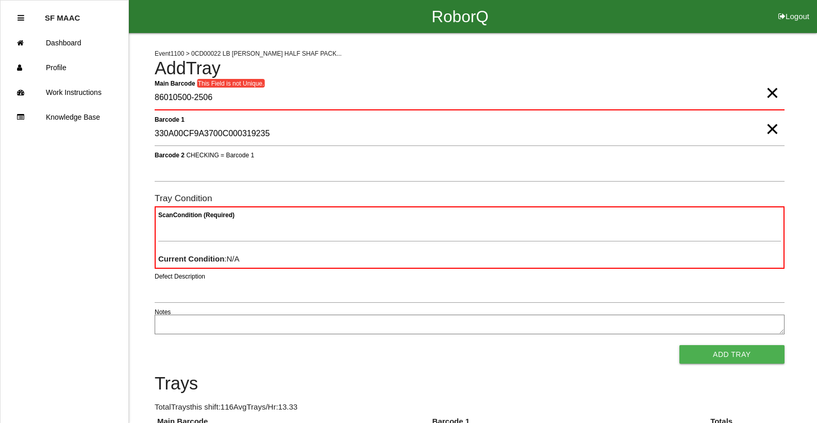
click at [772, 93] on span "×" at bounding box center [772, 82] width 13 height 21
click at [757, 98] on Barcode "Main Barcode" at bounding box center [470, 98] width 630 height 24
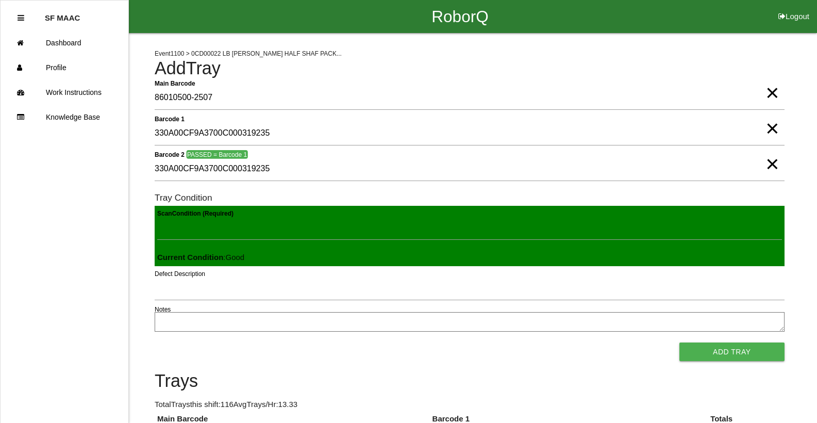
click at [680, 342] on button "Add Tray" at bounding box center [732, 351] width 105 height 19
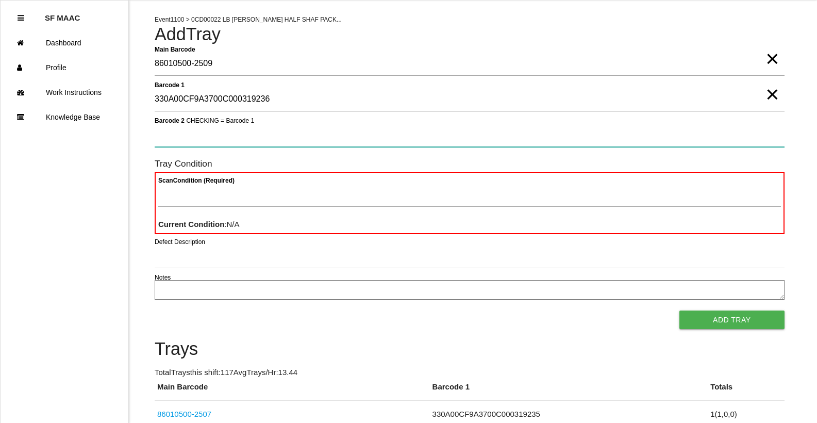
scroll to position [52, 0]
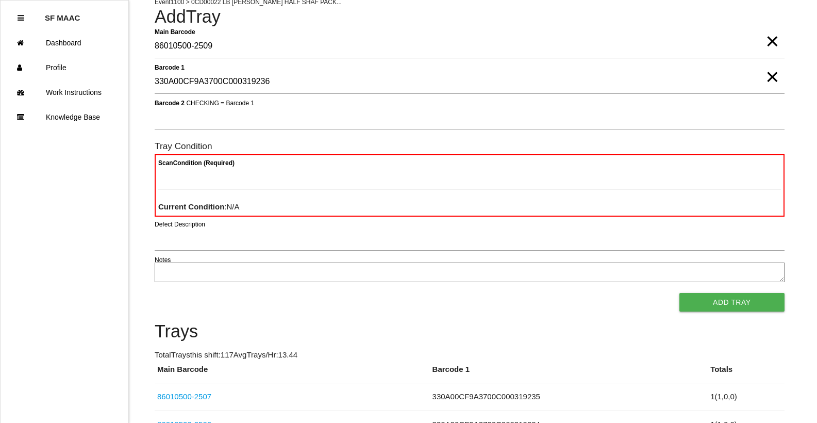
click at [768, 39] on span "×" at bounding box center [772, 31] width 13 height 21
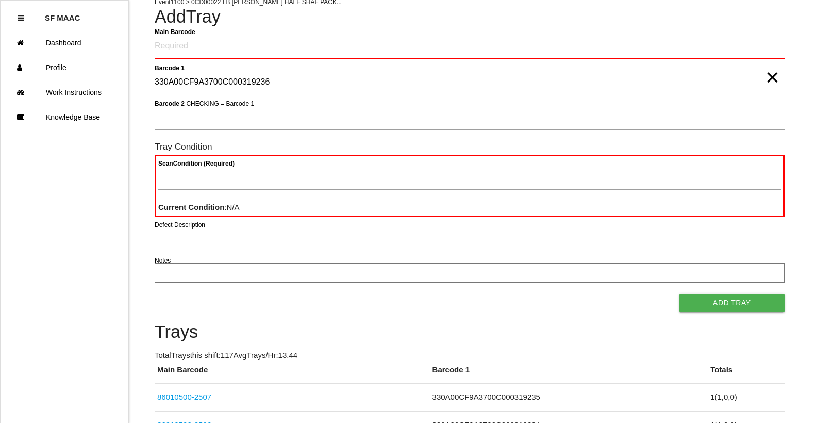
click at [754, 65] on form "Main Barcode Barcode 1 330A00CF9A3700C000319236 × Barcode 2 CHECKING = Barcode …" at bounding box center [470, 174] width 630 height 278
click at [605, 46] on Barcode "Main Barcode" at bounding box center [470, 47] width 630 height 24
drag, startPoint x: 765, startPoint y: 82, endPoint x: 769, endPoint y: 76, distance: 7.7
click at [766, 77] on span "×" at bounding box center [772, 67] width 13 height 21
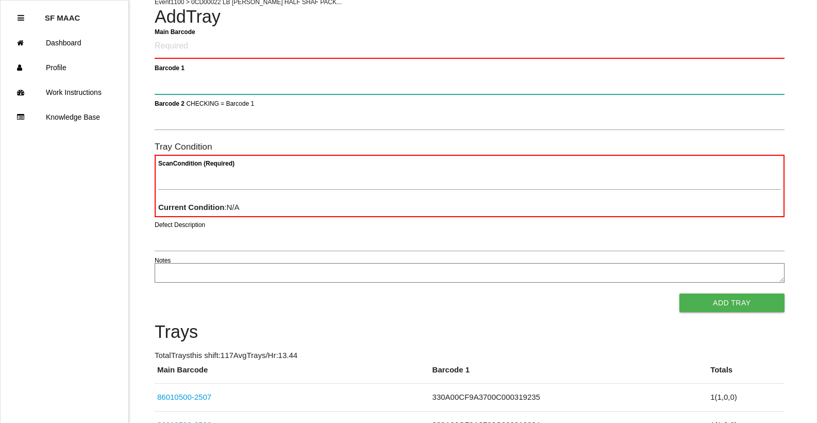
click at [772, 76] on 1 "Barcode 1" at bounding box center [470, 83] width 630 height 24
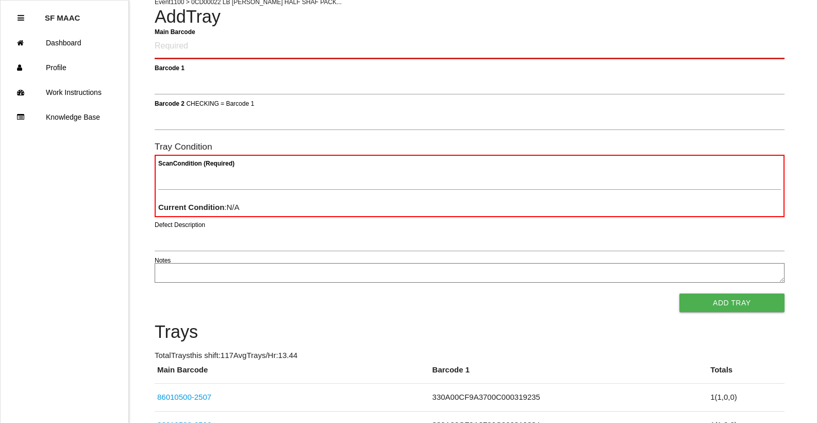
click at [487, 45] on Barcode "Main Barcode" at bounding box center [470, 47] width 630 height 24
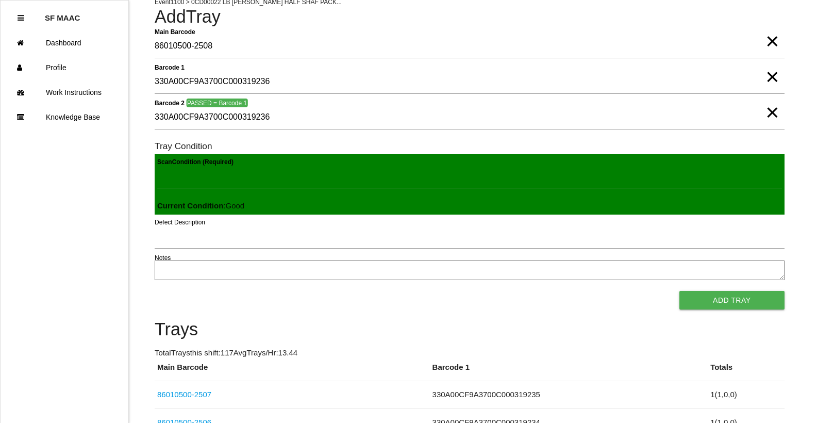
click at [680, 291] on button "Add Tray" at bounding box center [732, 300] width 105 height 19
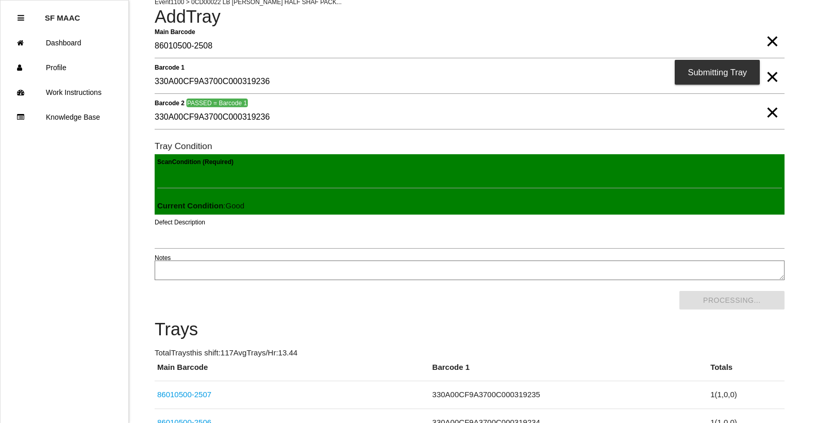
scroll to position [0, 0]
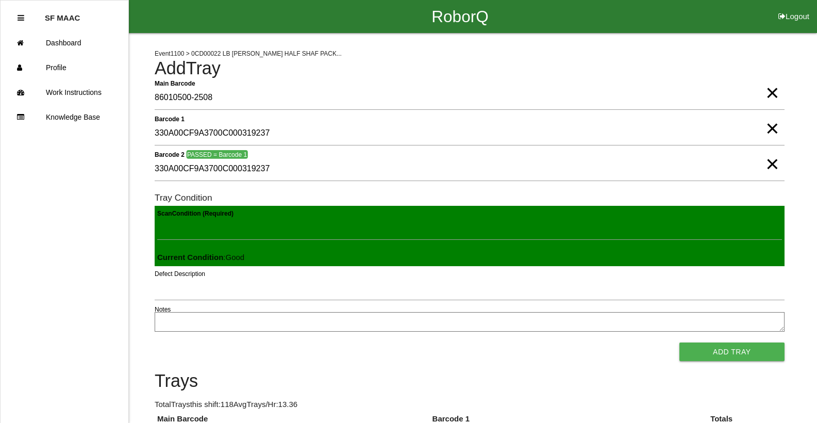
click at [680, 342] on button "Add Tray" at bounding box center [732, 351] width 105 height 19
click button "Add Tray" at bounding box center [732, 351] width 105 height 19
click at [680, 342] on button "Add Tray" at bounding box center [732, 351] width 105 height 19
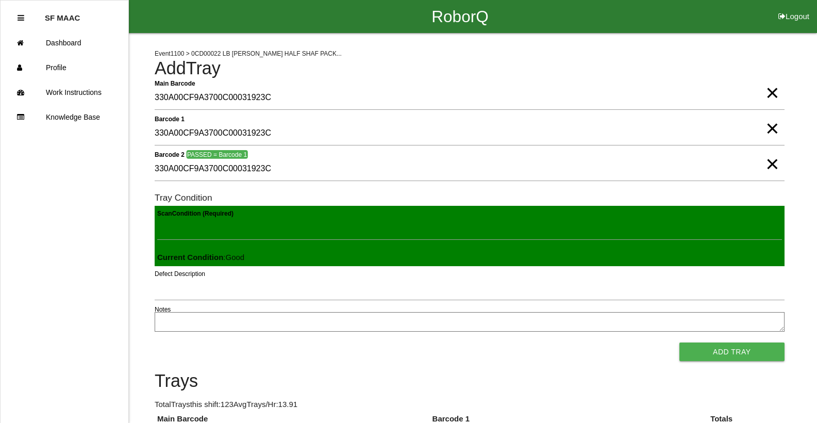
click at [680, 342] on button "Add Tray" at bounding box center [732, 351] width 105 height 19
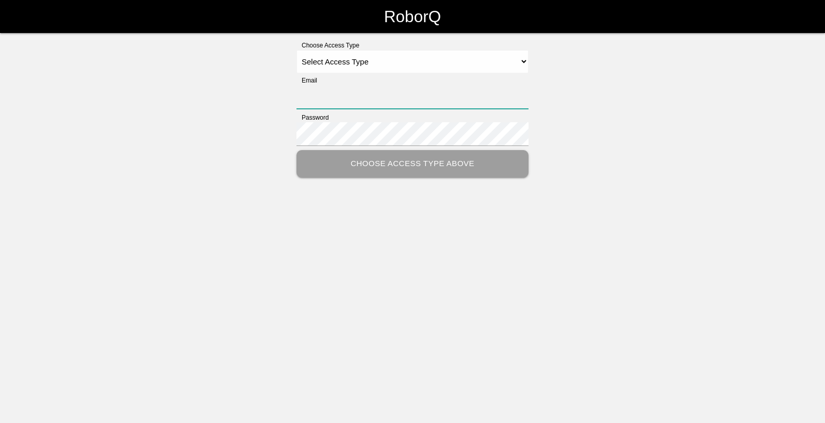
type input "[EMAIL_ADDRESS][DOMAIN_NAME]"
click at [514, 55] on select "Select Access Type Admin Customer Supervisor Worker" at bounding box center [413, 61] width 232 height 23
click at [512, 57] on select "Select Access Type Admin Customer Supervisor Worker" at bounding box center [413, 61] width 232 height 23
select select "Worker"
click at [297, 50] on select "Select Access Type Admin Customer Supervisor Worker" at bounding box center [413, 61] width 232 height 23
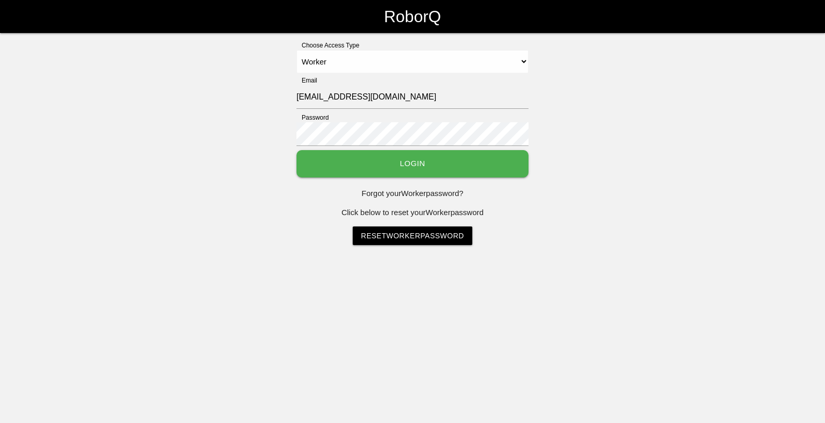
click at [389, 160] on button "Login" at bounding box center [413, 163] width 232 height 27
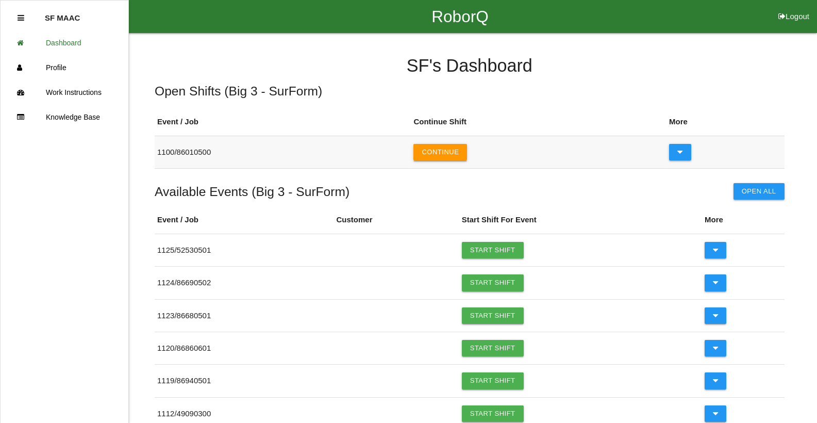
click at [436, 151] on button "Continue" at bounding box center [441, 152] width 54 height 17
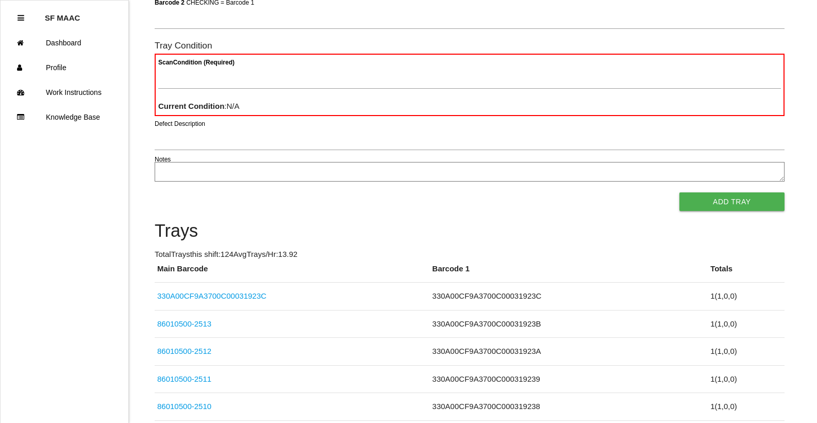
scroll to position [155, 0]
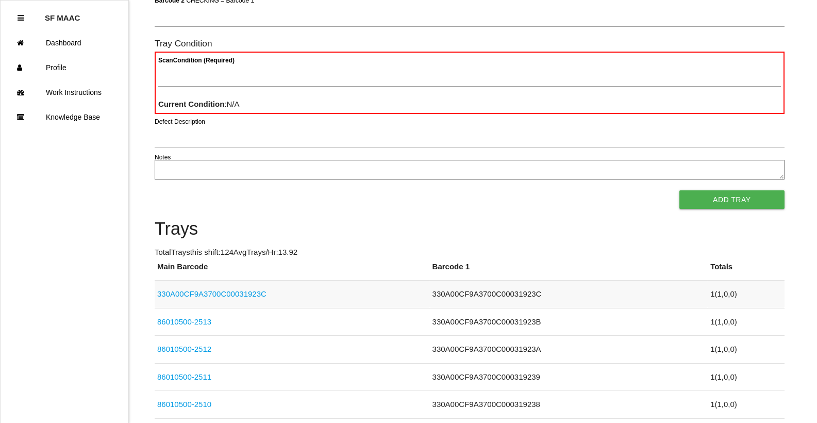
click at [244, 290] on link "330A00CF9A3700C00031923C" at bounding box center [211, 293] width 109 height 9
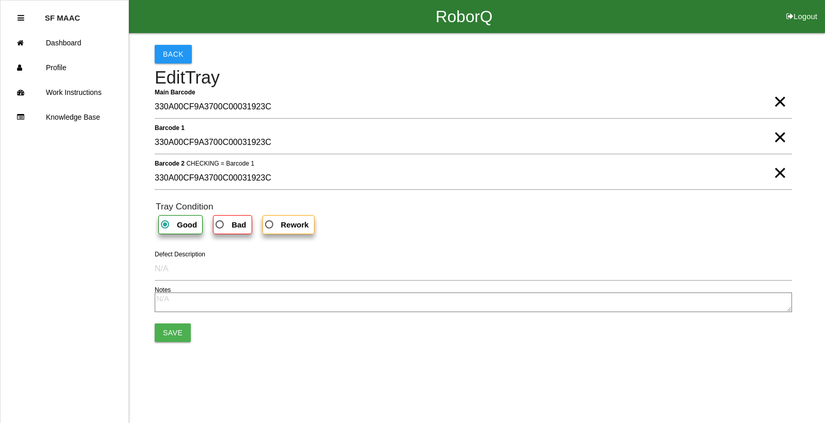
click at [775, 102] on span "×" at bounding box center [780, 91] width 13 height 21
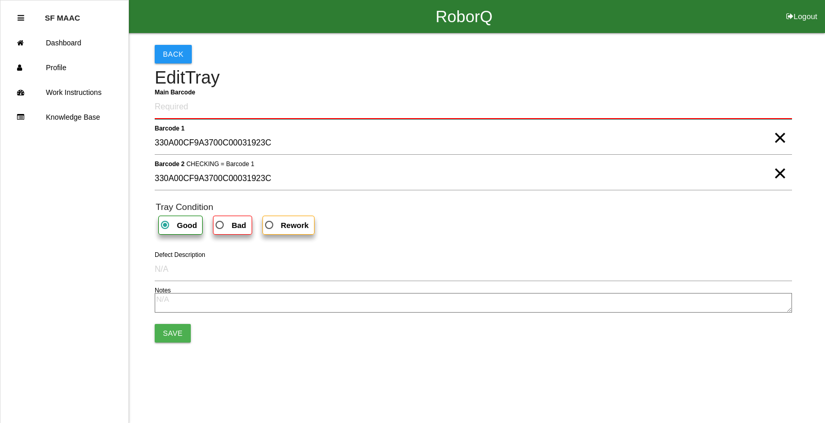
click at [635, 96] on Barcode "Main Barcode" at bounding box center [473, 107] width 637 height 24
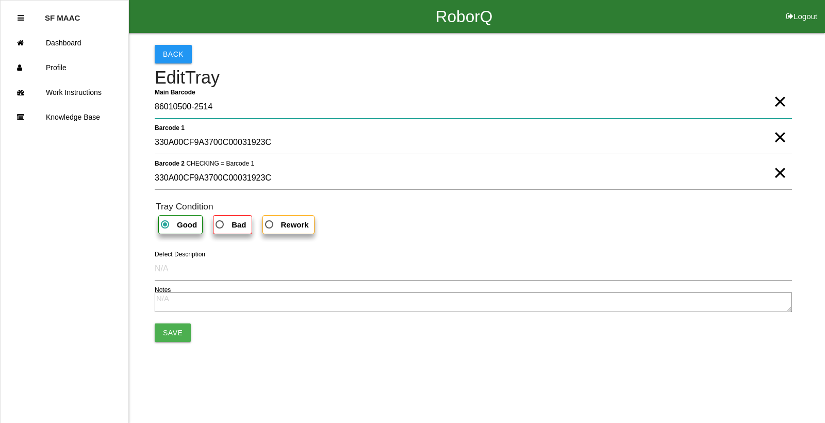
type Barcode "86010500-2514"
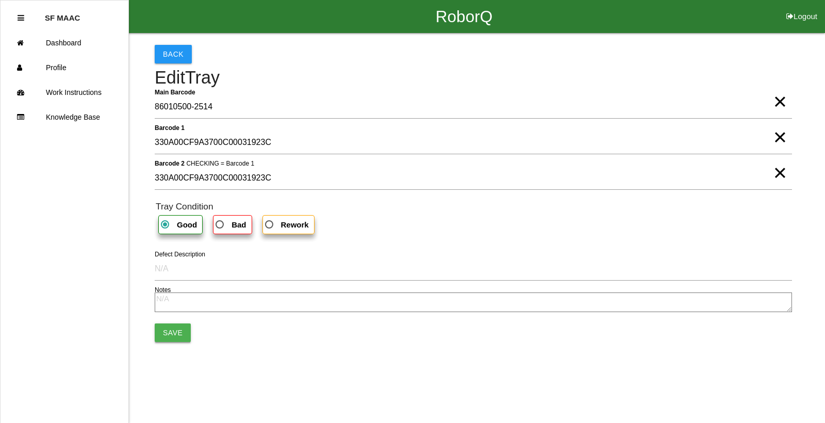
click at [166, 330] on button "Save" at bounding box center [173, 332] width 36 height 19
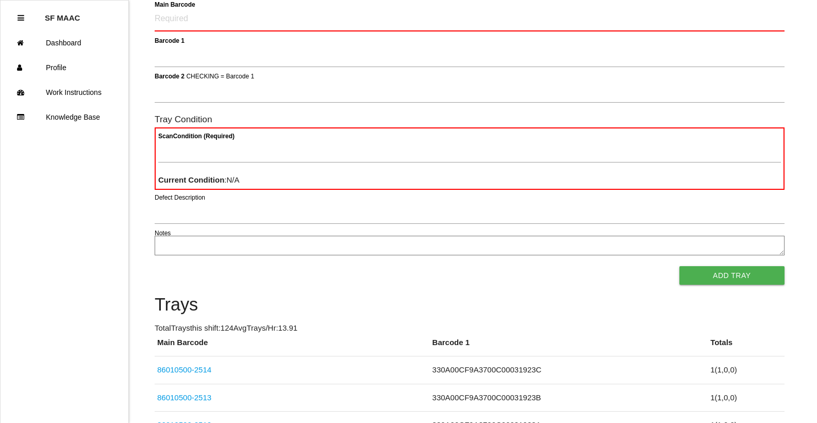
scroll to position [52, 0]
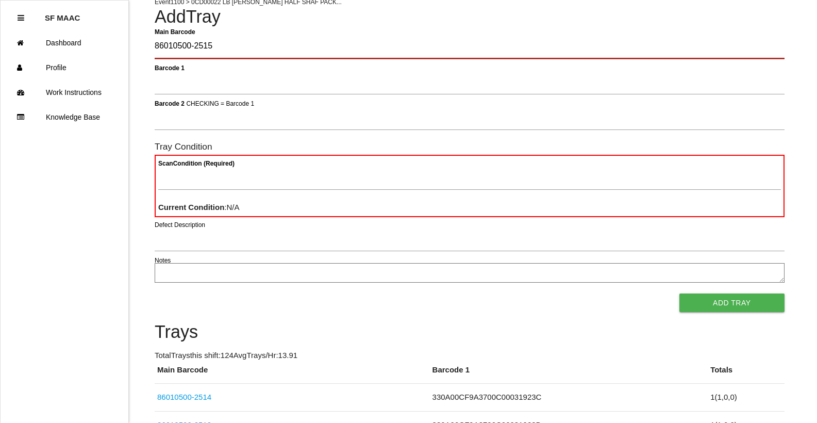
type Barcode "86010500-2515"
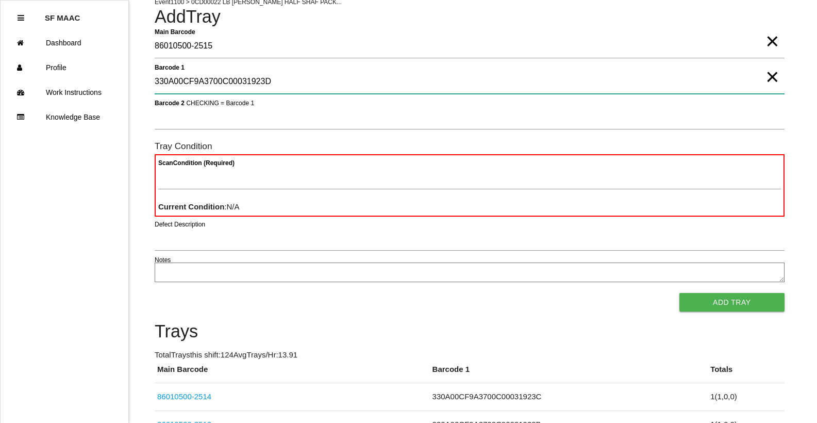
type 1 "330A00CF9A3700C00031923D"
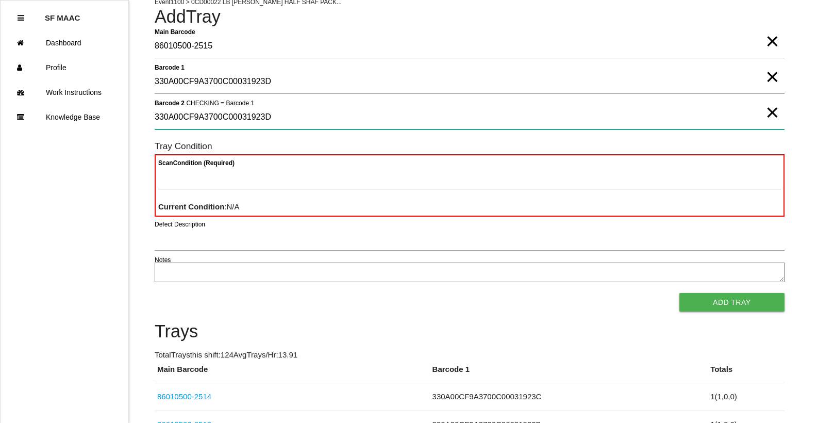
type 2 "330A00CF9A3700C00031923D"
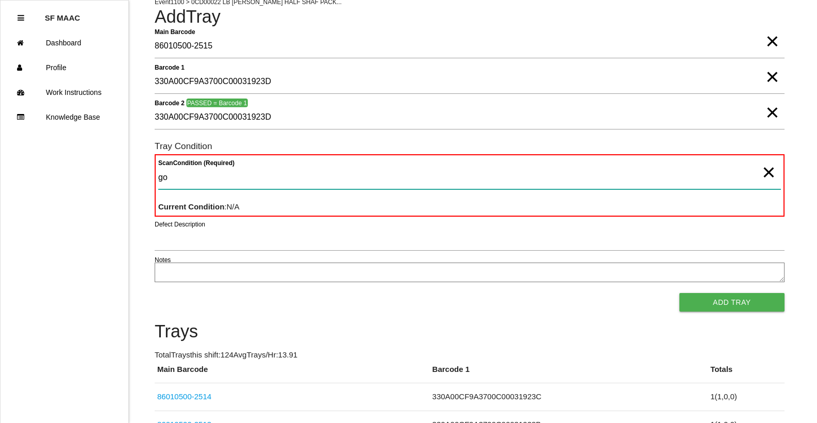
type Condition "goo"
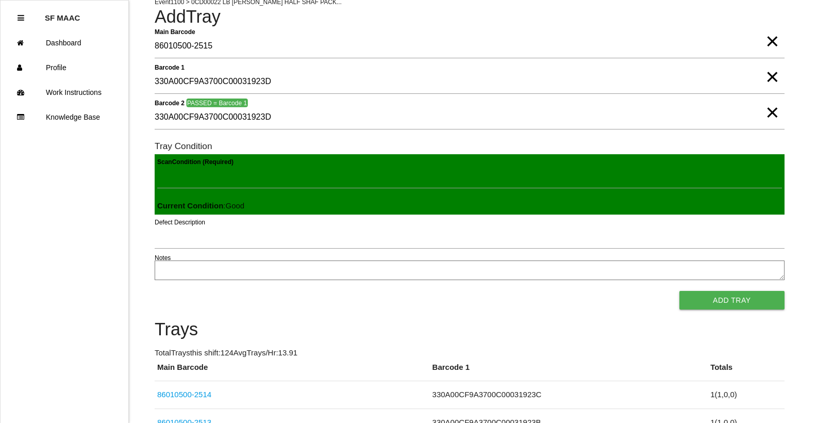
click at [680, 291] on button "Add Tray" at bounding box center [732, 300] width 105 height 19
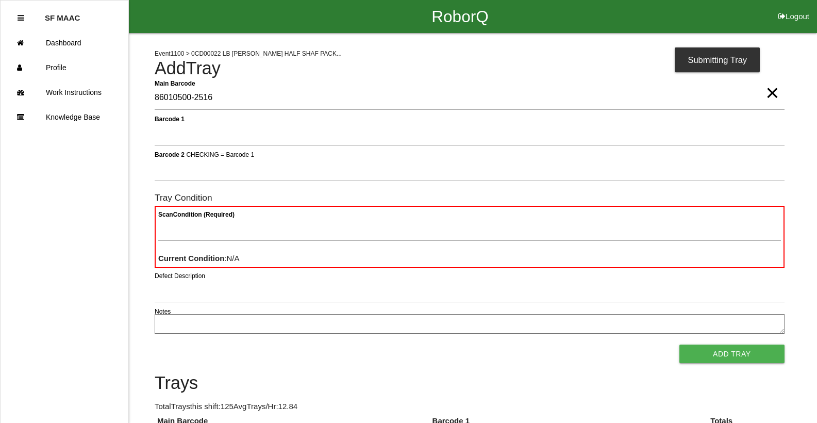
type Barcode "86010500-2516"
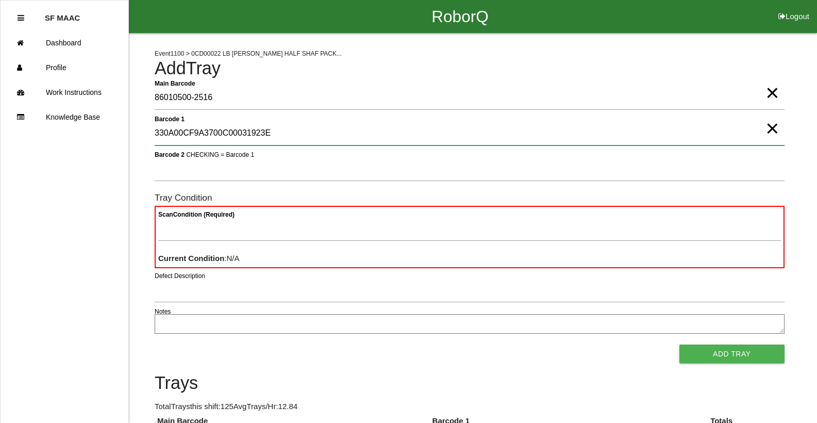
type 1 "330A00CF9A3700C00031923E"
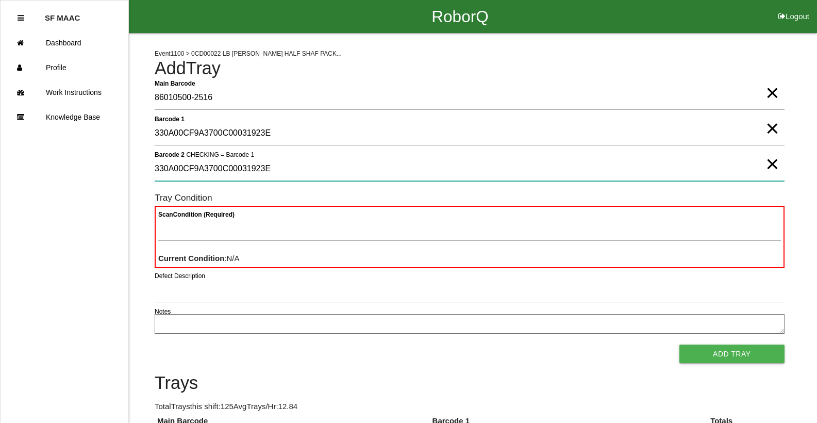
type 2 "330A00CF9A3700C00031923E"
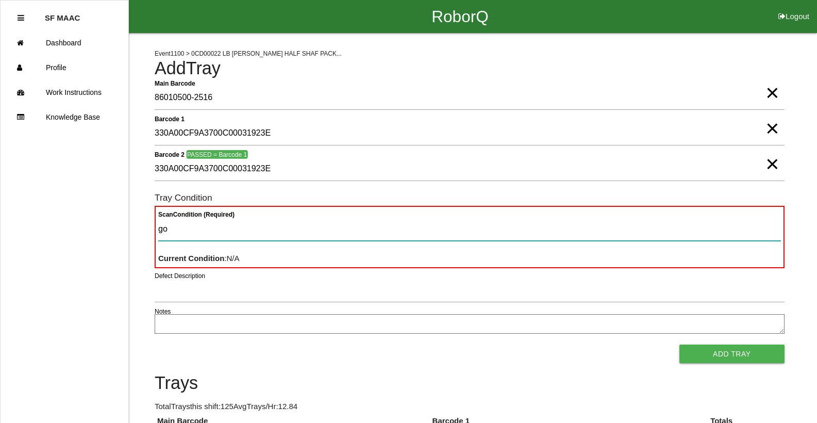
type Condition "goo"
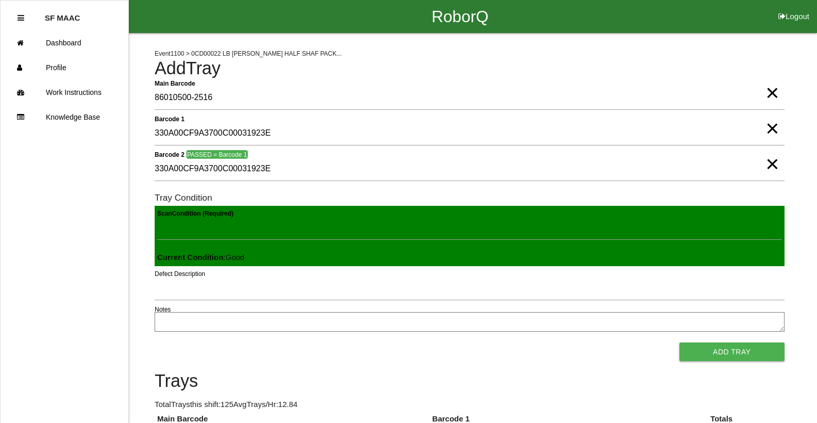
click at [680, 342] on button "Add Tray" at bounding box center [732, 351] width 105 height 19
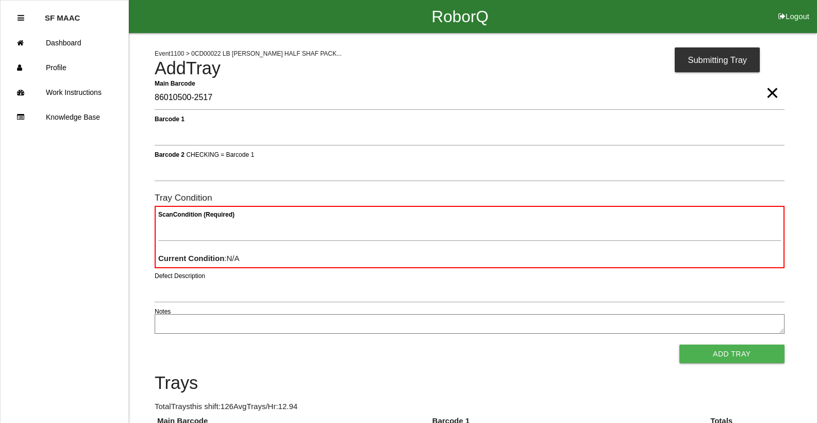
type Barcode "86010500-2517"
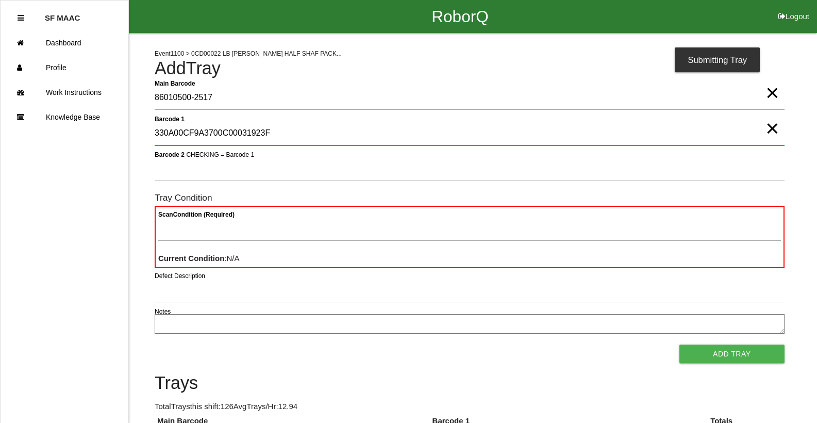
type 1 "330A00CF9A3700C00031923F"
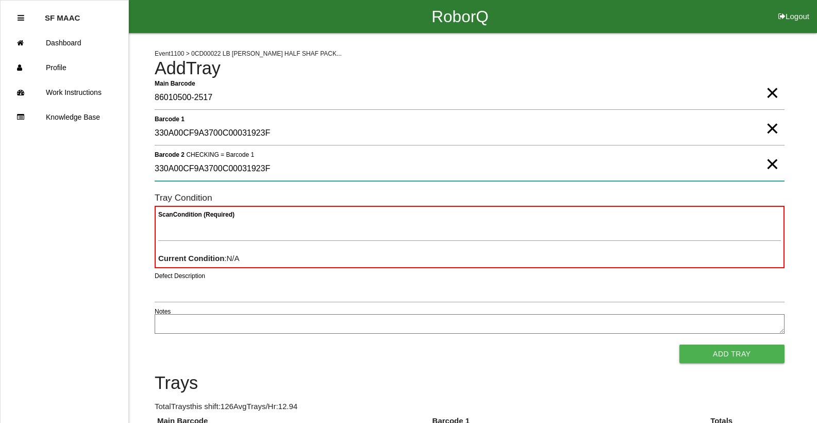
type 2 "330A00CF9A3700C00031923F"
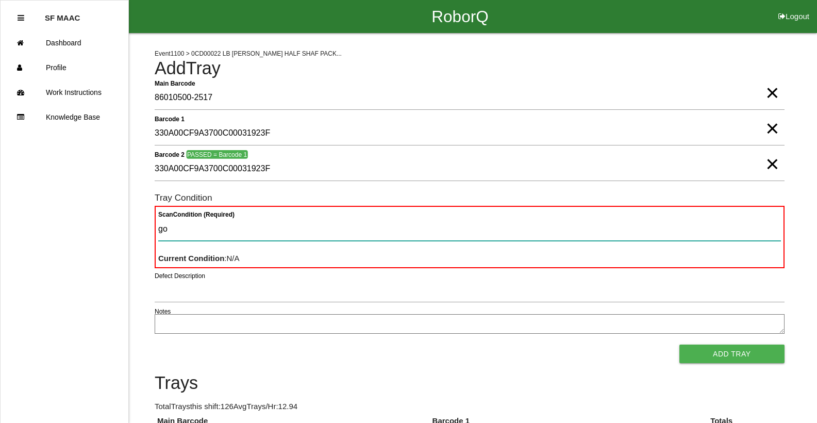
type Condition "goo"
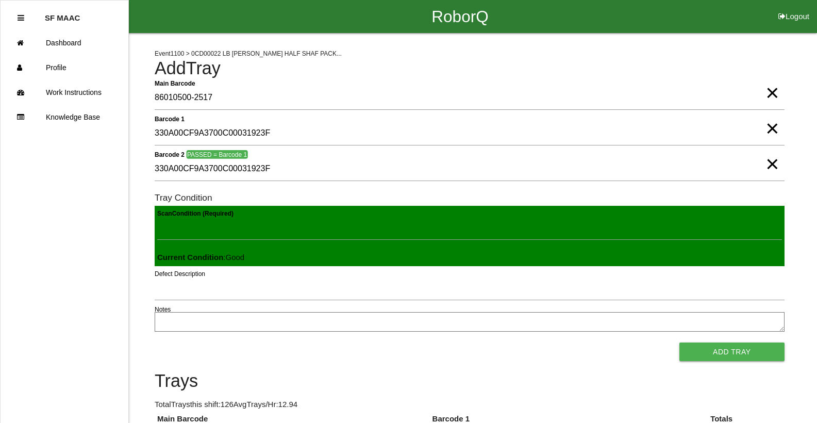
click at [680, 342] on button "Add Tray" at bounding box center [732, 351] width 105 height 19
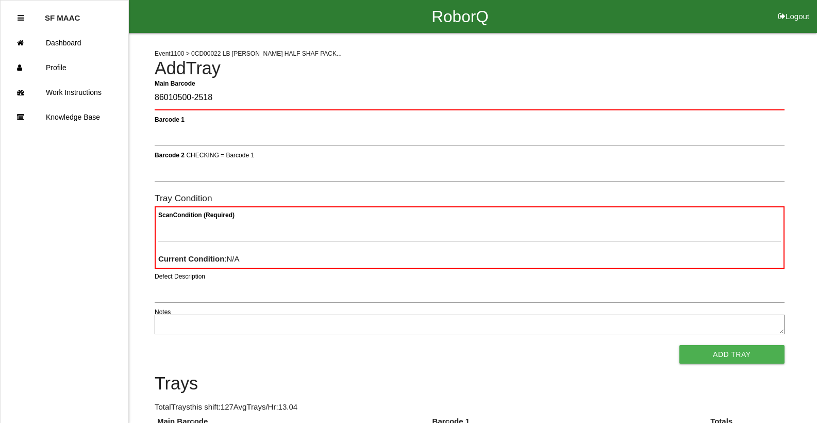
type Barcode "86010500-2518"
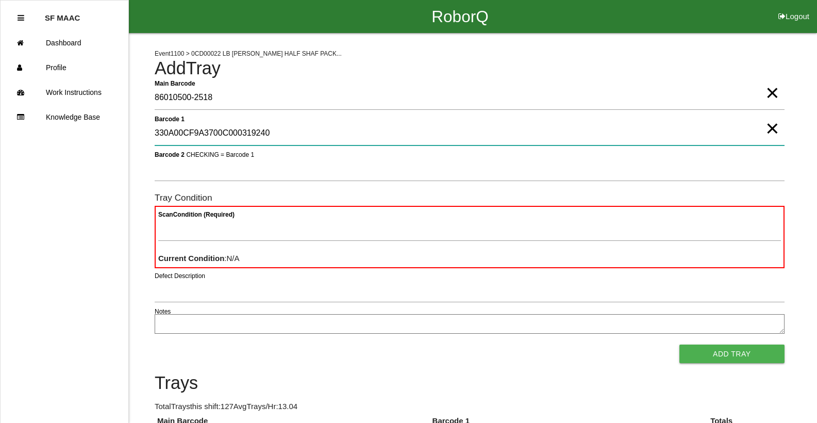
type 1 "330A00CF9A3700C000319240"
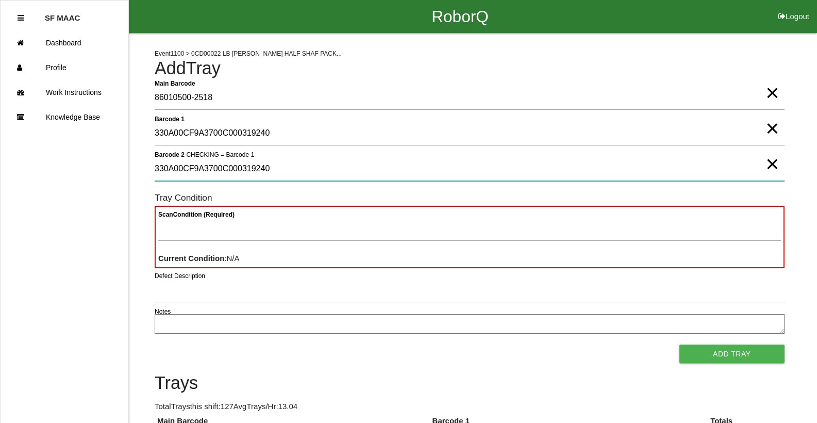
type 2 "330A00CF9A3700C000319240"
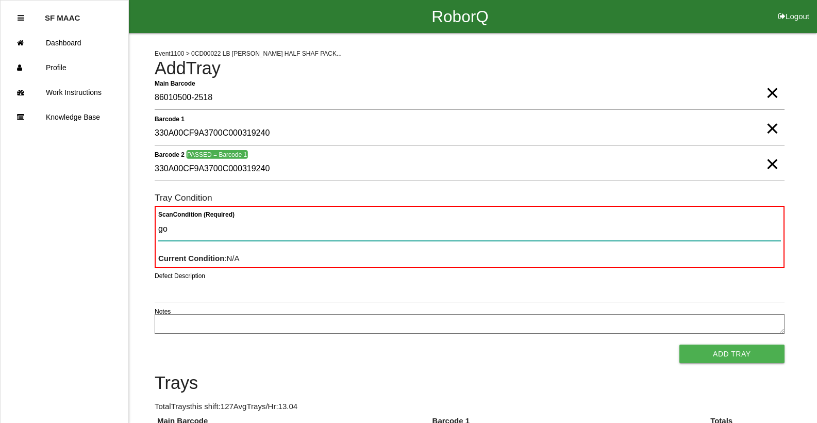
type Condition "goo"
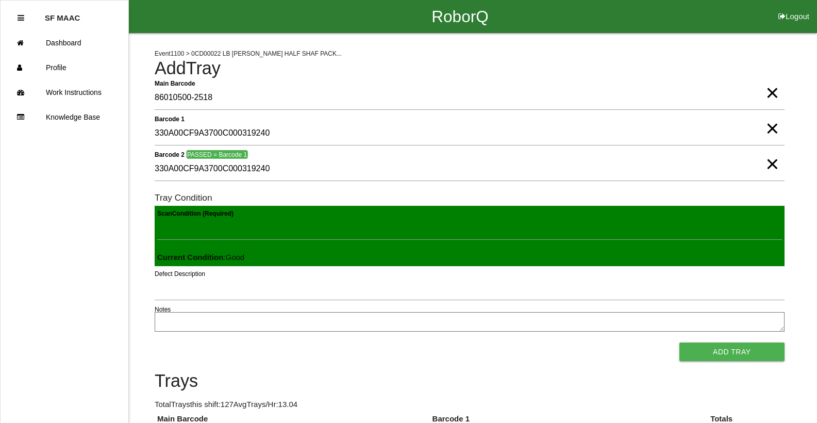
click at [680, 342] on button "Add Tray" at bounding box center [732, 351] width 105 height 19
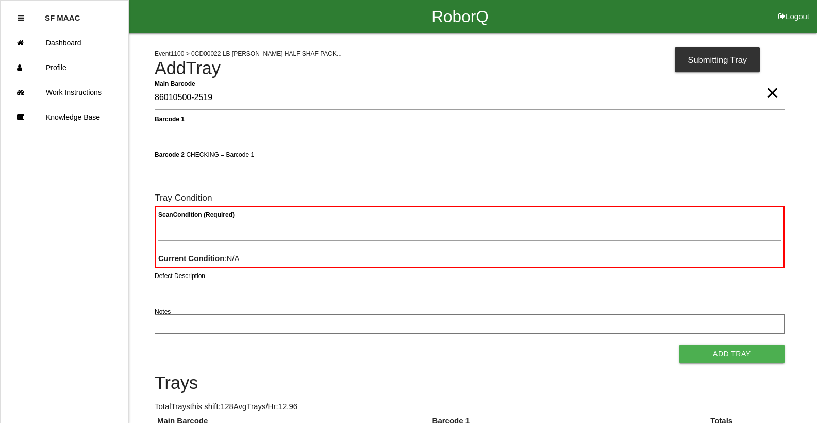
type Barcode "86010500-2519"
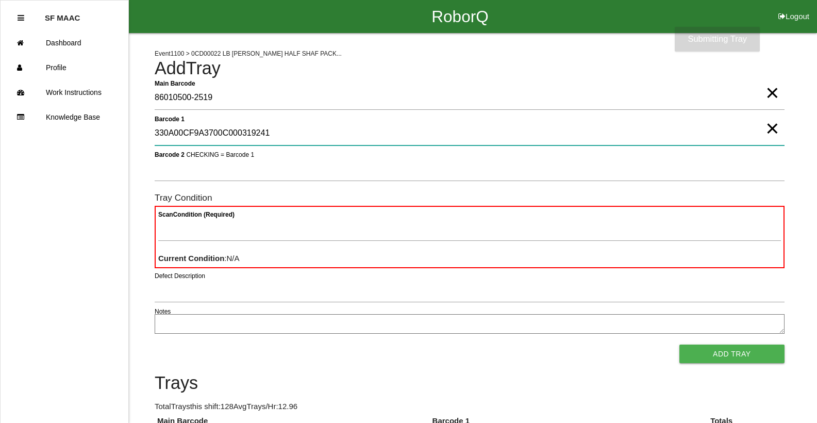
type 1 "330A00CF9A3700C000319241"
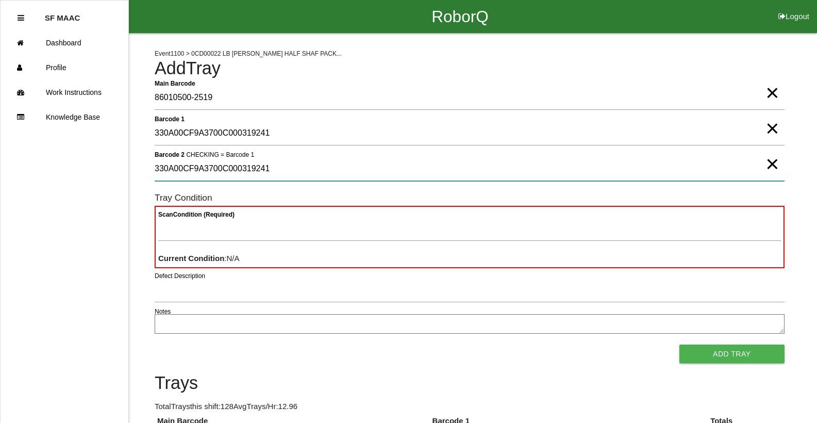
type 2 "330A00CF9A3700C000319241"
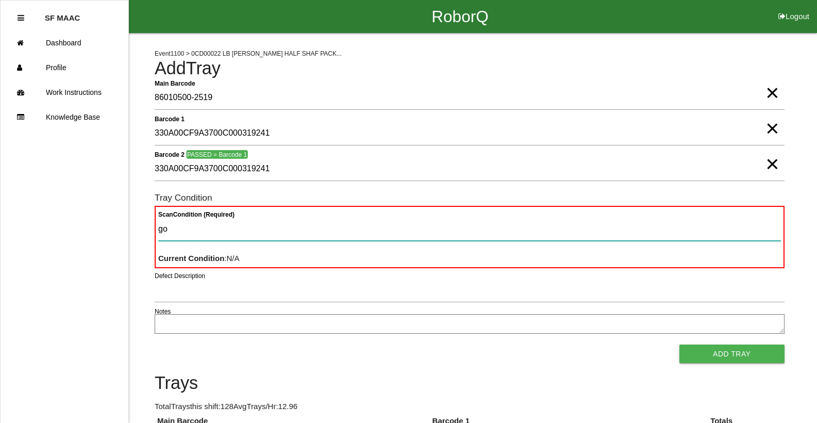
type Condition "goo"
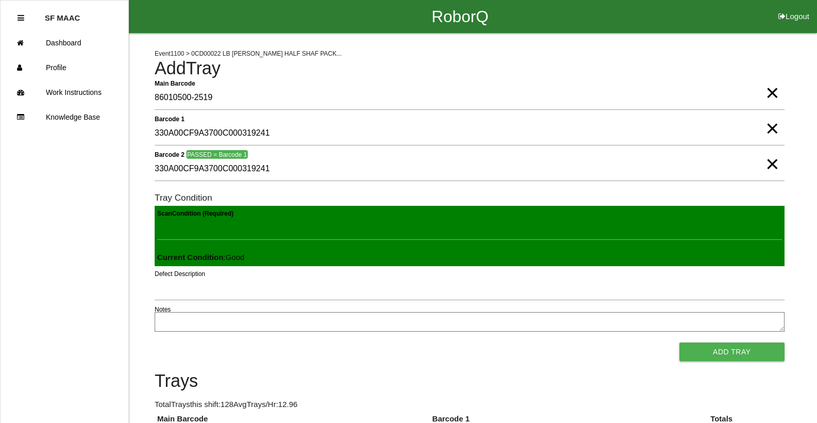
click at [680, 342] on button "Add Tray" at bounding box center [732, 351] width 105 height 19
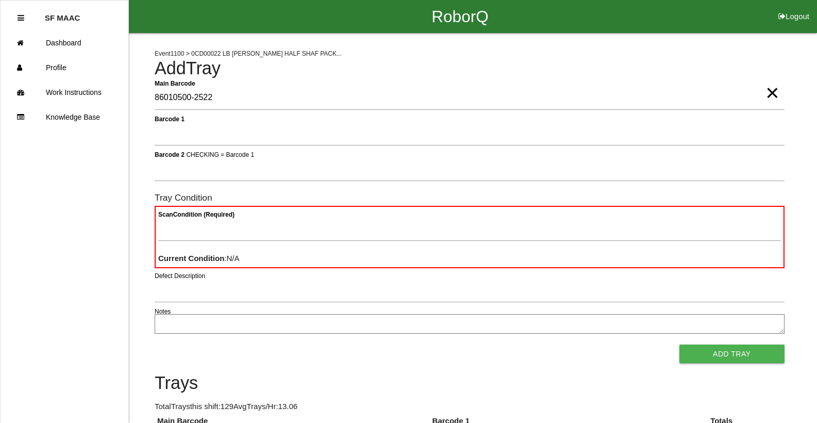
type Barcode "86010500-2522"
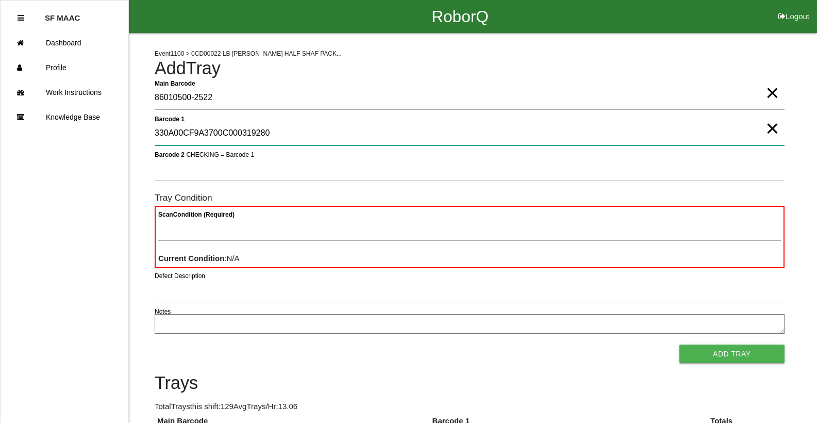
type 1 "330A00CF9A3700C000319280"
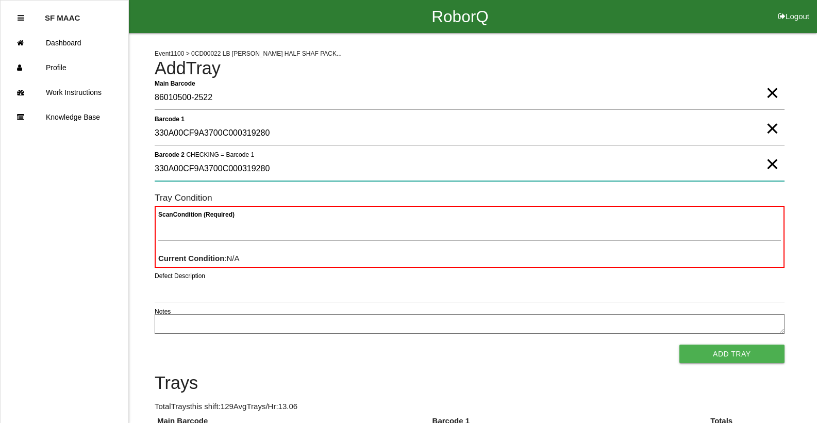
type 2 "330A00CF9A3700C000319280"
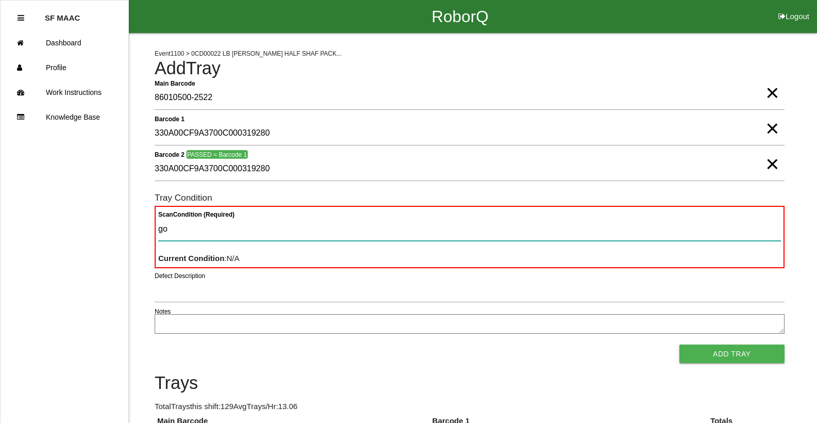
type Condition "goo"
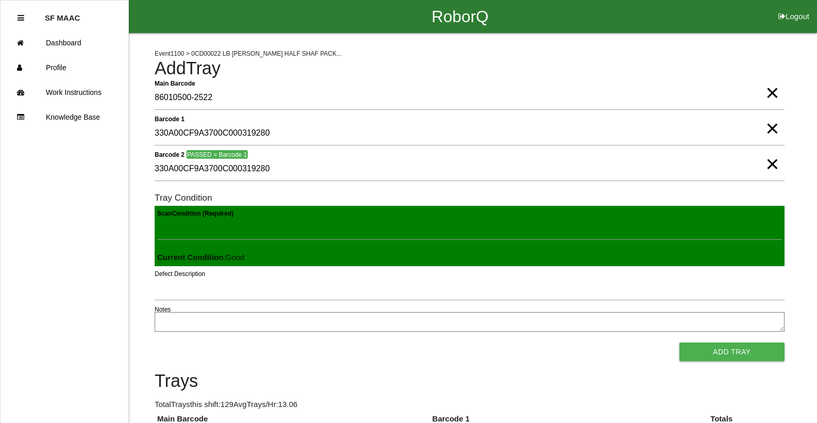
click at [680, 342] on button "Add Tray" at bounding box center [732, 351] width 105 height 19
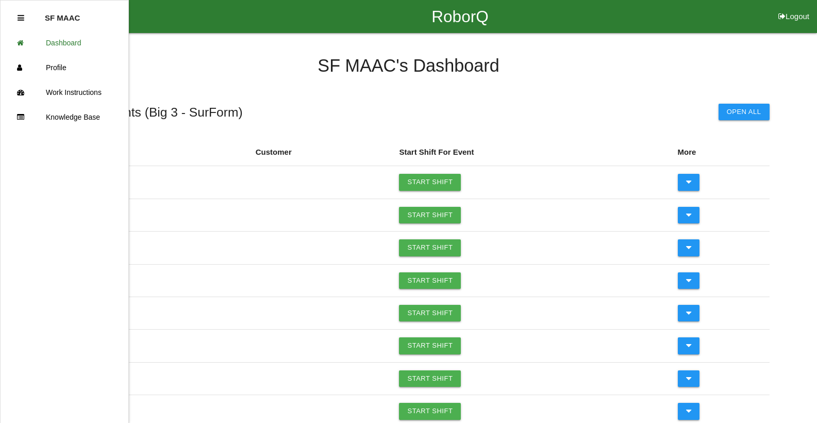
click at [19, 20] on icon at bounding box center [21, 18] width 7 height 8
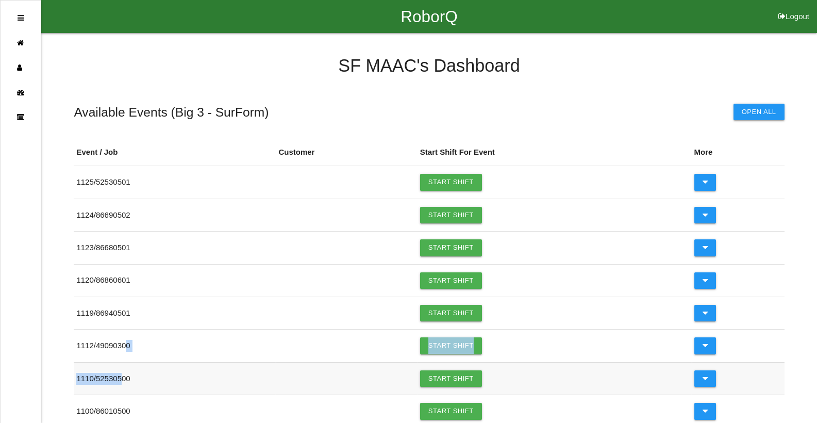
drag, startPoint x: 131, startPoint y: 363, endPoint x: 126, endPoint y: 392, distance: 30.3
click at [126, 392] on table "Event / Job Customer Start Shift For Event More 1125 / 52530501 Start Shift 112…" at bounding box center [429, 332] width 711 height 387
click at [439, 416] on link "Start Shift" at bounding box center [451, 411] width 62 height 17
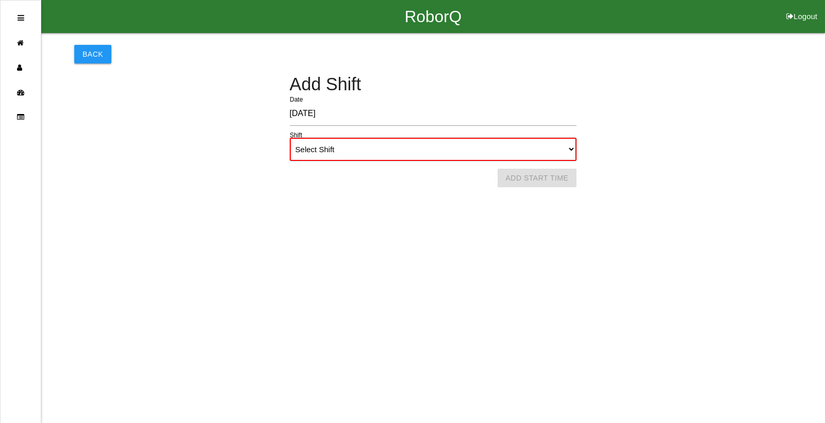
click at [416, 146] on select "Select Shift 1st Shift 2nd Shift 3rd Shift 4th Shift" at bounding box center [433, 149] width 287 height 23
select select "2"
click at [290, 138] on select "Select Shift 1st Shift 2nd Shift 3rd Shift 4th Shift" at bounding box center [433, 149] width 287 height 23
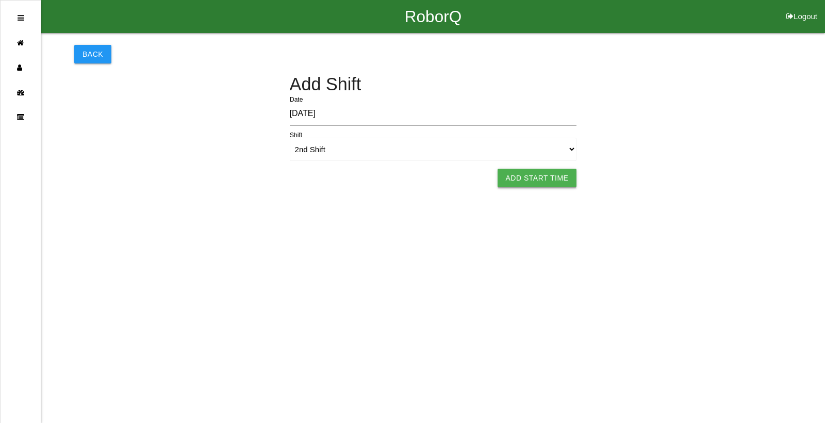
click at [549, 185] on button "Add Start Time" at bounding box center [537, 178] width 79 height 19
select select "4"
select select "30"
select select "2"
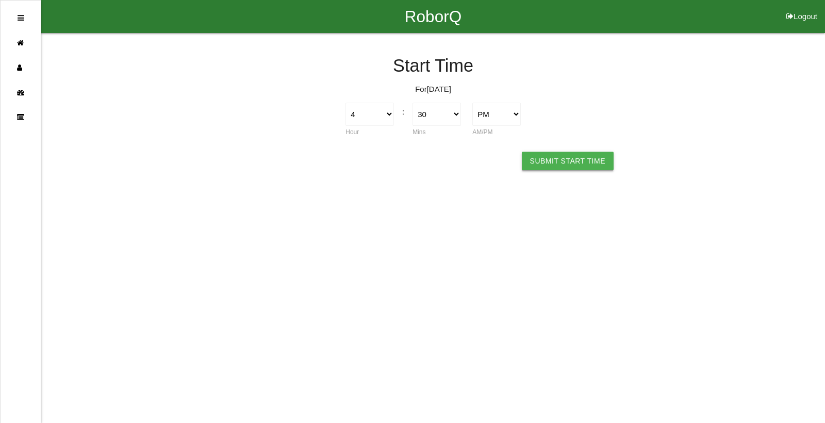
click at [559, 166] on button "Submit Start Time" at bounding box center [568, 161] width 92 height 19
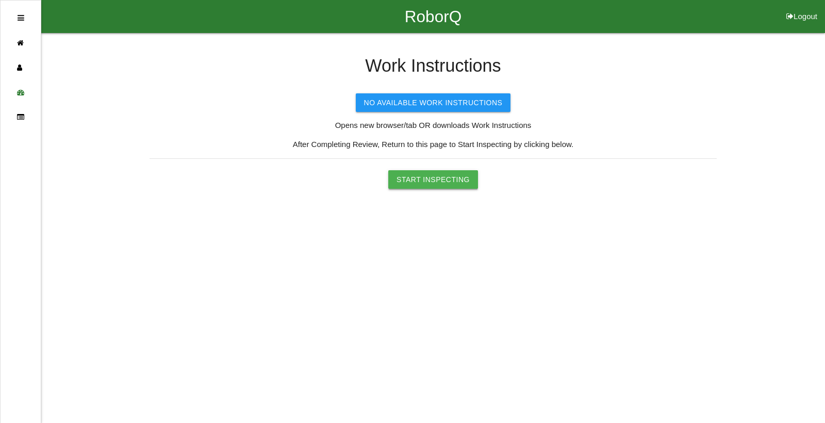
click at [446, 184] on button "Start Inspecting" at bounding box center [433, 179] width 90 height 19
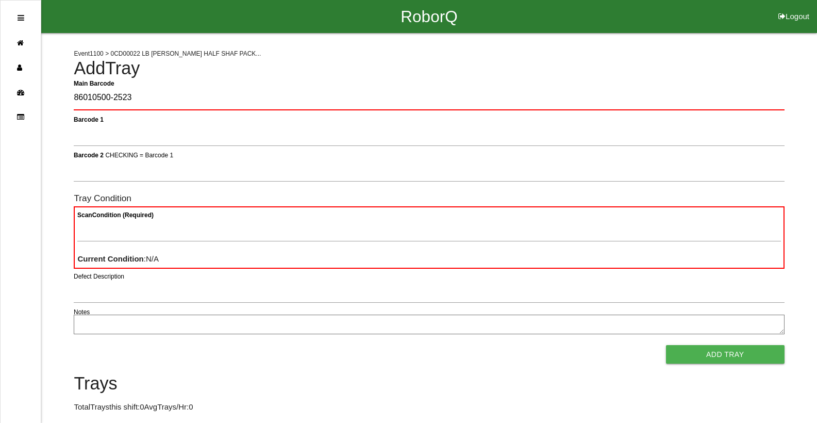
type Barcode "86010500-2523"
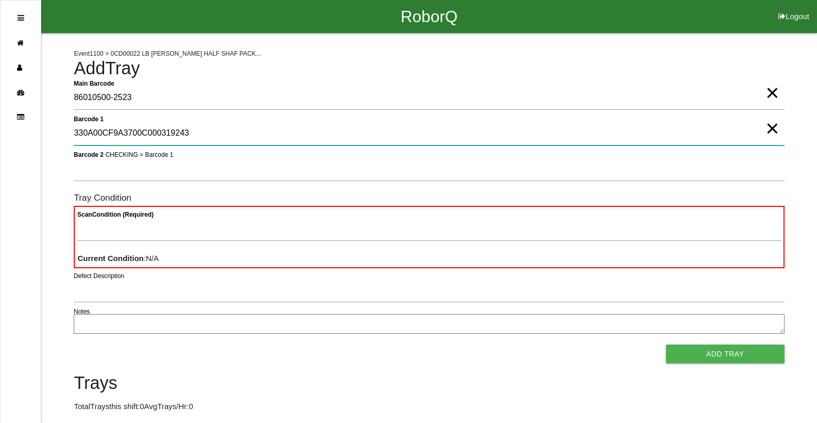
type 1 "330A00CF9A3700C000319243"
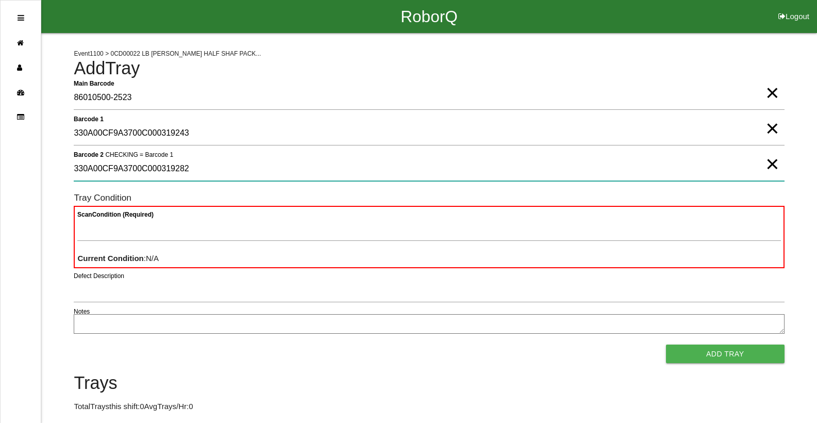
type 2 "330A00CF9A3700C000319282"
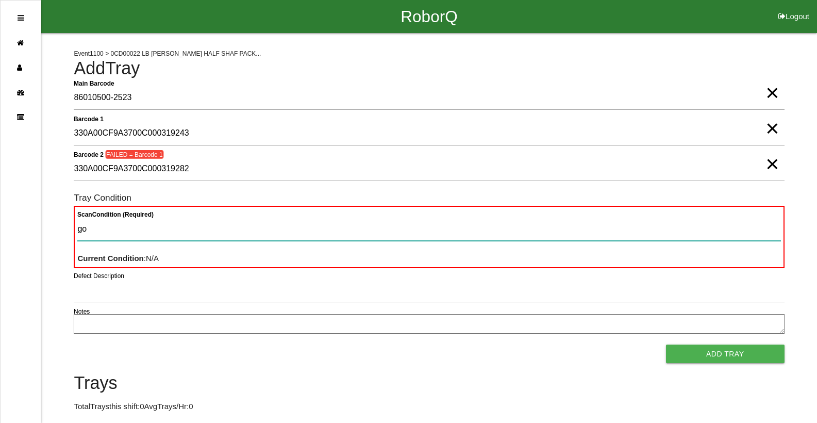
type Condition "goo"
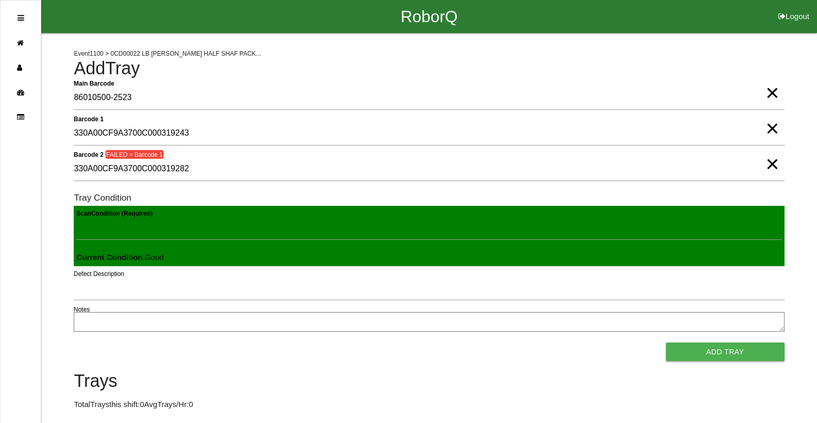
click at [666, 342] on button "Add Tray" at bounding box center [725, 351] width 119 height 19
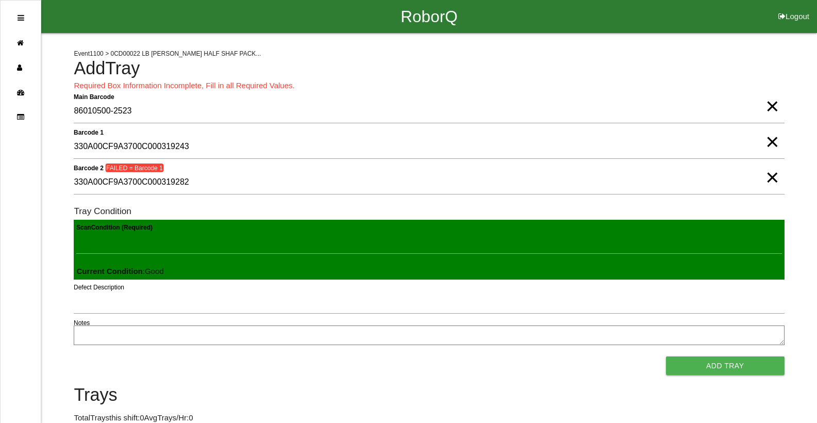
click at [774, 106] on span "×" at bounding box center [772, 96] width 13 height 21
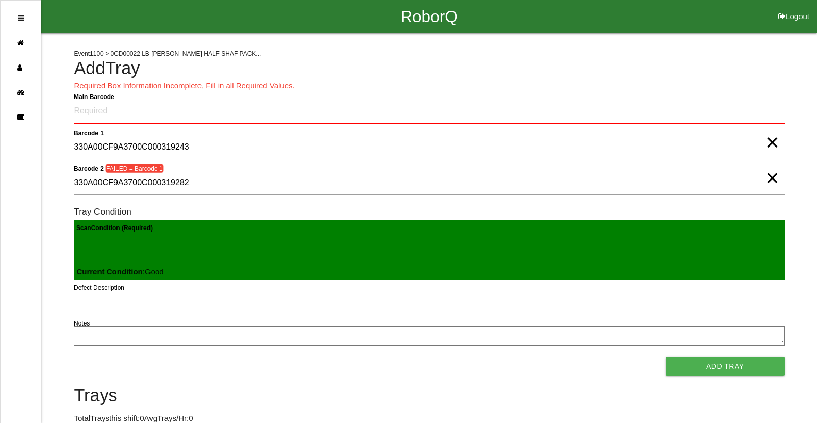
click at [771, 142] on span "×" at bounding box center [772, 132] width 13 height 21
click at [774, 178] on span "×" at bounding box center [772, 167] width 13 height 21
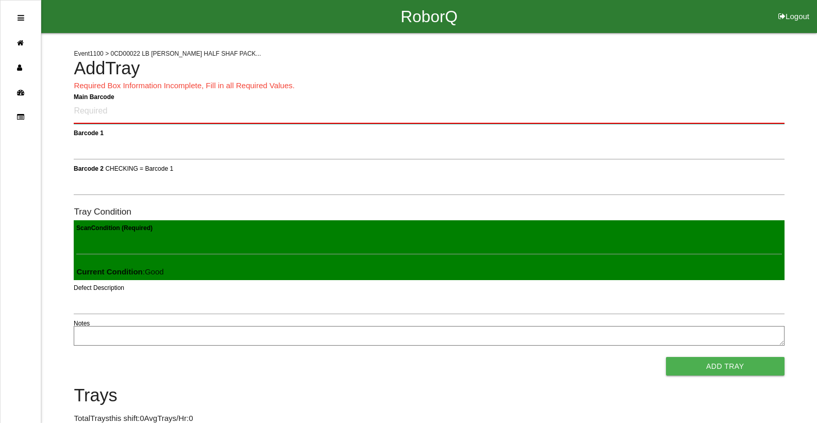
click at [751, 115] on Barcode "Main Barcode" at bounding box center [429, 112] width 711 height 24
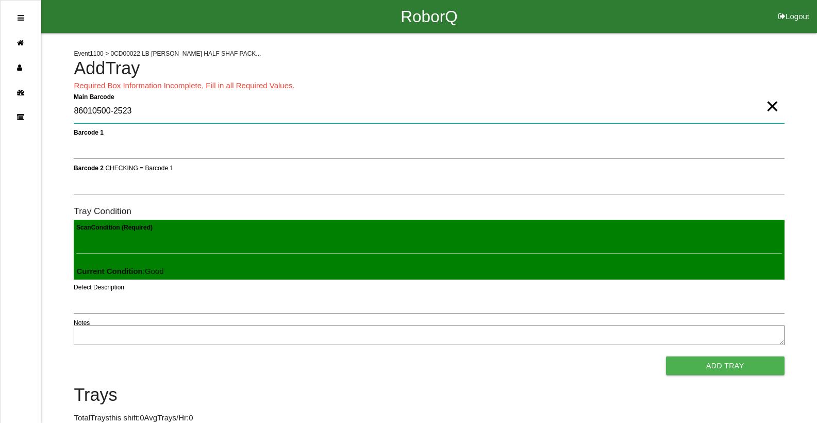
type Barcode "86010500-2523"
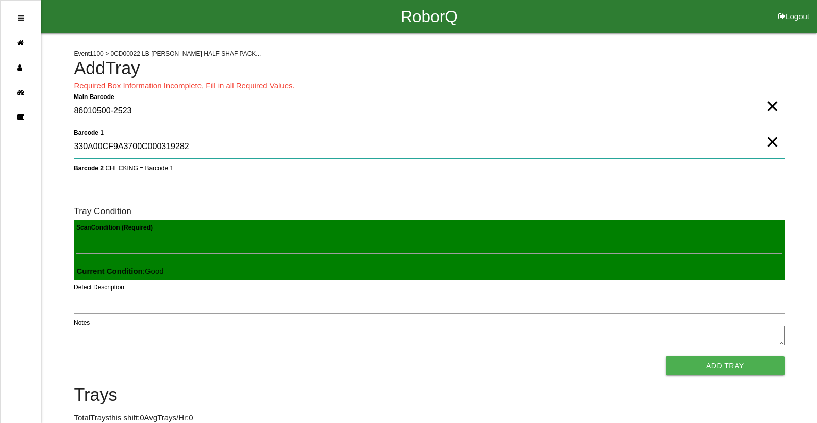
type 1 "330A00CF9A3700C000319282"
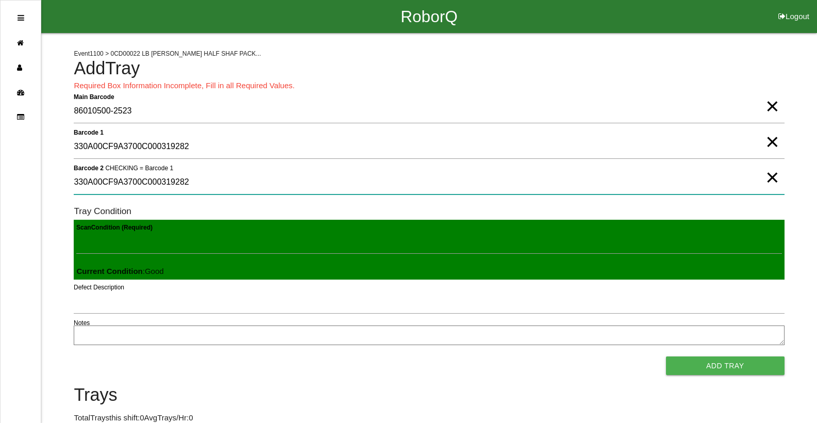
type 2 "330A00CF9A3700C000319282"
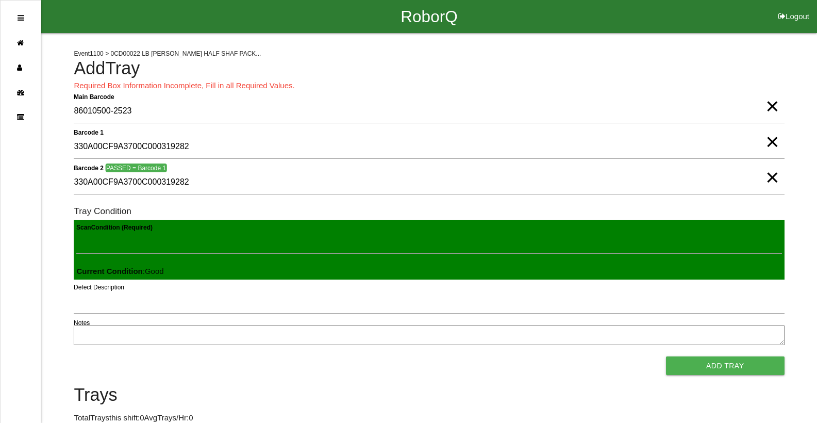
click at [772, 106] on span "×" at bounding box center [772, 96] width 13 height 21
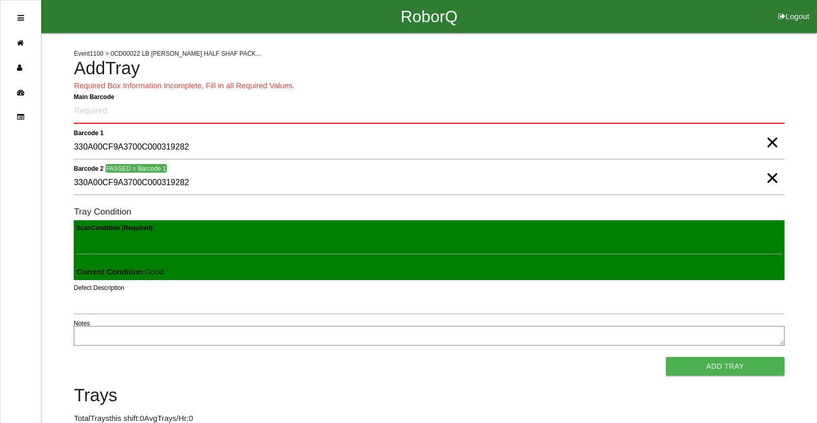
click at [768, 142] on span "×" at bounding box center [772, 132] width 13 height 21
click at [775, 178] on span "×" at bounding box center [772, 167] width 13 height 21
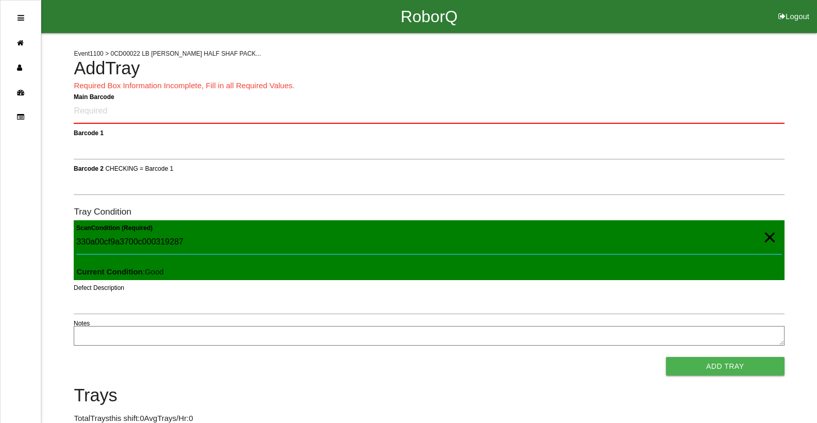
type Condition "330a00cf9a3700c000319287"
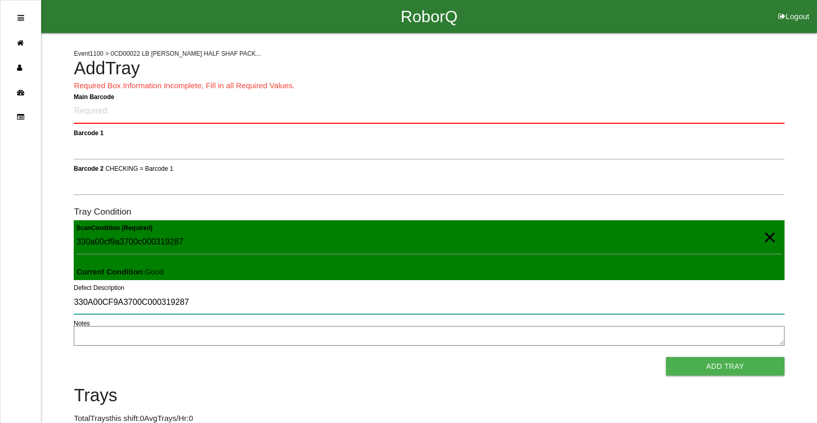
type input "330A00CF9A3700C000319287"
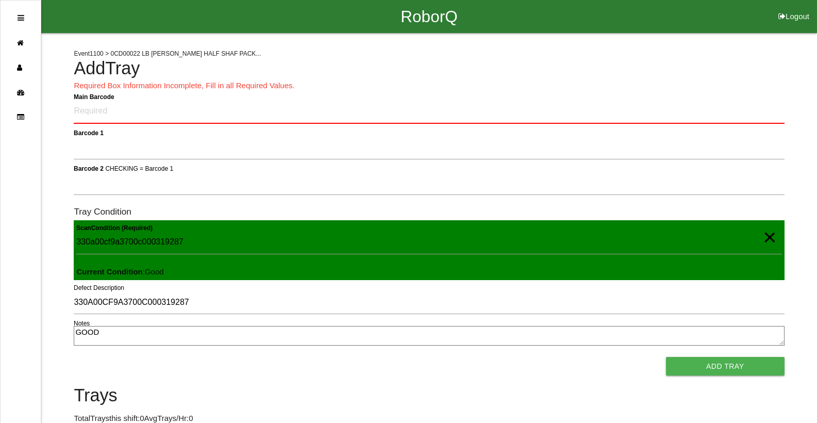
type textarea "GOOD"
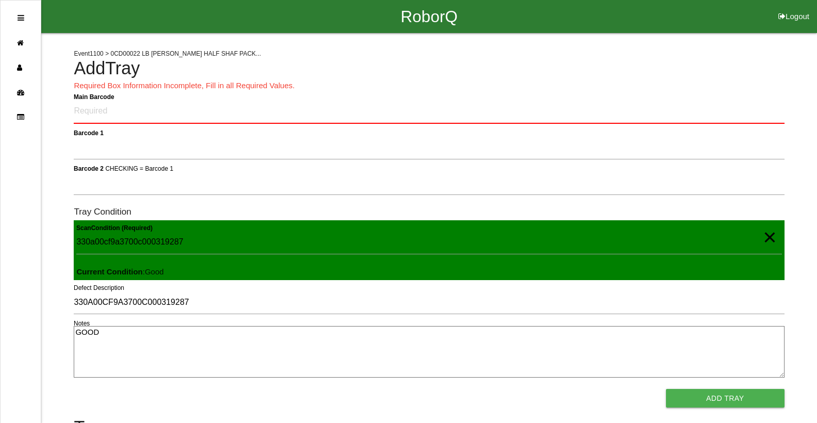
click at [666, 389] on button "Add Tray" at bounding box center [725, 398] width 119 height 19
drag, startPoint x: 769, startPoint y: 233, endPoint x: 767, endPoint y: 238, distance: 5.8
click at [767, 237] on span "×" at bounding box center [769, 227] width 13 height 21
click at [20, 45] on icon at bounding box center [23, 42] width 12 height 25
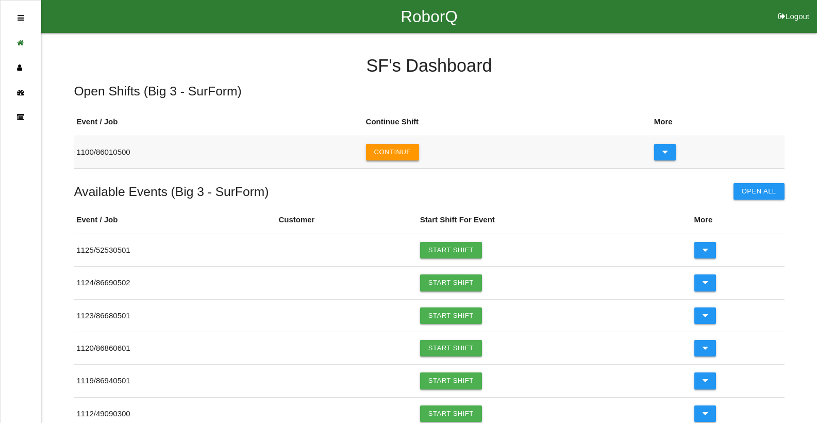
click at [401, 158] on button "Continue" at bounding box center [393, 152] width 54 height 17
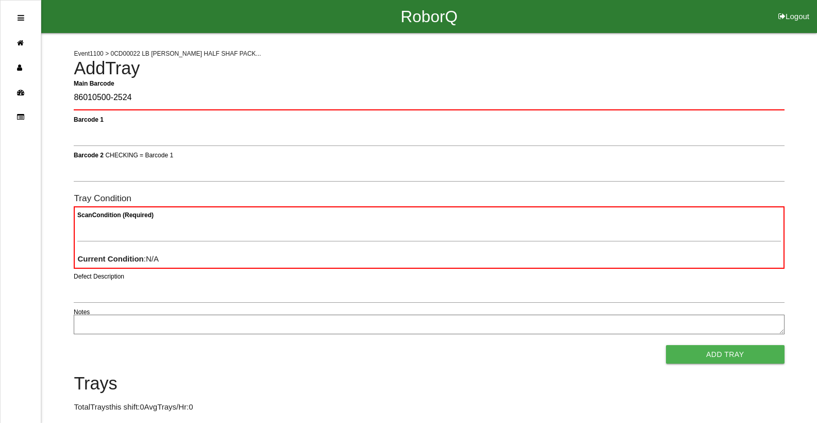
type Barcode "86010500-2524"
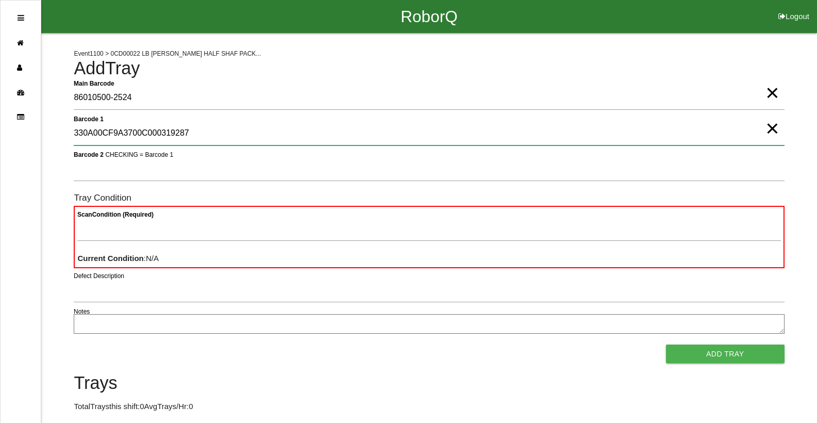
type 1 "330A00CF9A3700C000319287"
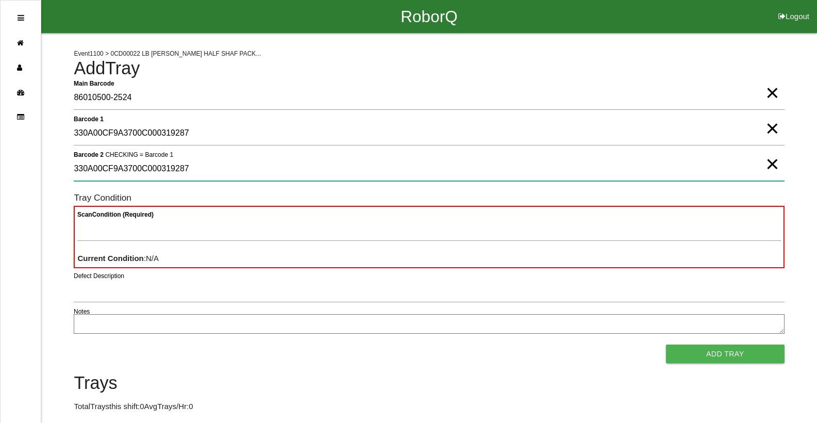
type 2 "330A00CF9A3700C000319287"
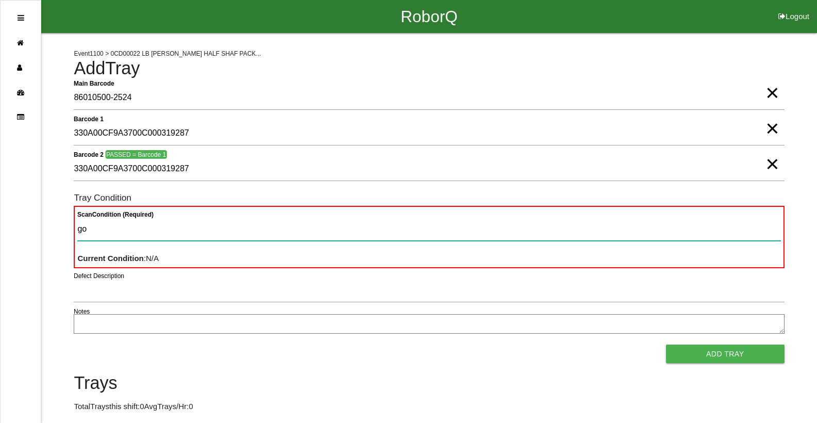
type Condition "goo"
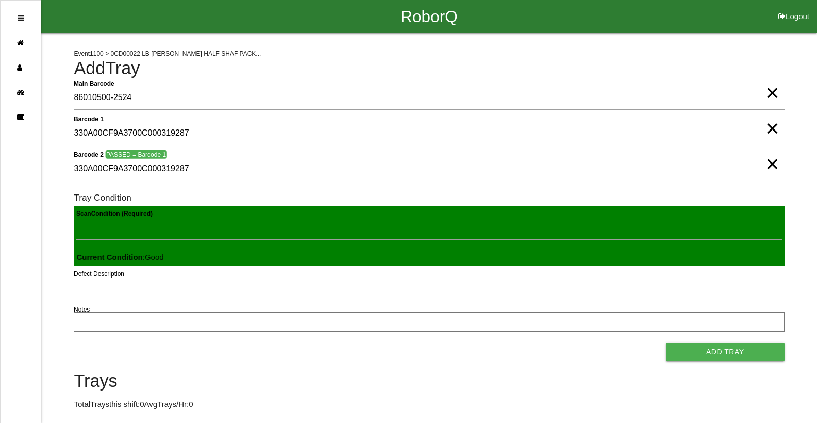
click at [666, 342] on button "Add Tray" at bounding box center [725, 351] width 119 height 19
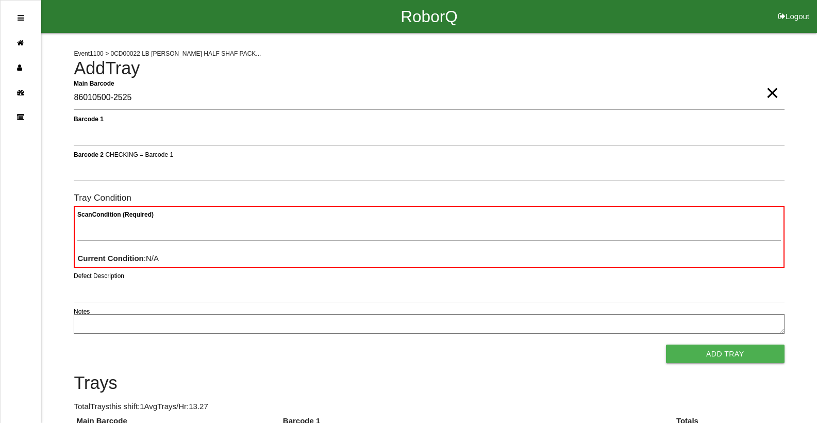
type Barcode "86010500-2525"
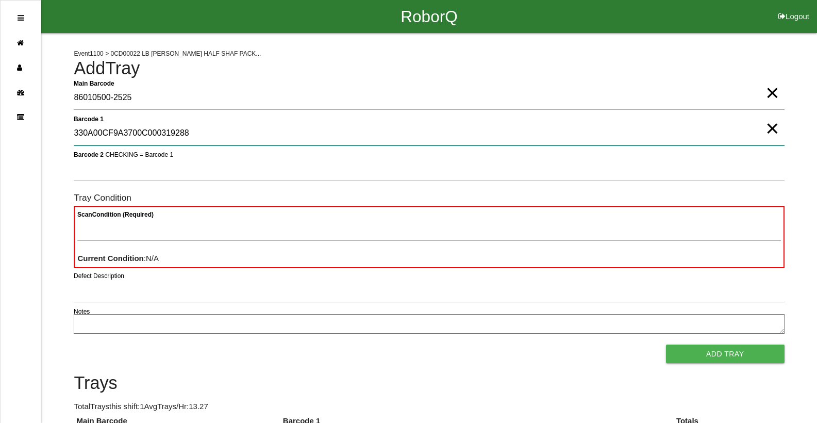
type 1 "330A00CF9A3700C000319288"
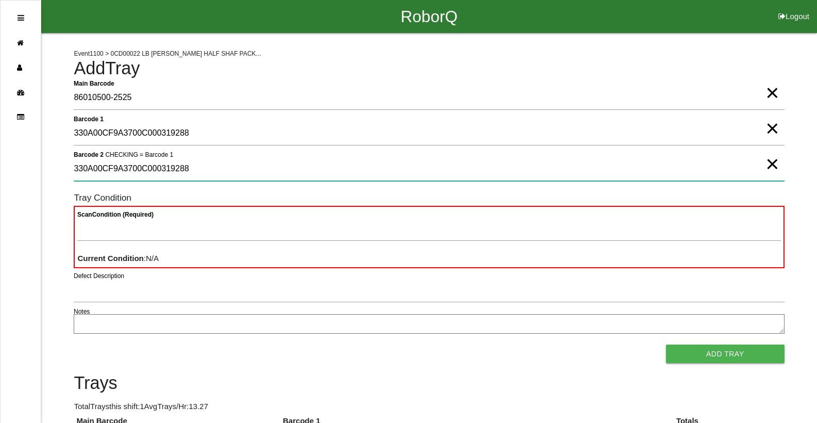
type 2 "330A00CF9A3700C000319288"
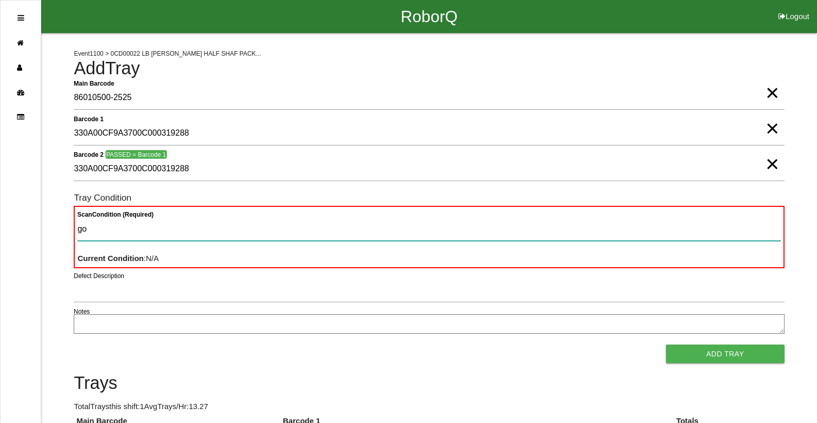
type Condition "goo"
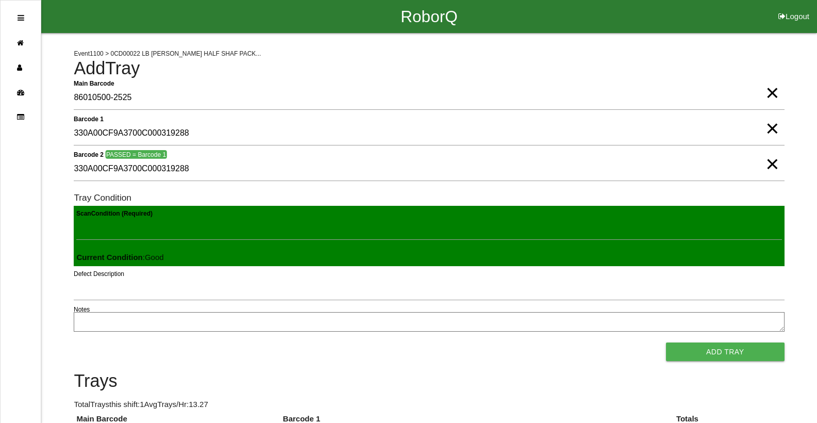
click at [666, 342] on button "Add Tray" at bounding box center [725, 351] width 119 height 19
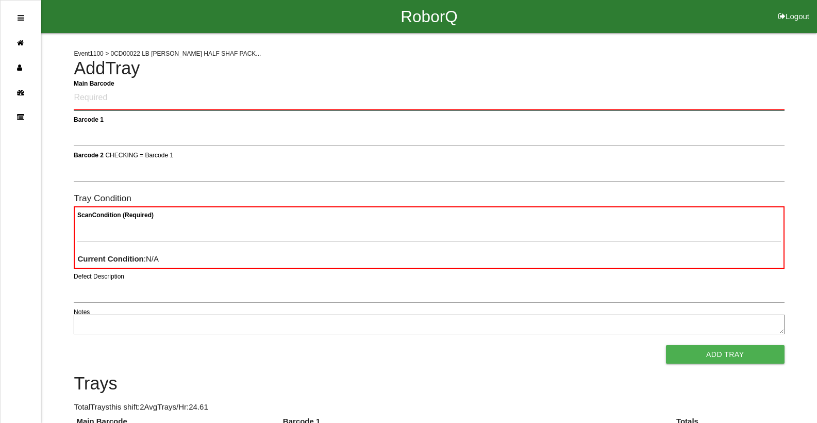
click at [214, 107] on Barcode "Main Barcode" at bounding box center [429, 98] width 711 height 24
type Barcode "86010500-2526"
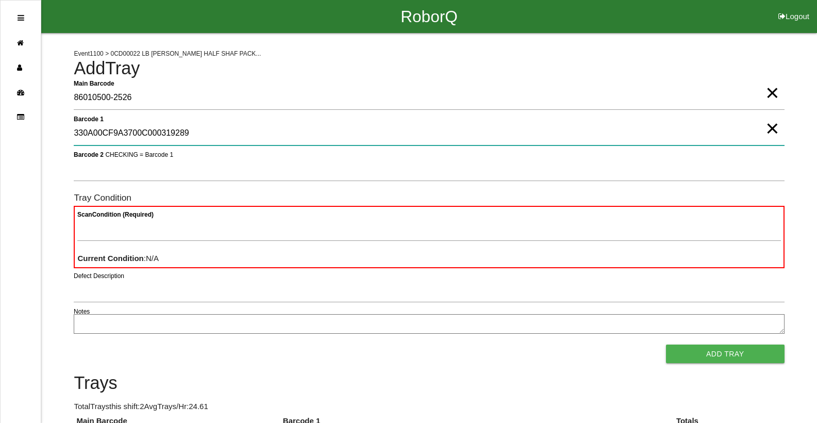
type 1 "330A00CF9A3700C000319289"
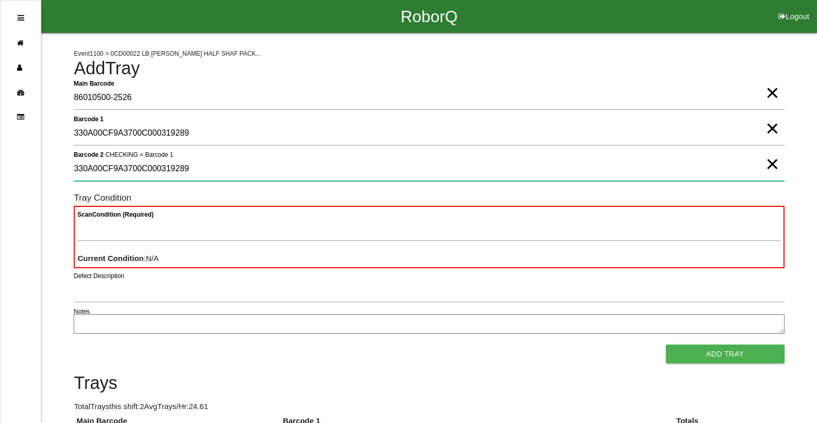
type 2 "330A00CF9A3700C000319289"
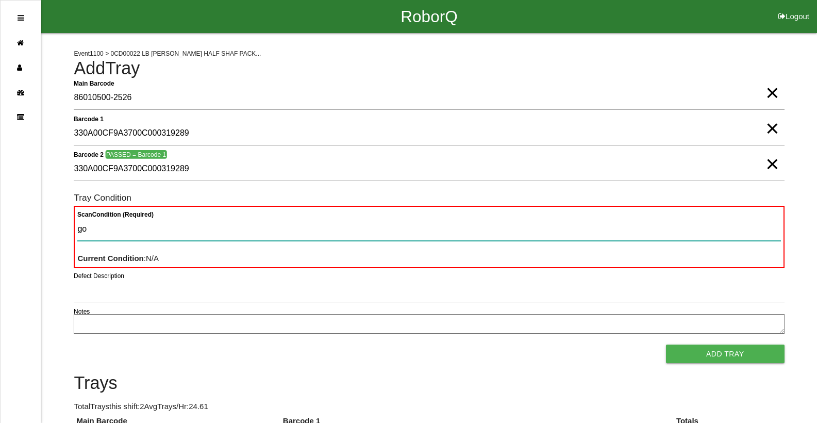
type Condition "goo"
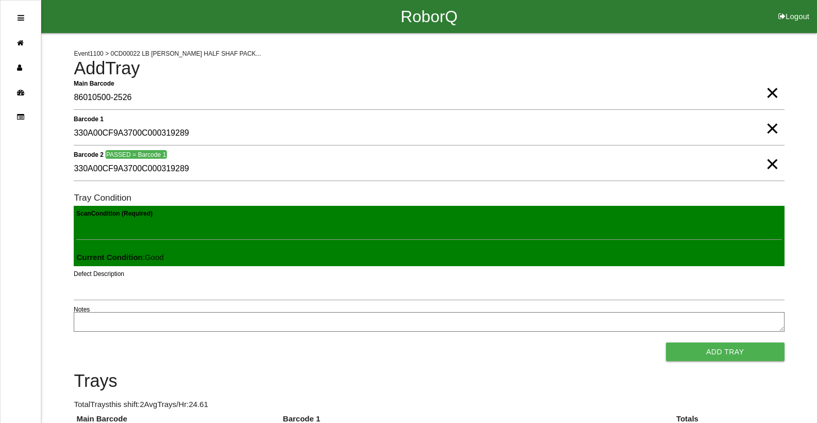
click at [666, 342] on button "Add Tray" at bounding box center [725, 351] width 119 height 19
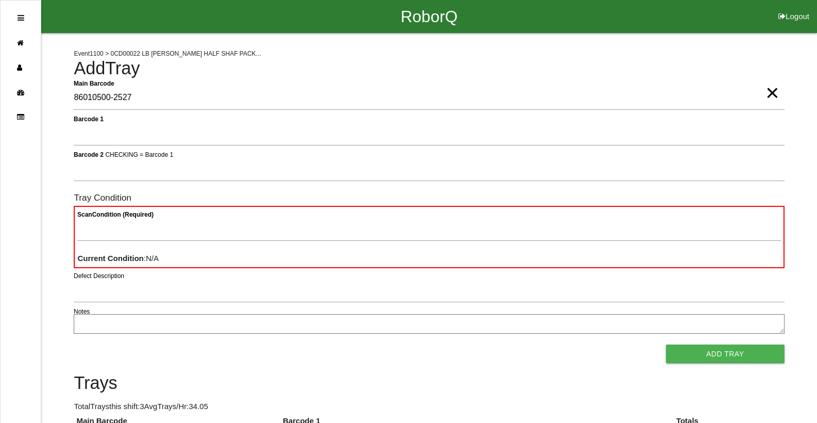
type Barcode "86010500-2527"
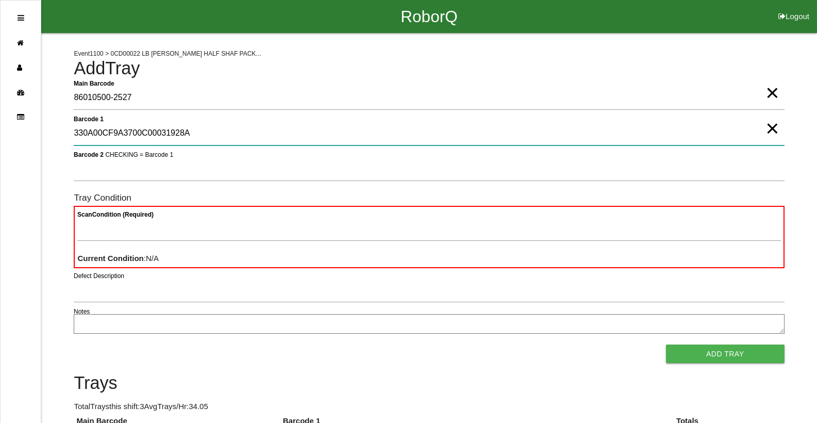
type 1 "330A00CF9A3700C00031928A"
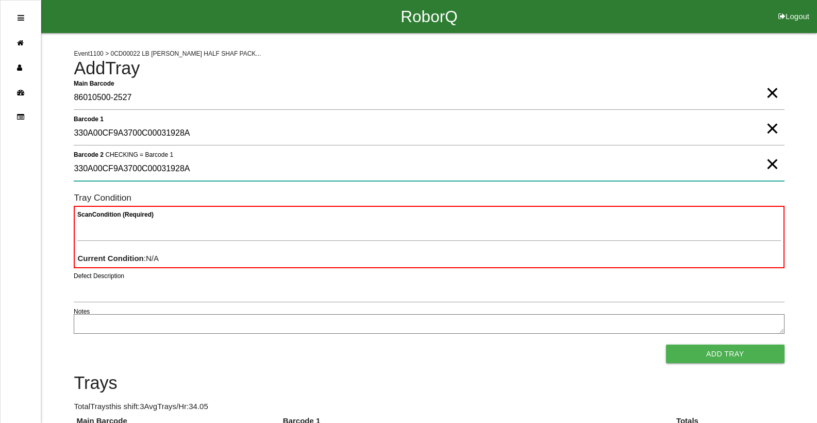
type 2 "330A00CF9A3700C00031928A"
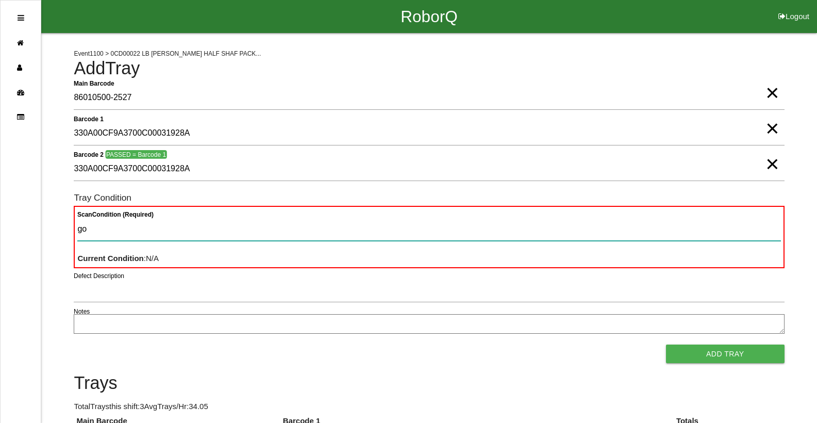
type Condition "goo"
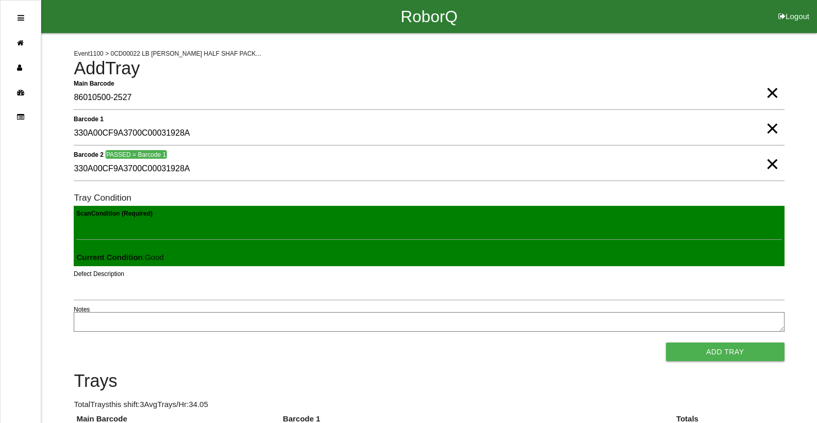
click at [666, 342] on button "Add Tray" at bounding box center [725, 351] width 119 height 19
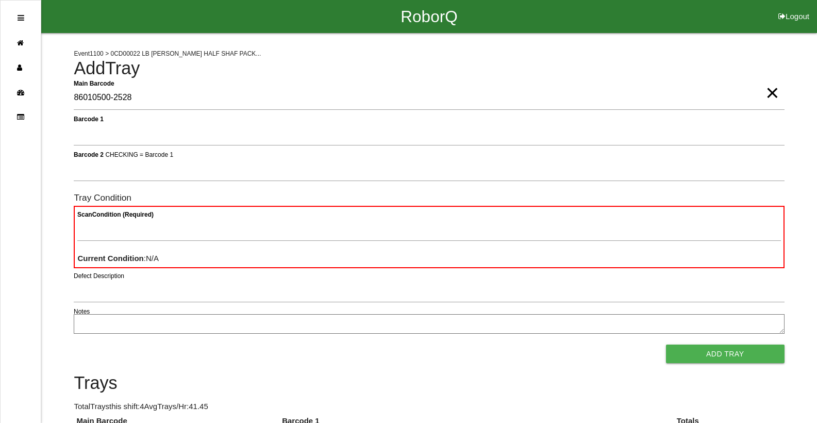
type Barcode "86010500-2528"
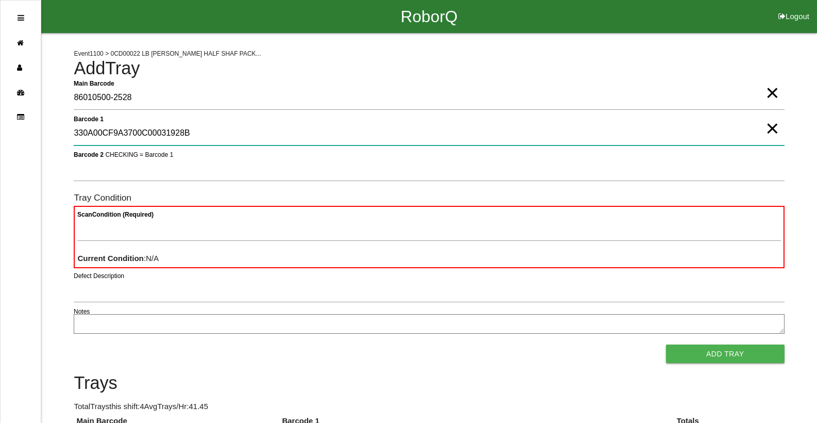
type 1 "330A00CF9A3700C00031928B"
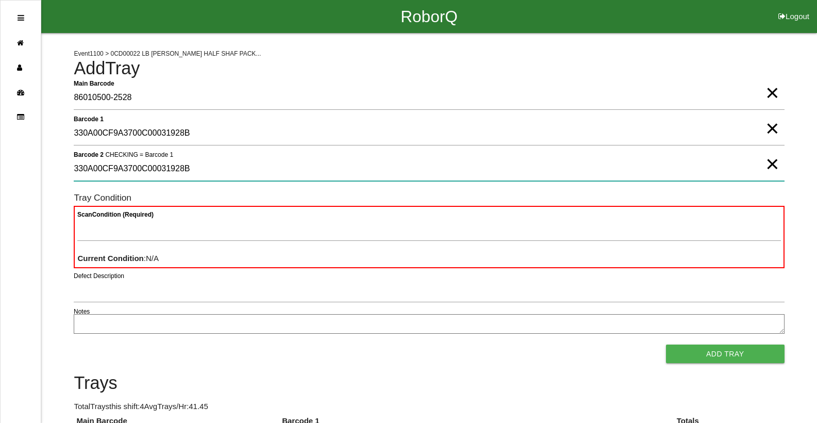
type 2 "330A00CF9A3700C00031928B"
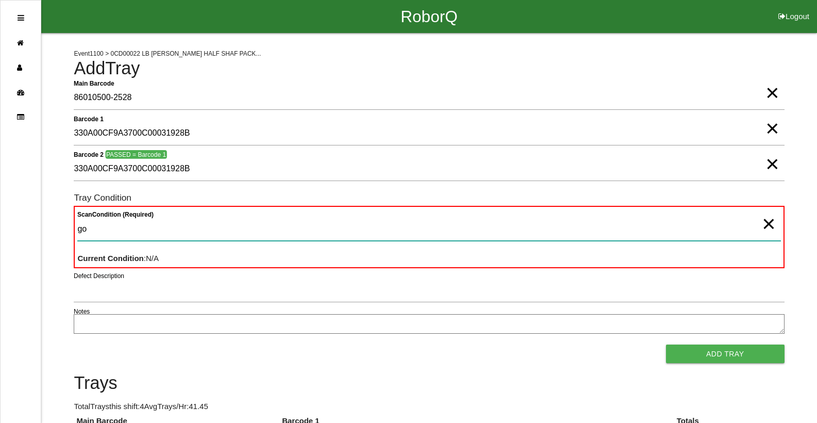
type Condition "goo"
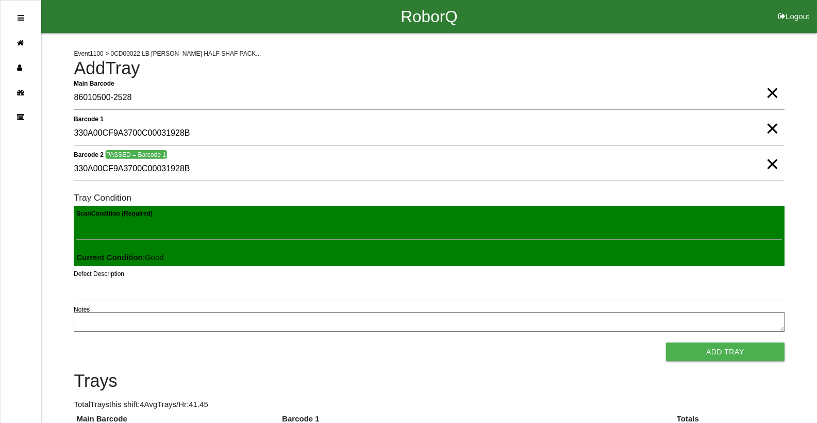
click at [666, 342] on button "Add Tray" at bounding box center [725, 351] width 119 height 19
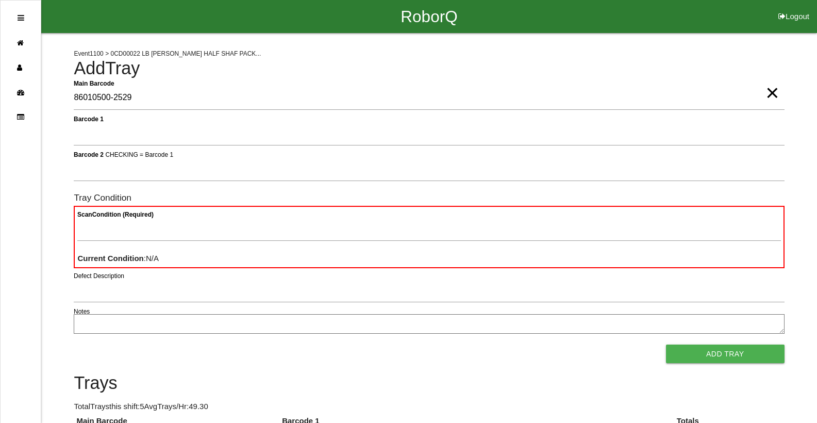
type Barcode "86010500-2529"
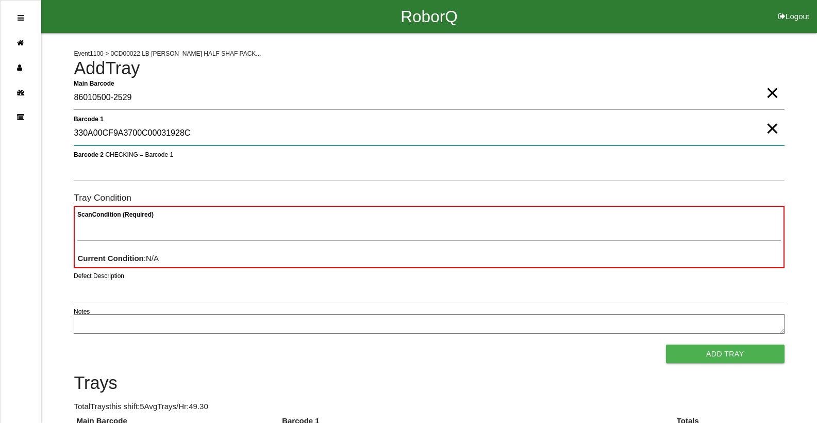
type 1 "330A00CF9A3700C00031928C"
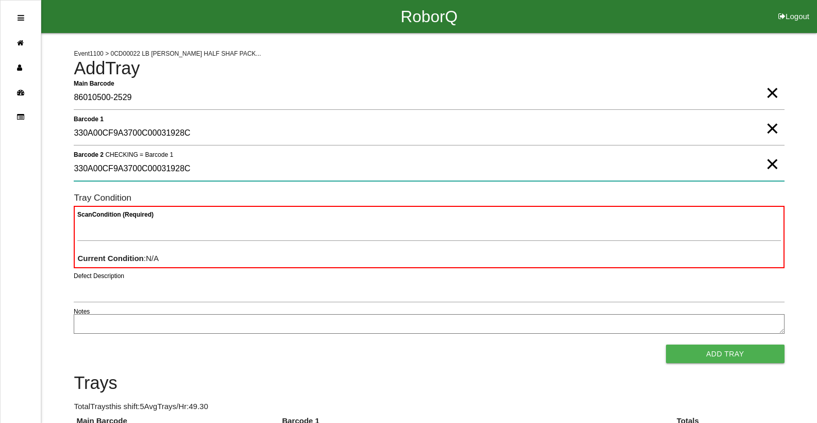
type 2 "330A00CF9A3700C00031928C"
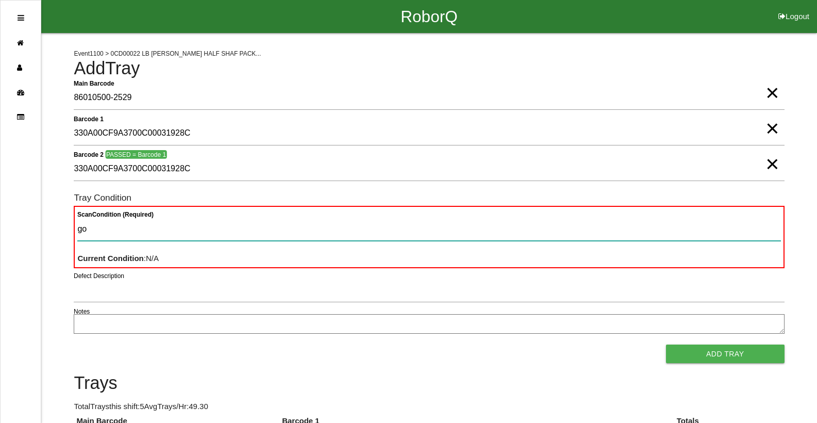
type Condition "goo"
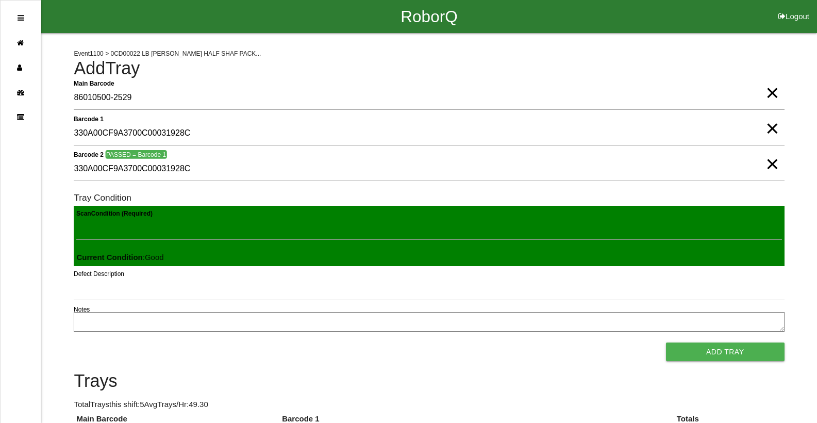
click at [666, 342] on button "Add Tray" at bounding box center [725, 351] width 119 height 19
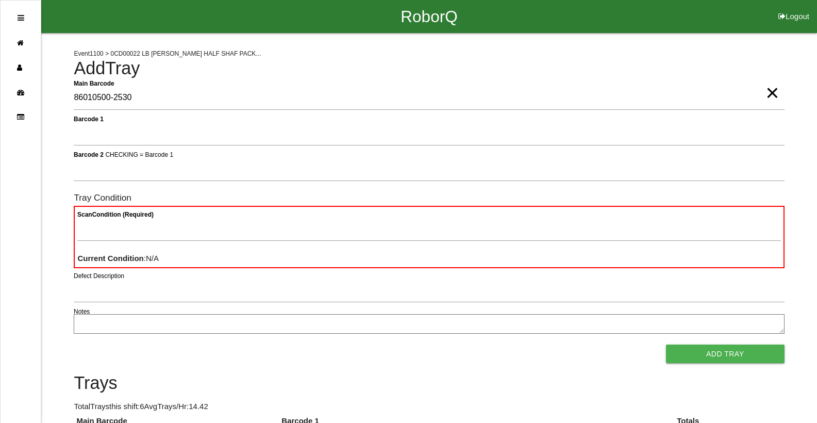
type Barcode "86010500-2530"
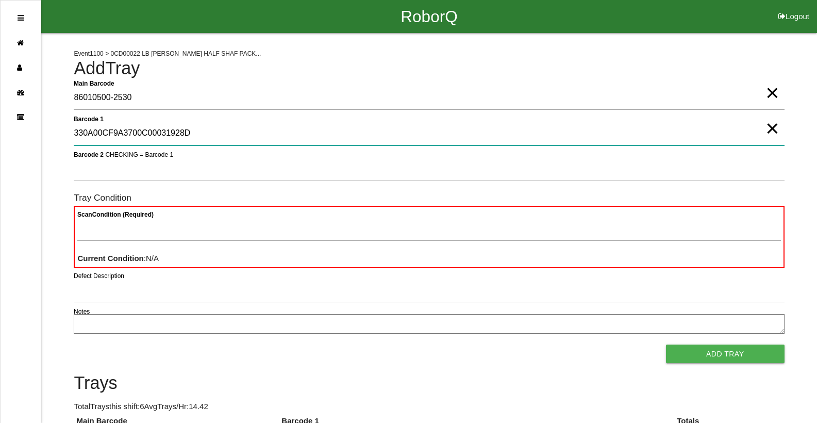
type 1 "330A00CF9A3700C00031928D"
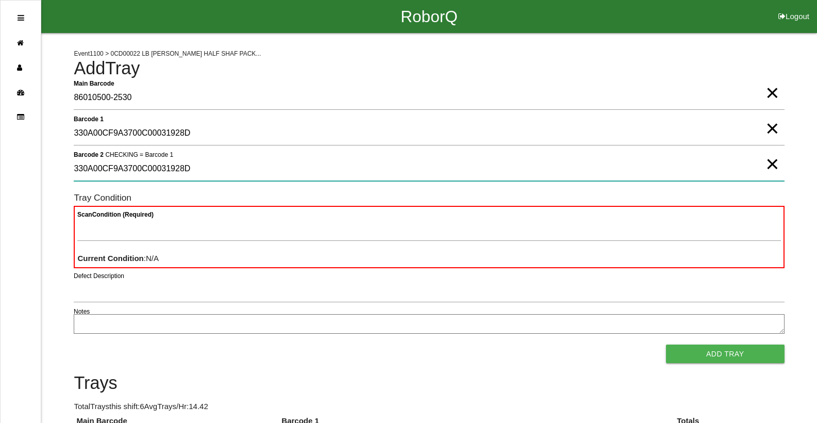
type 2 "330A00CF9A3700C00031928D"
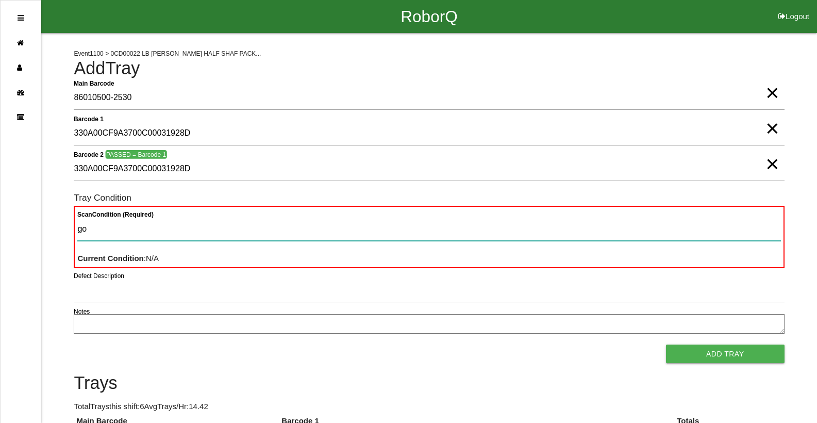
type Condition "goo"
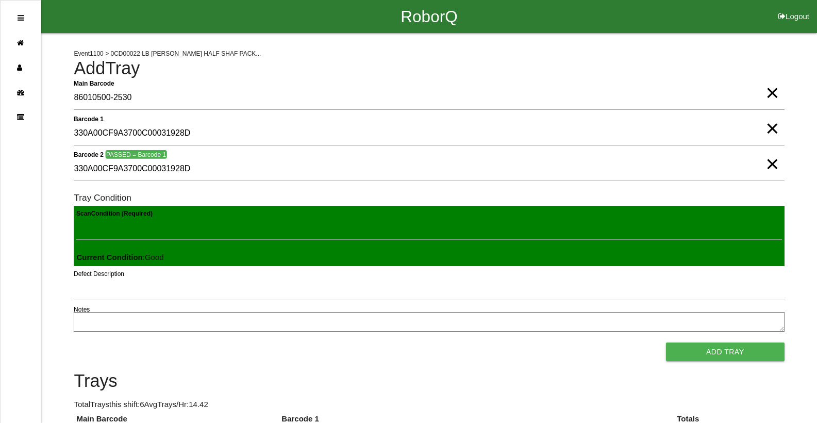
click at [666, 342] on button "Add Tray" at bounding box center [725, 351] width 119 height 19
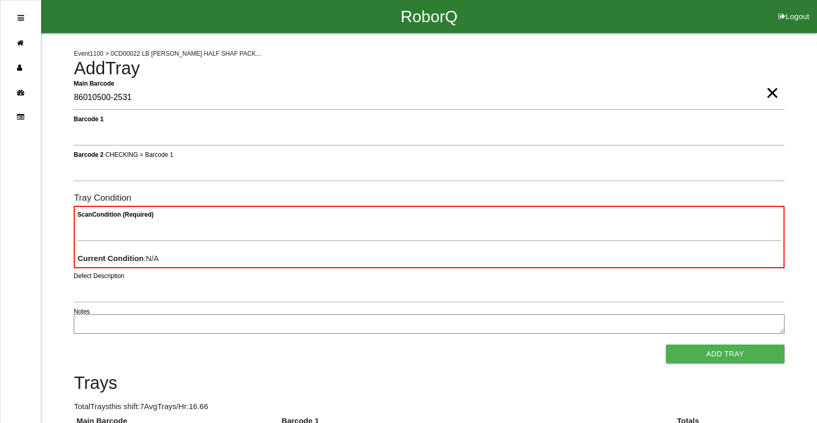
type Barcode "86010500-2531"
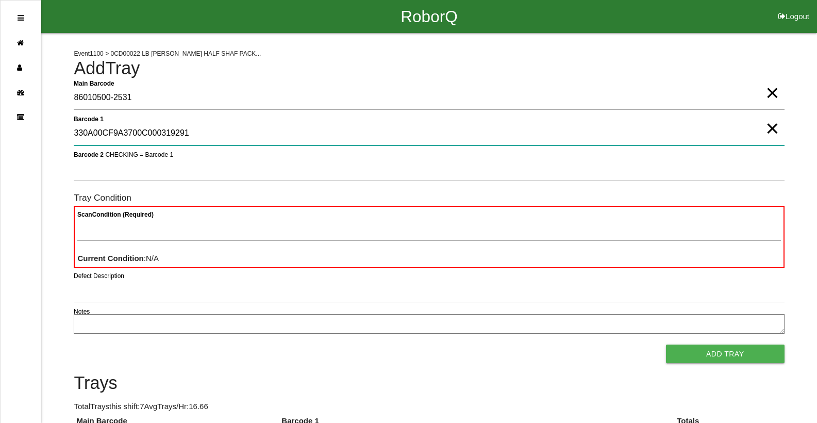
type 1 "330A00CF9A3700C000319291"
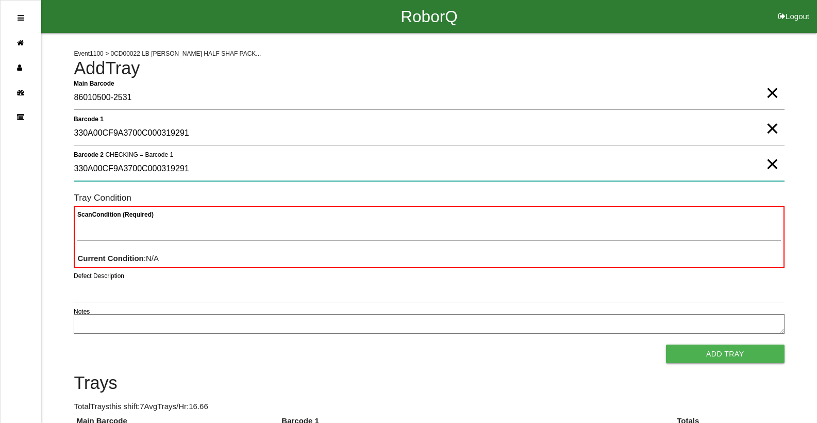
type 2 "330A00CF9A3700C000319291"
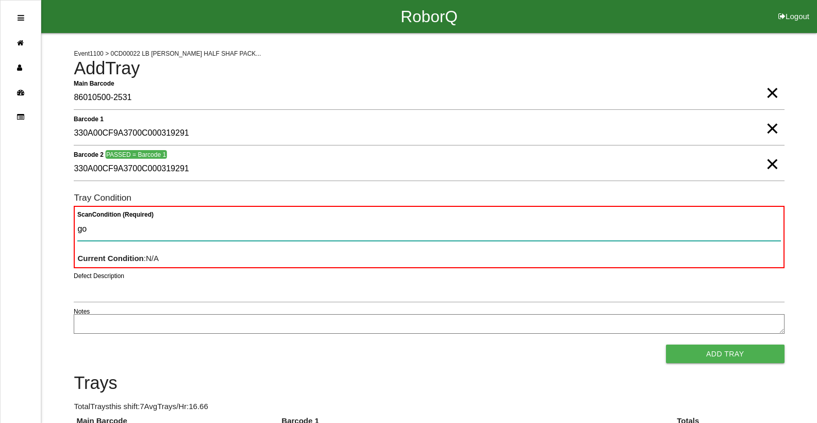
type Condition "goo"
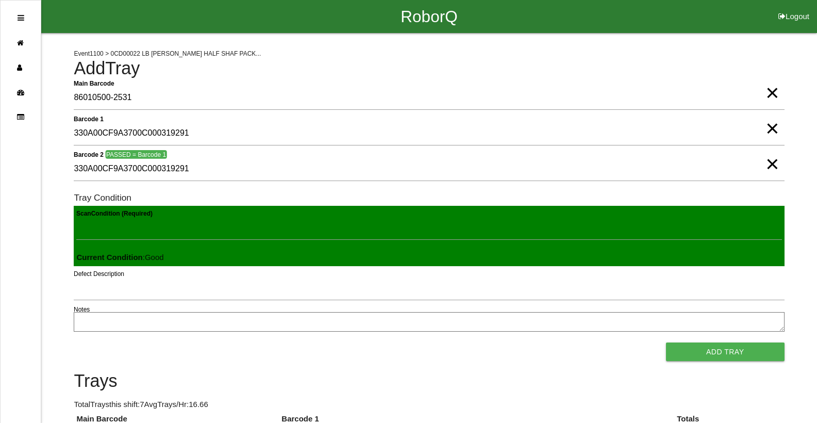
click at [666, 342] on button "Add Tray" at bounding box center [725, 351] width 119 height 19
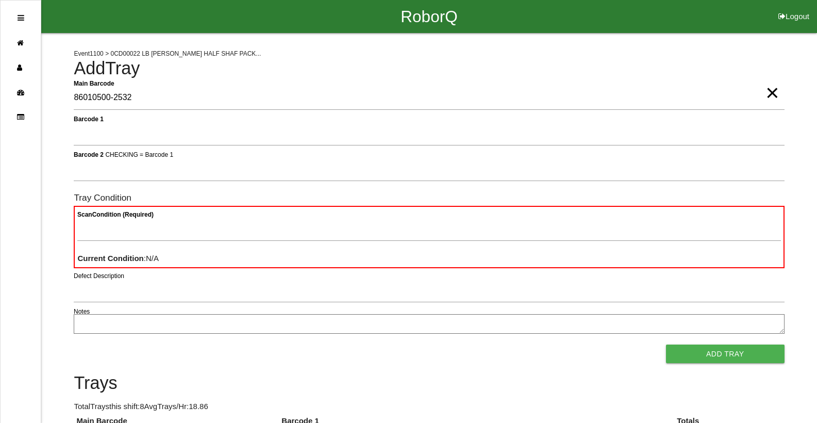
type Barcode "86010500-2532"
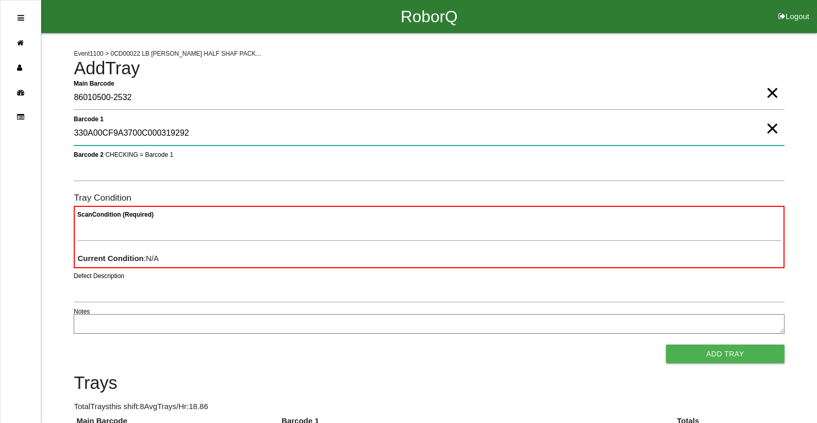
type 1 "330A00CF9A3700C000319292"
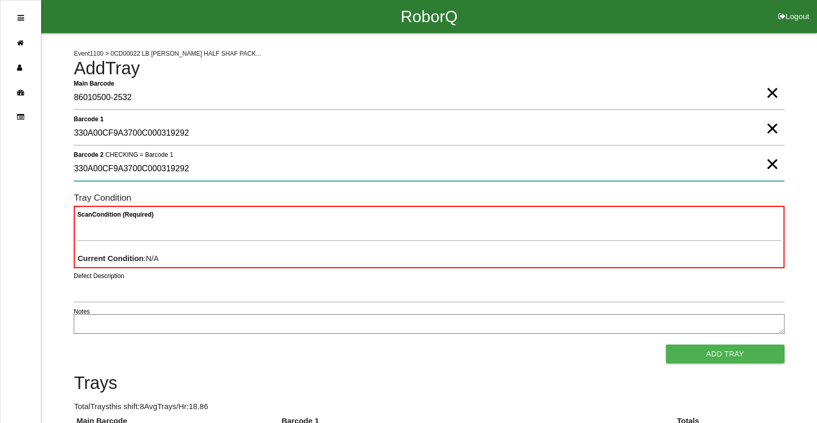
type 2 "330A00CF9A3700C000319292"
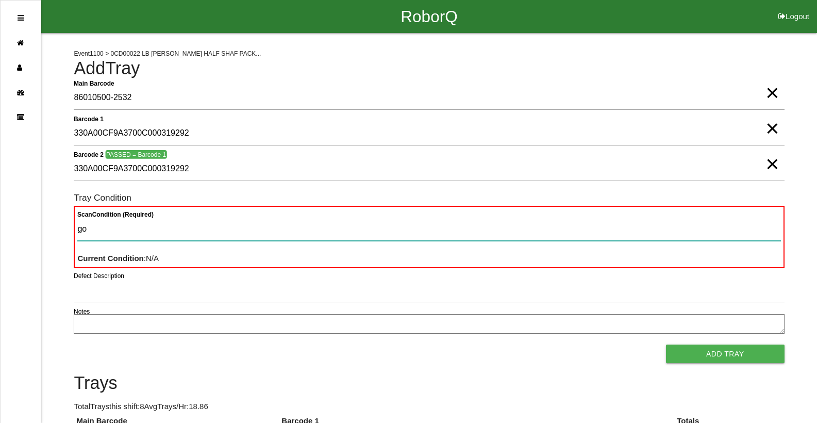
type Condition "goo"
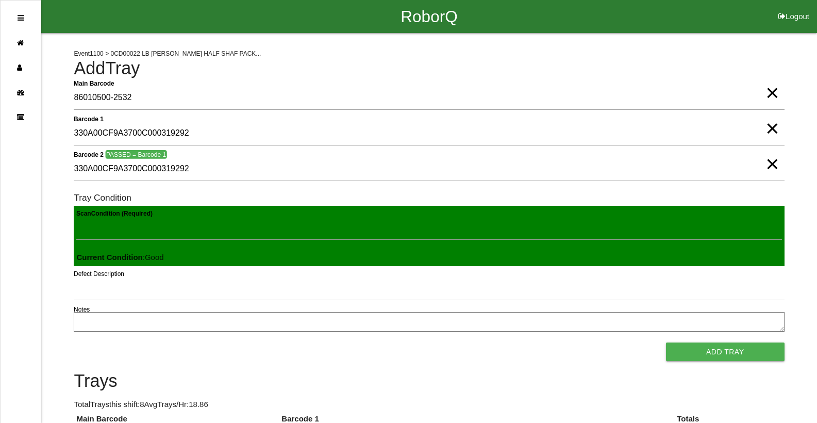
click at [666, 342] on button "Add Tray" at bounding box center [725, 351] width 119 height 19
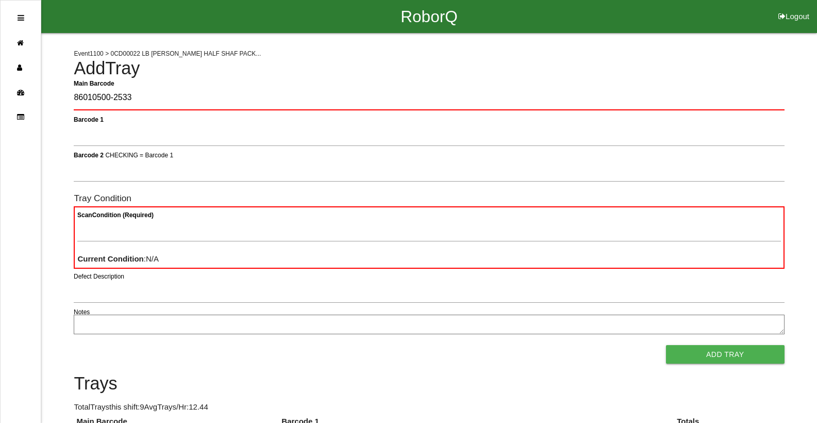
type Barcode "86010500-2533"
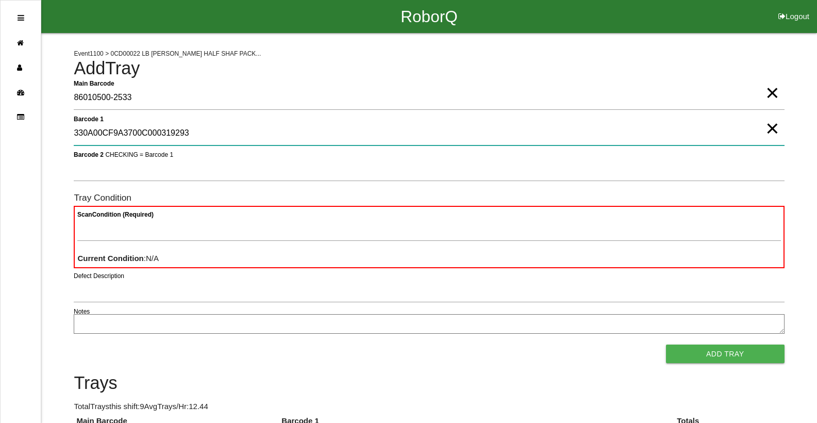
type 1 "330A00CF9A3700C000319293"
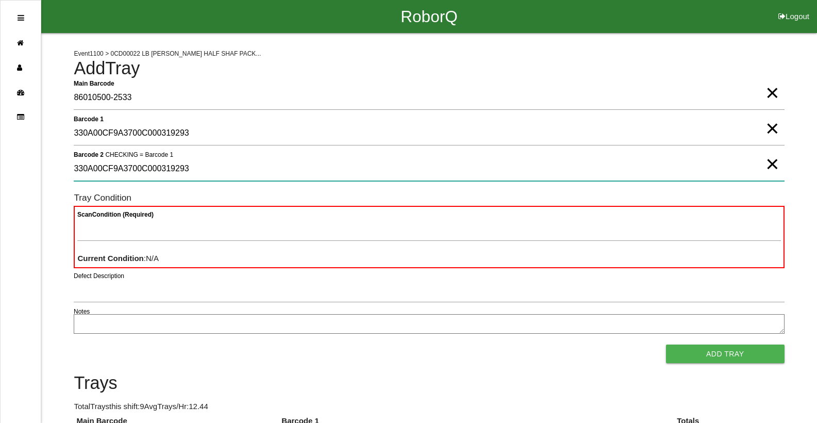
type 2 "330A00CF9A3700C000319293"
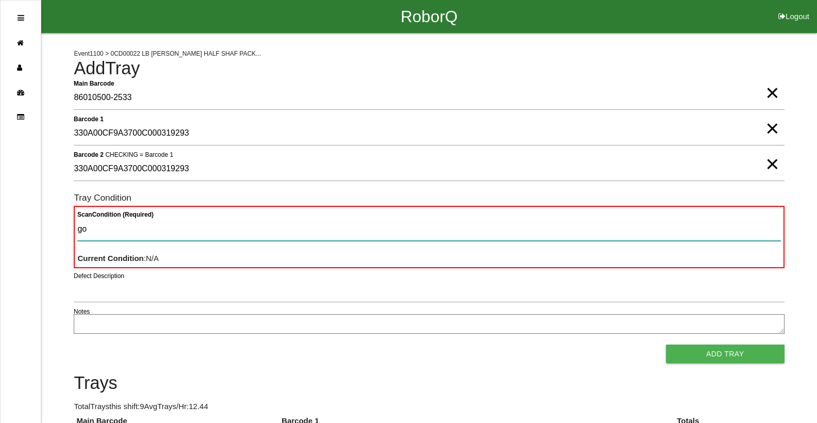
type Condition "goo"
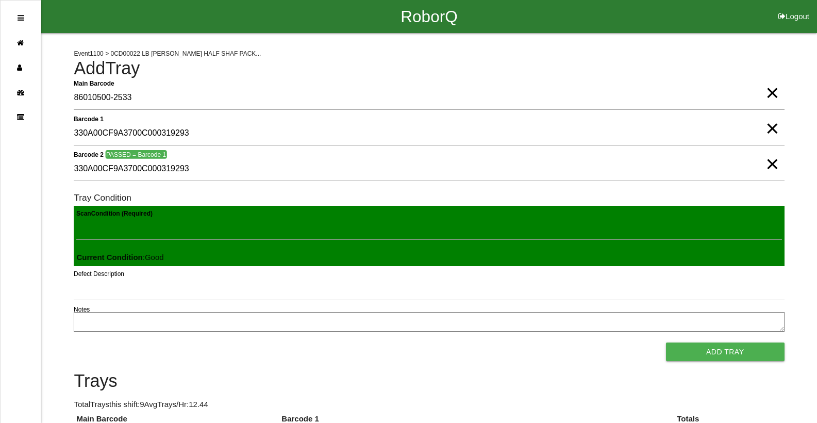
click at [666, 342] on button "Add Tray" at bounding box center [725, 351] width 119 height 19
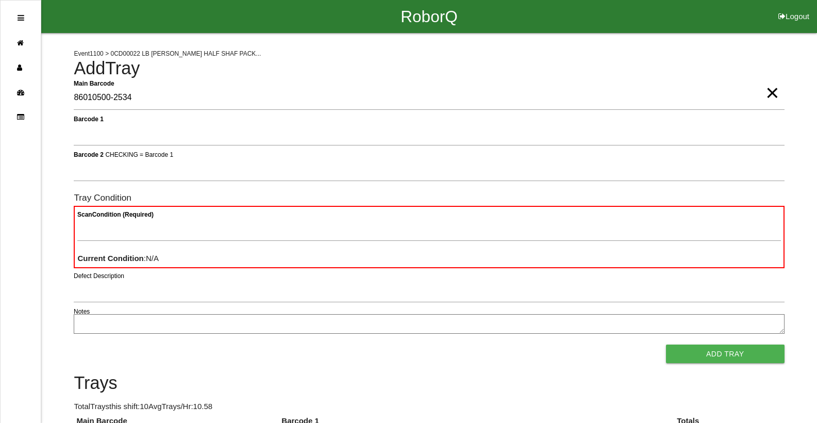
type Barcode "86010500-2534"
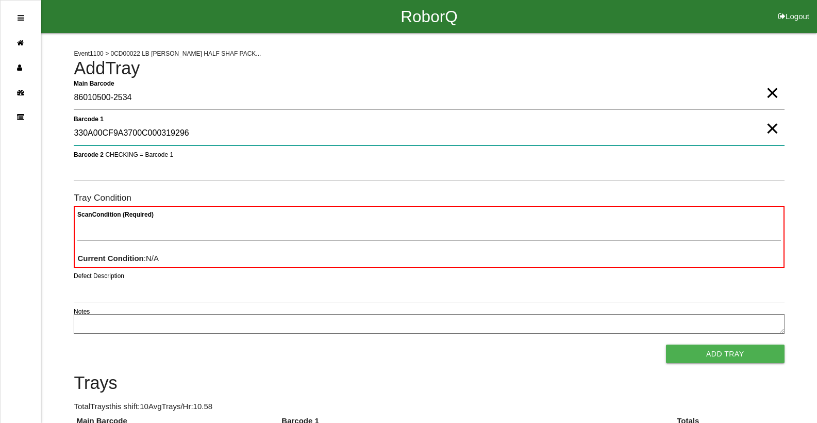
type 1 "330A00CF9A3700C000319296"
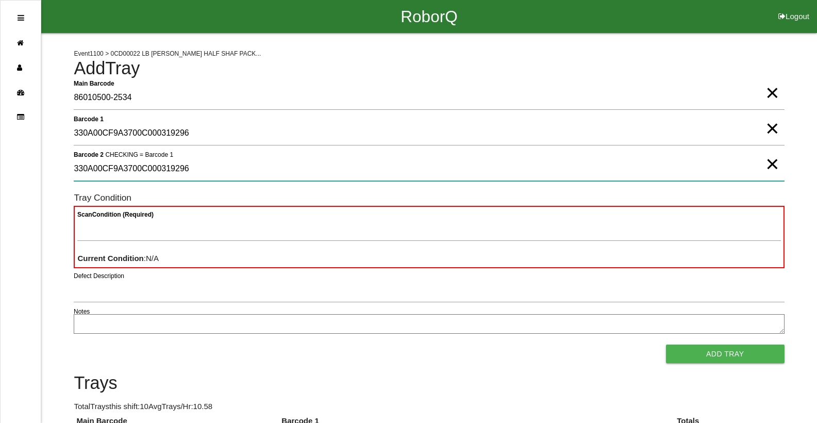
type 2 "330A00CF9A3700C000319296"
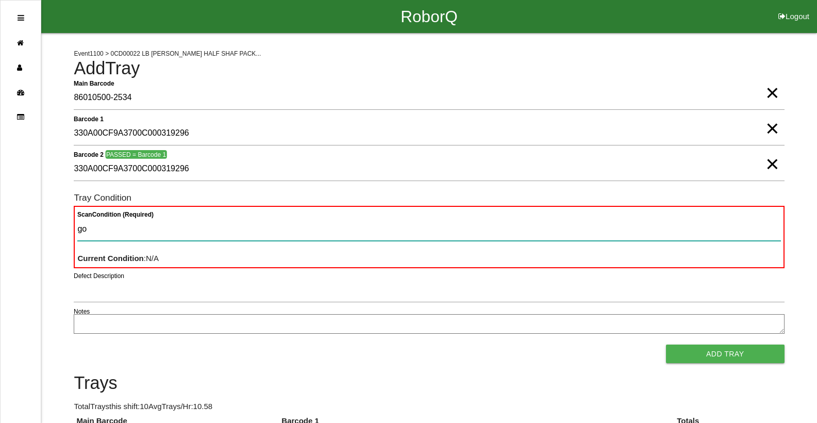
type Condition "goo"
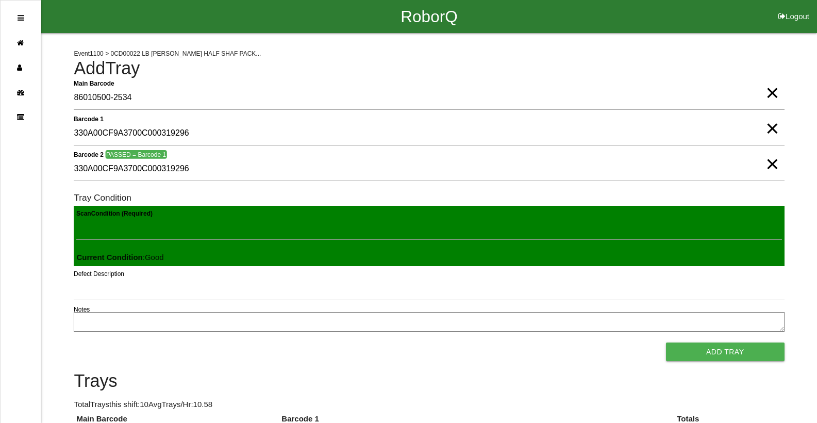
click at [666, 342] on button "Add Tray" at bounding box center [725, 351] width 119 height 19
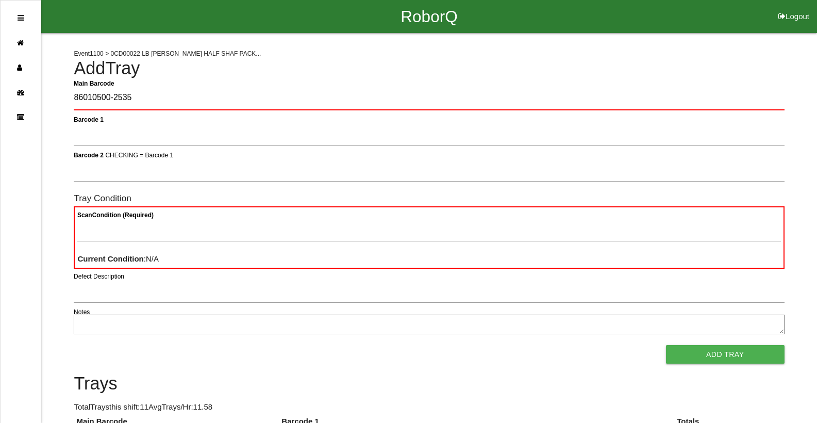
type Barcode "86010500-2535"
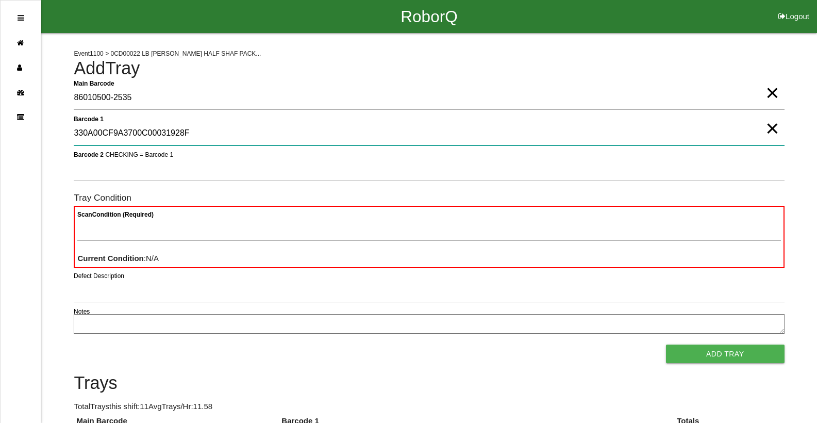
type 1 "330A00CF9A3700C00031928F"
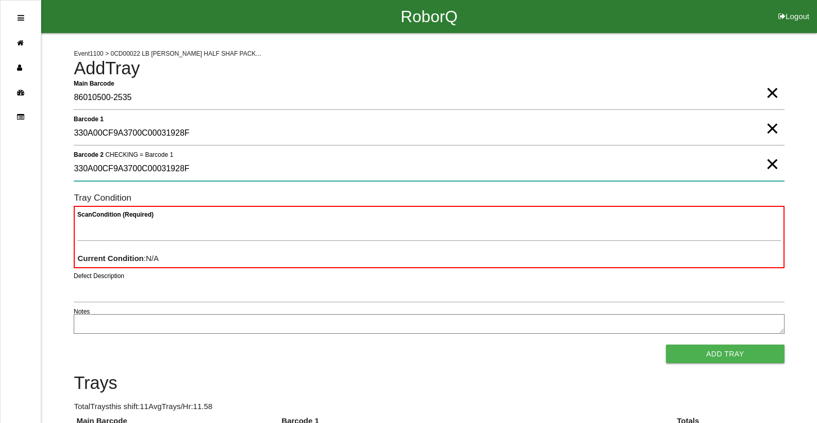
type 2 "330A00CF9A3700C00031928F"
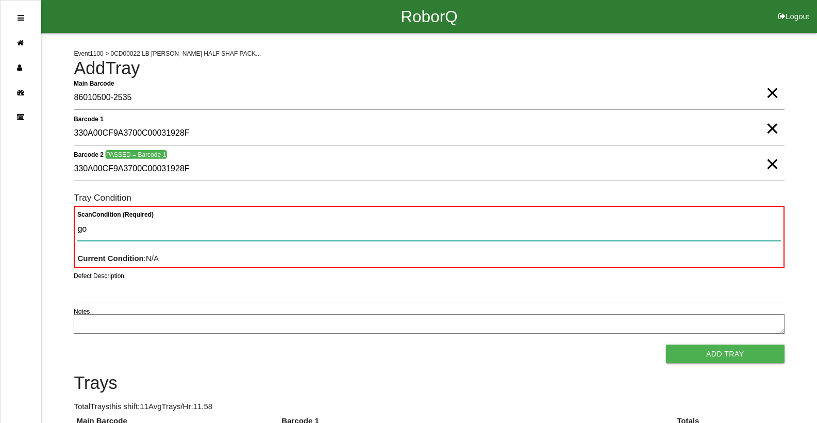
type Condition "goo"
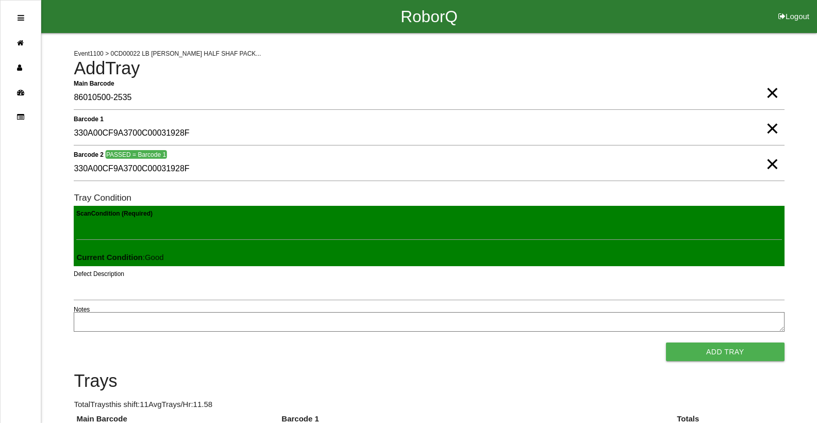
click at [666, 342] on button "Add Tray" at bounding box center [725, 351] width 119 height 19
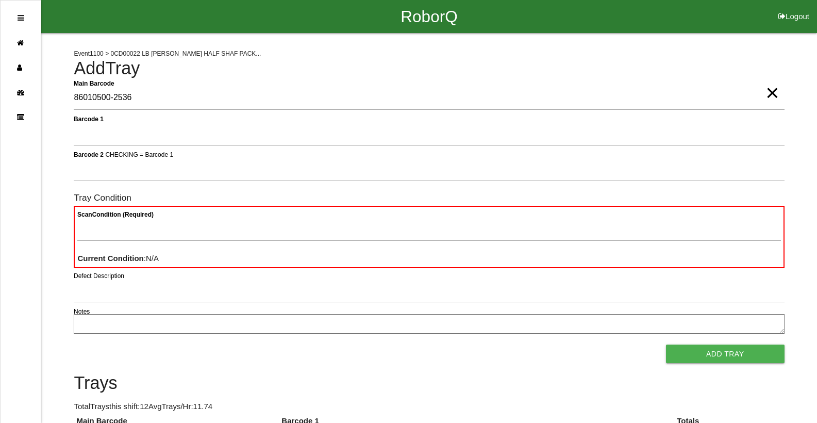
type Barcode "86010500-2536"
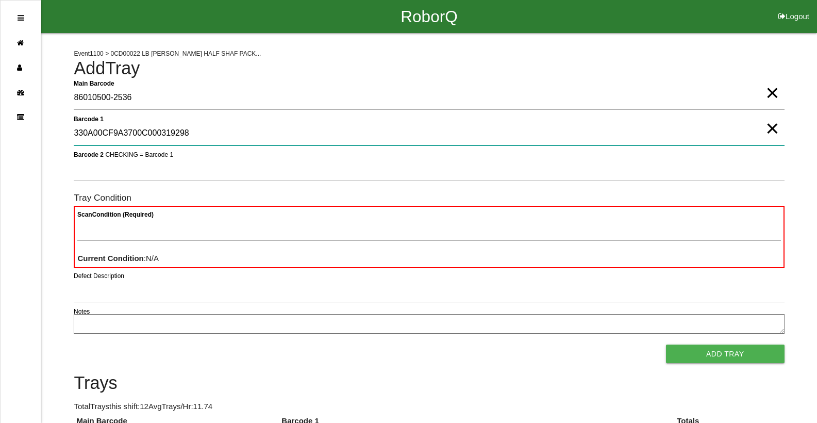
type 1 "330A00CF9A3700C000319298"
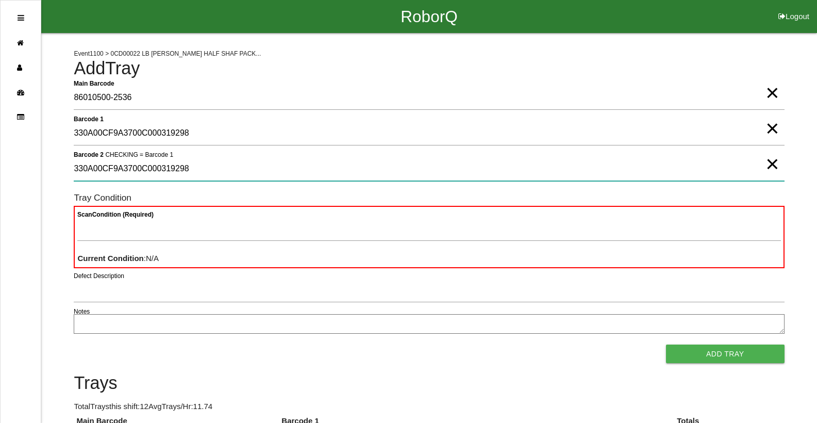
type 2 "330A00CF9A3700C000319298"
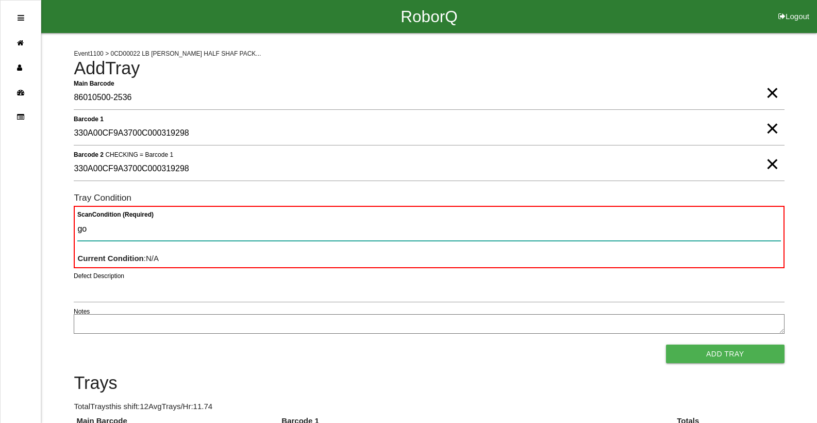
type Condition "goo"
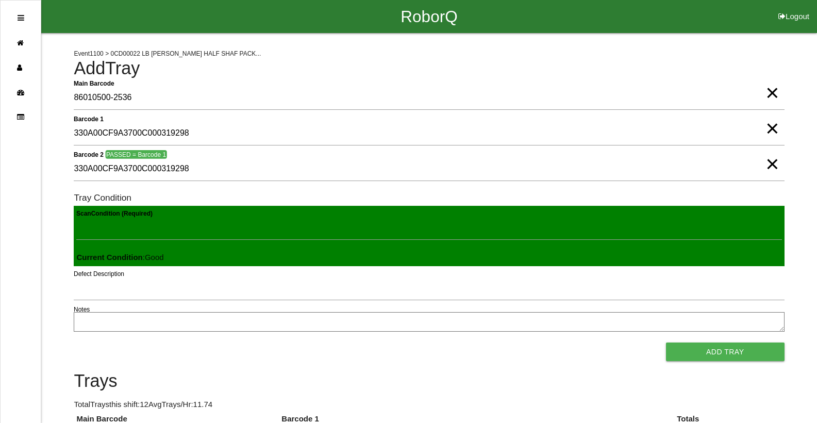
click at [666, 342] on button "Add Tray" at bounding box center [725, 351] width 119 height 19
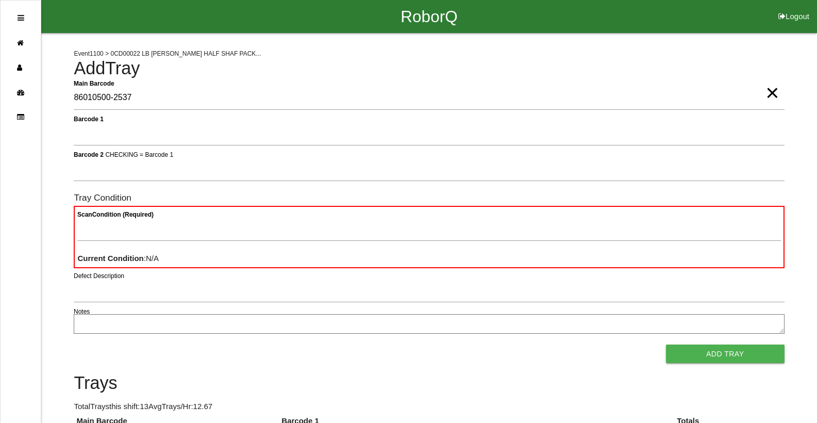
type Barcode "86010500-2537"
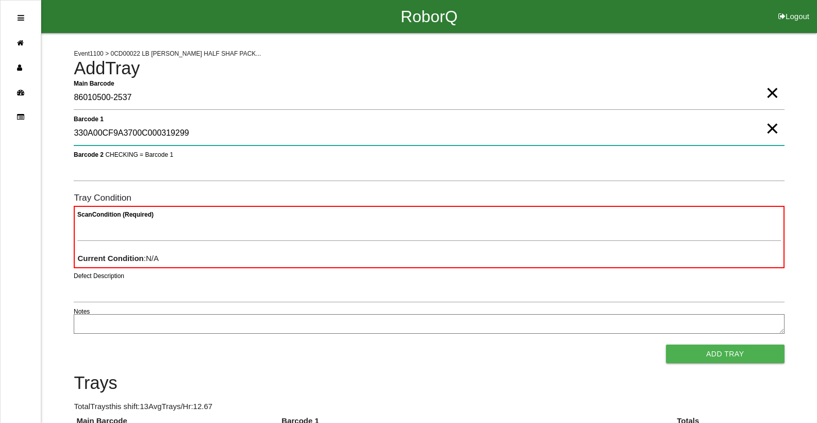
type 1 "330A00CF9A3700C000319299"
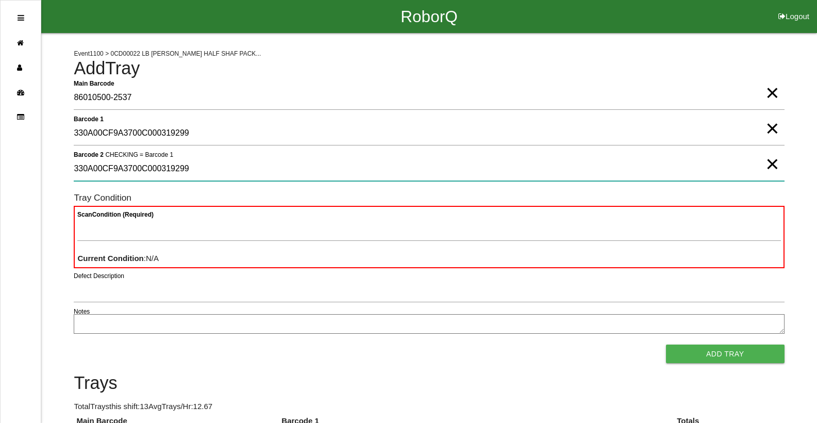
type 2 "330A00CF9A3700C000319299"
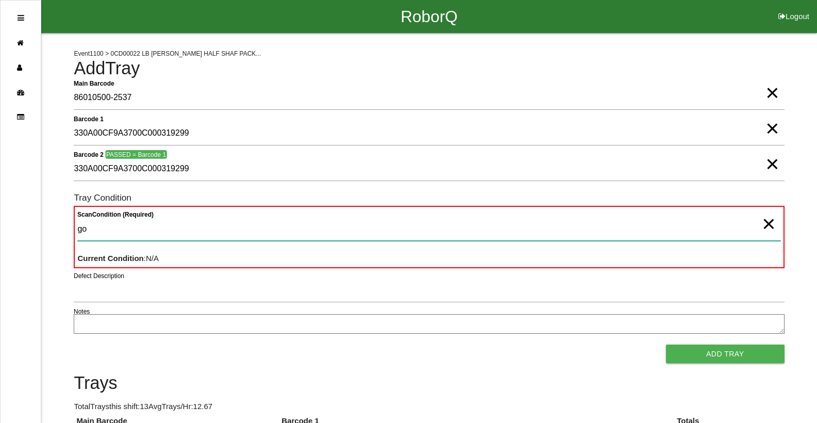
type Condition "goo"
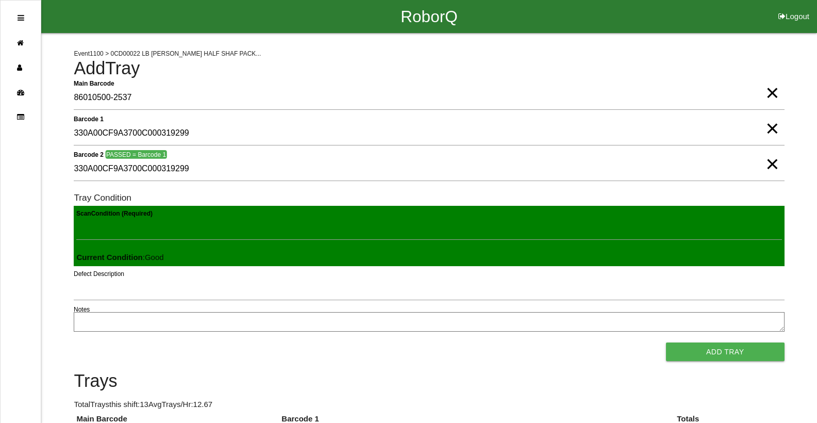
click at [666, 342] on button "Add Tray" at bounding box center [725, 351] width 119 height 19
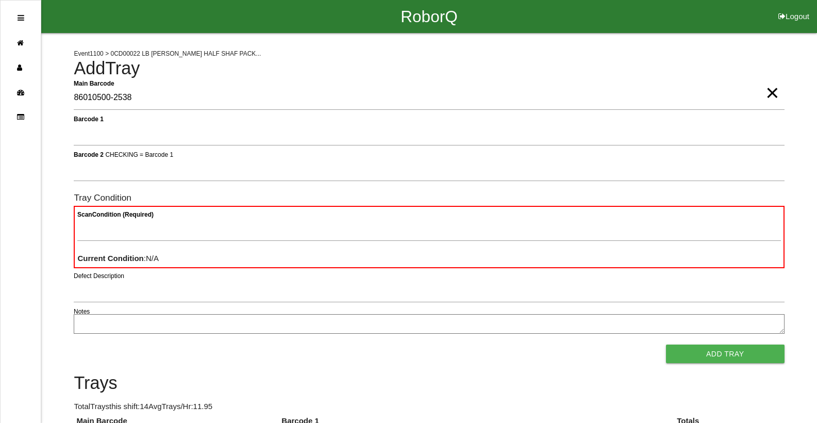
type Barcode "86010500-2538"
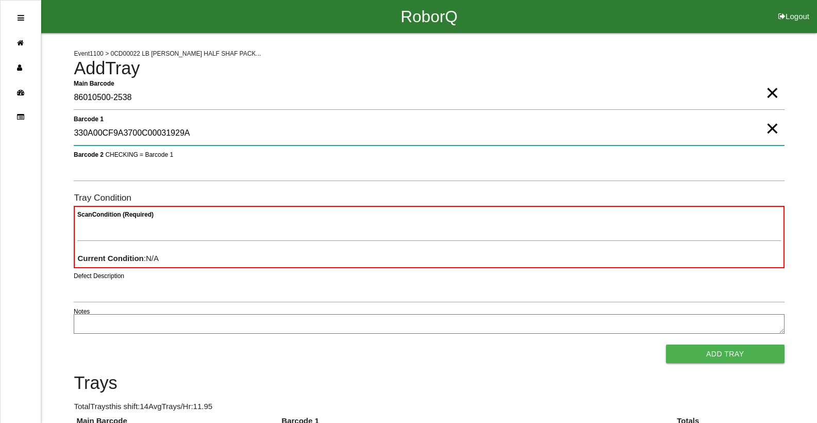
type 1 "330A00CF9A3700C00031929A"
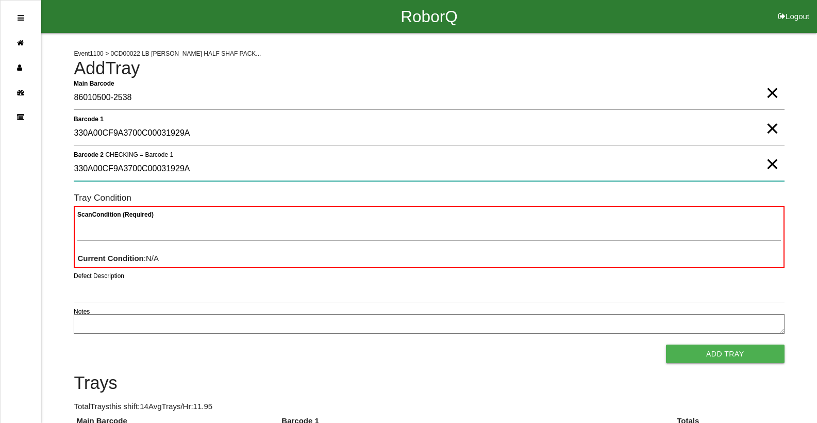
type 2 "330A00CF9A3700C00031929A"
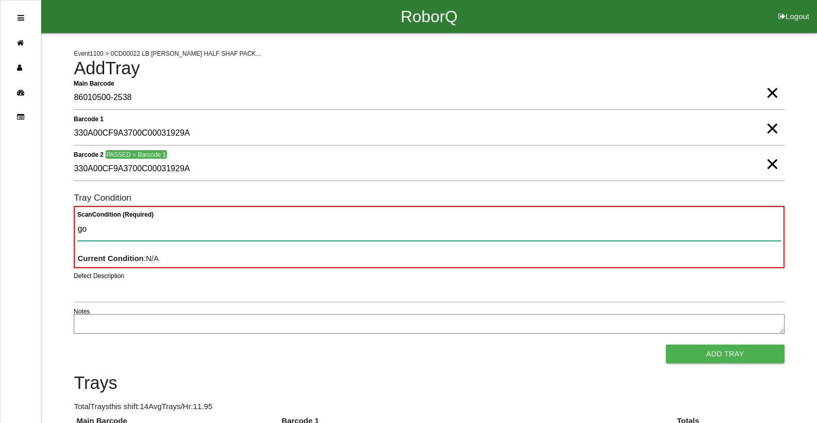
type Condition "goo"
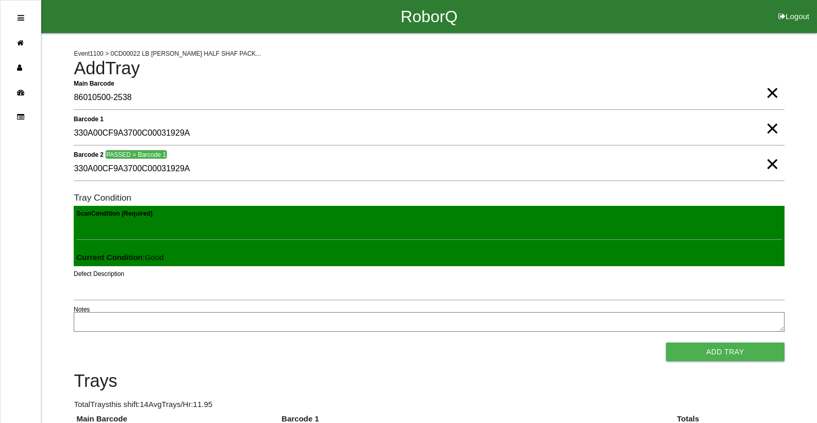
click at [666, 342] on button "Add Tray" at bounding box center [725, 351] width 119 height 19
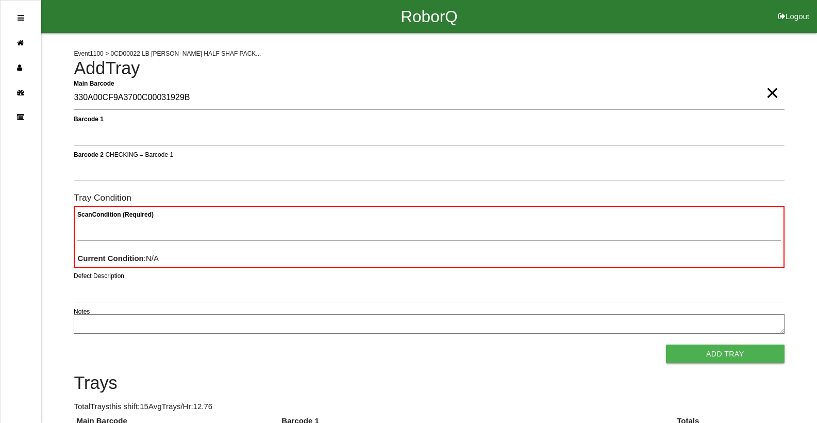
type Barcode "330A00CF9A3700C00031929B"
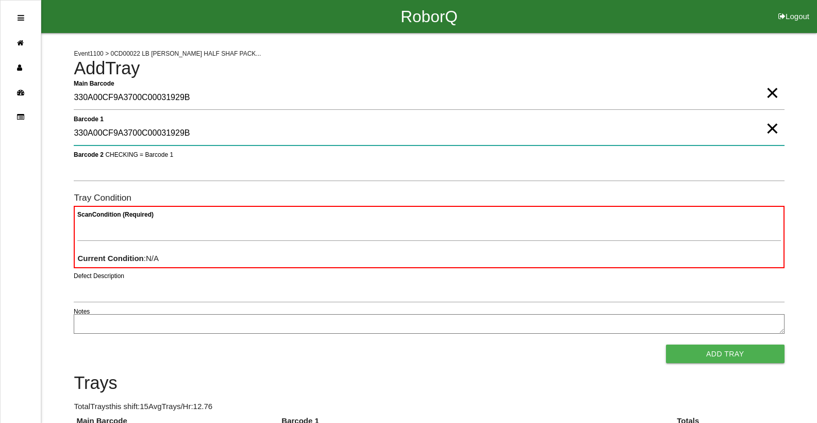
type 1 "330A00CF9A3700C00031929B"
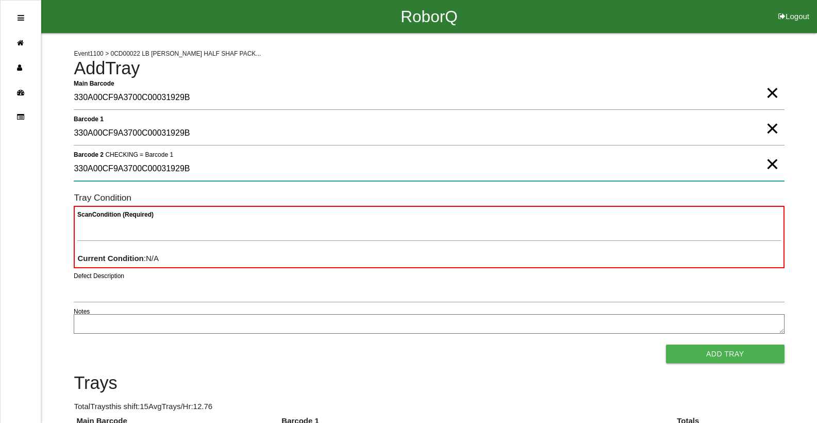
type 2 "330A00CF9A3700C00031929B"
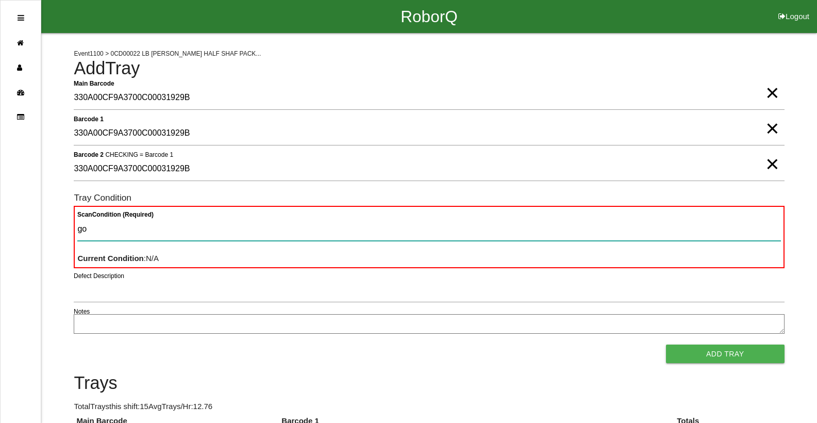
type Condition "goo"
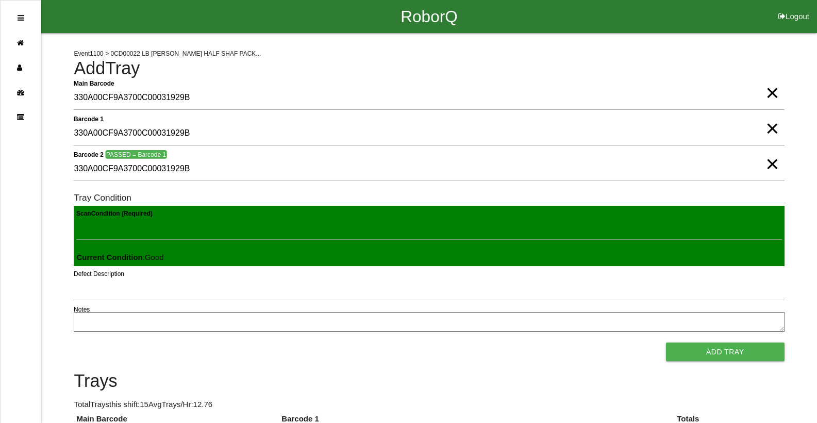
click at [666, 342] on button "Add Tray" at bounding box center [725, 351] width 119 height 19
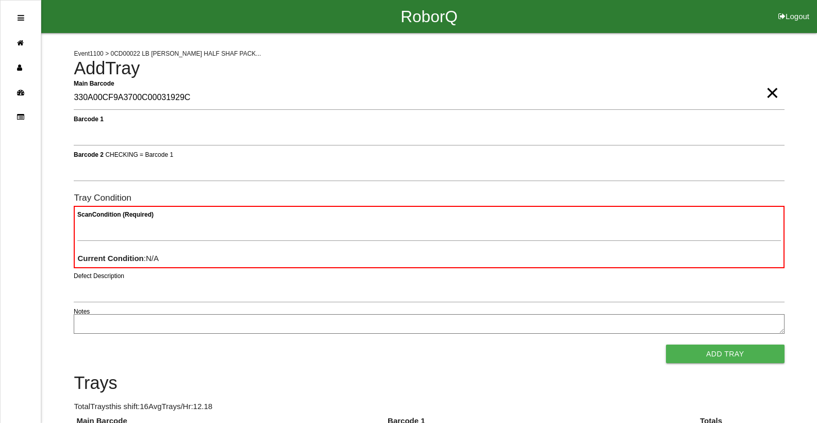
type Barcode "330A00CF9A3700C00031929C"
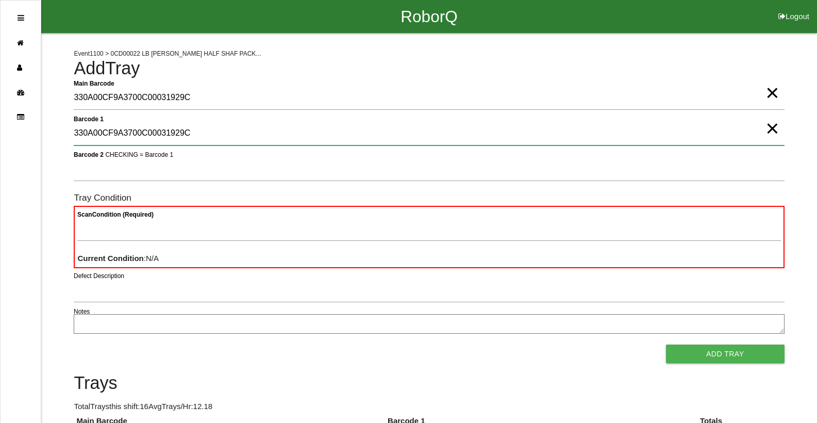
type 1 "330A00CF9A3700C00031929C"
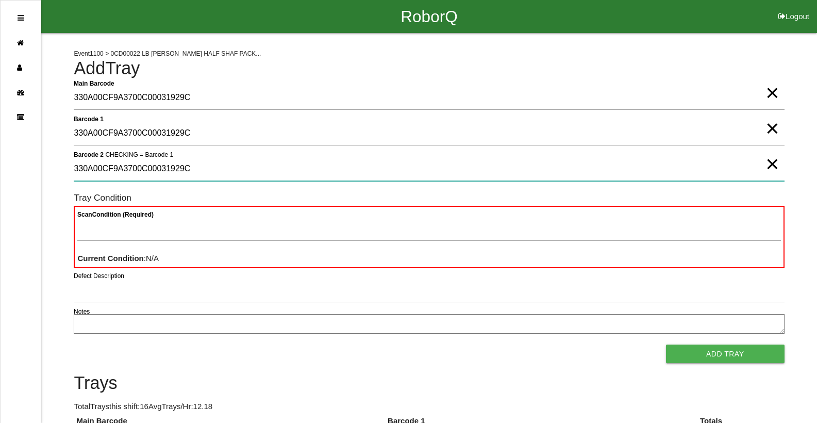
type 2 "330A00CF9A3700C00031929C"
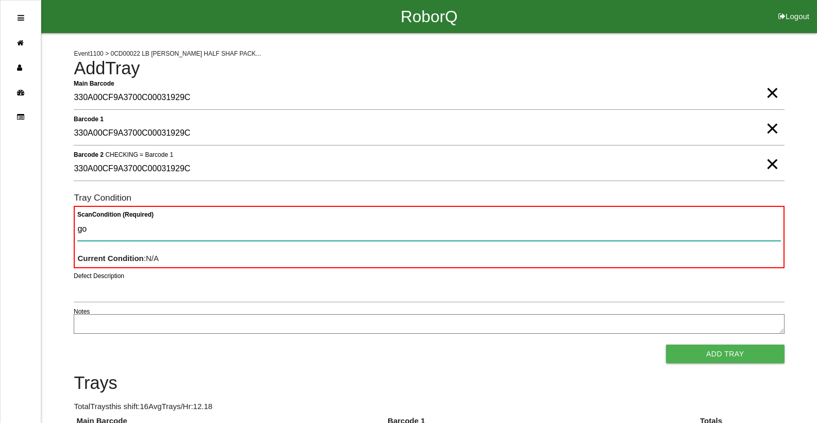
type Condition "goo"
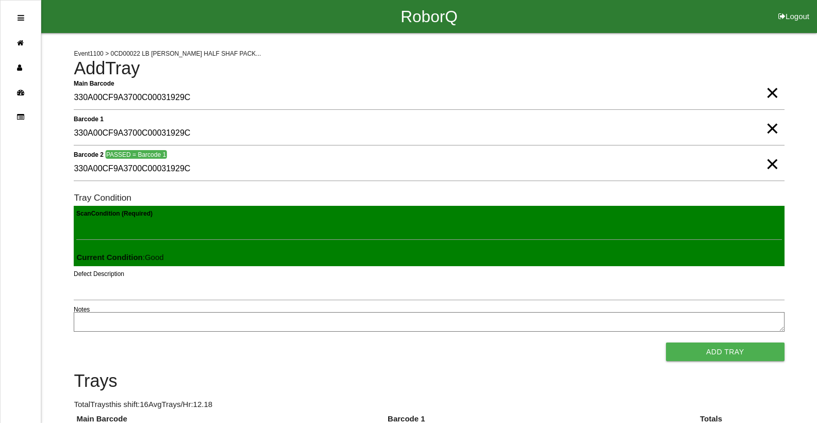
click at [666, 342] on button "Add Tray" at bounding box center [725, 351] width 119 height 19
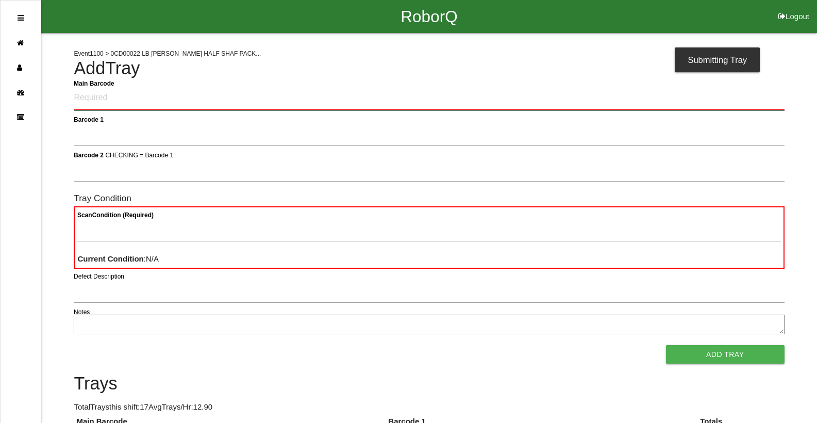
click at [209, 90] on Barcode "Main Barcode" at bounding box center [429, 98] width 711 height 24
type Barcode "86010500-2541"
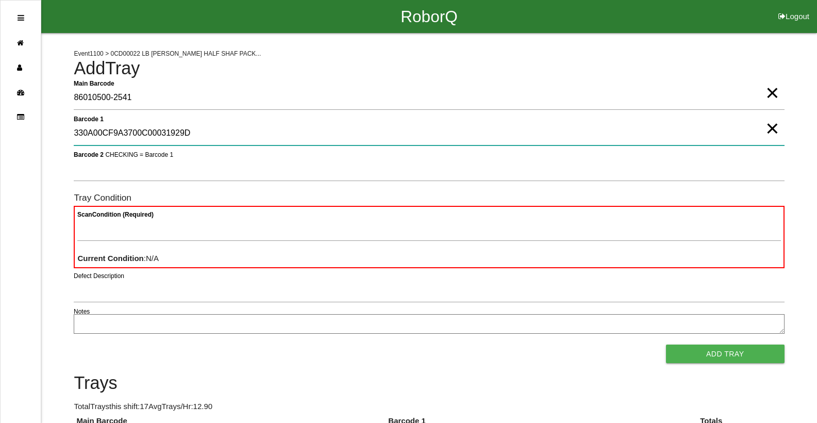
type 1 "330A00CF9A3700C00031929D"
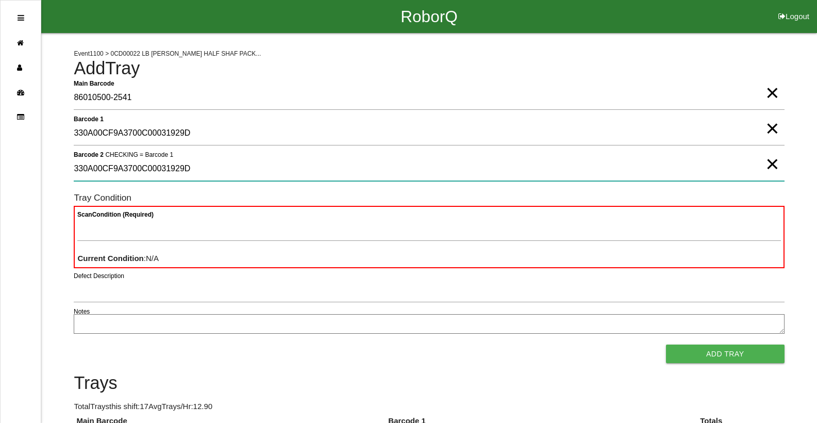
type 2 "330A00CF9A3700C00031929D"
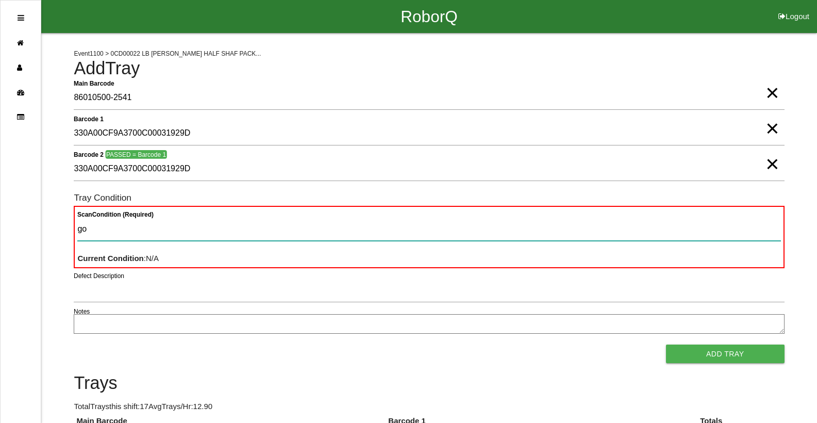
type Condition "goo"
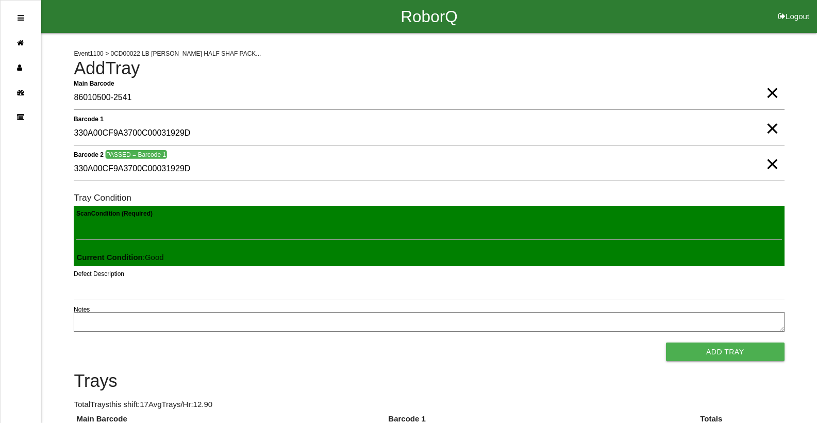
click at [666, 342] on button "Add Tray" at bounding box center [725, 351] width 119 height 19
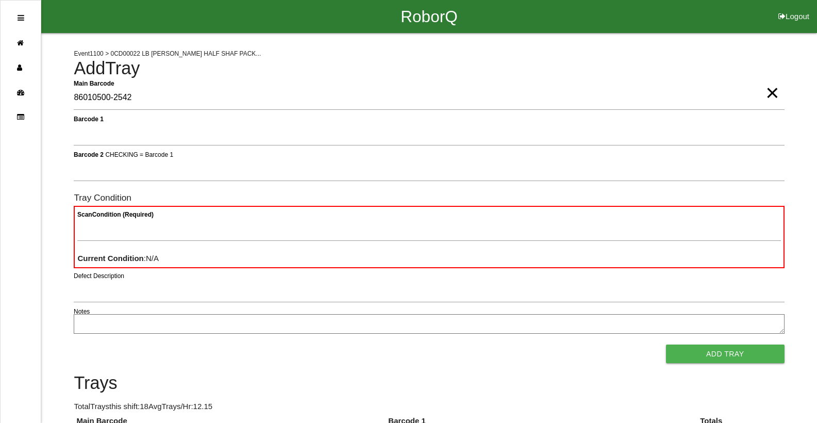
type Barcode "86010500-2542"
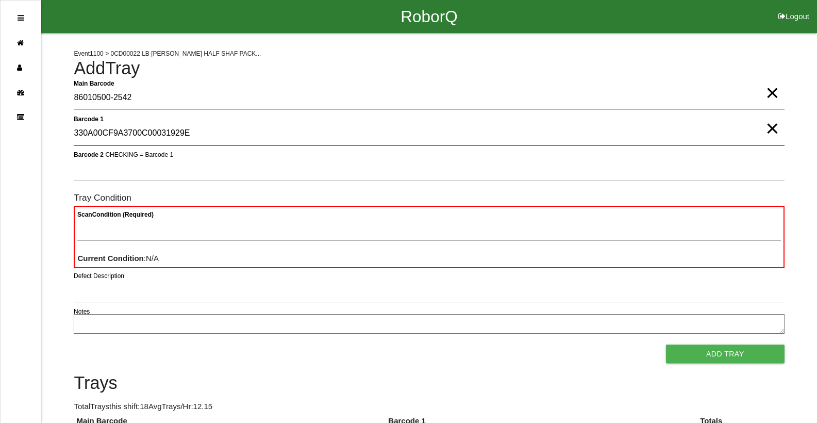
type 1 "330A00CF9A3700C00031929E"
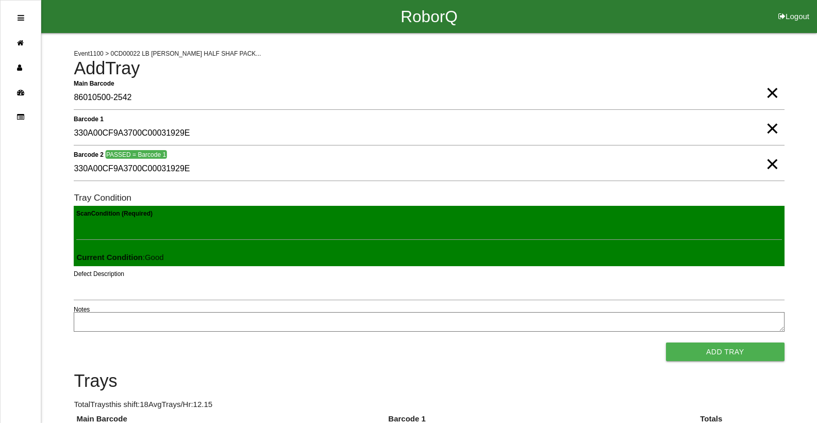
click at [666, 342] on button "Add Tray" at bounding box center [725, 351] width 119 height 19
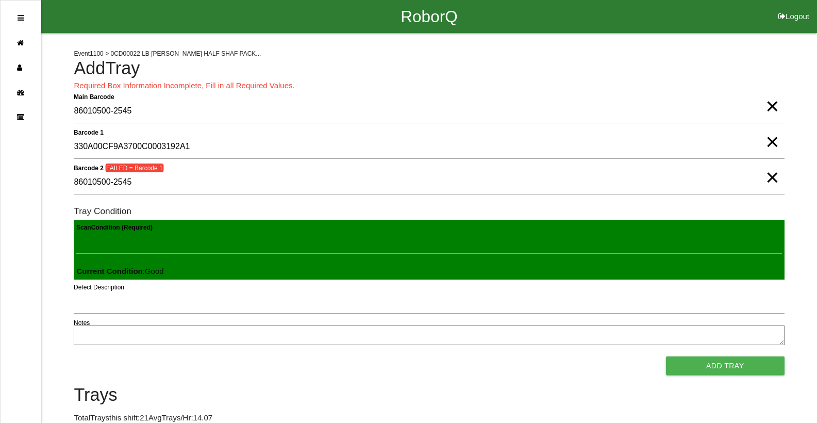
click at [768, 177] on span "×" at bounding box center [772, 167] width 13 height 21
click at [771, 142] on span "×" at bounding box center [772, 131] width 13 height 21
click at [775, 106] on span "×" at bounding box center [772, 96] width 13 height 21
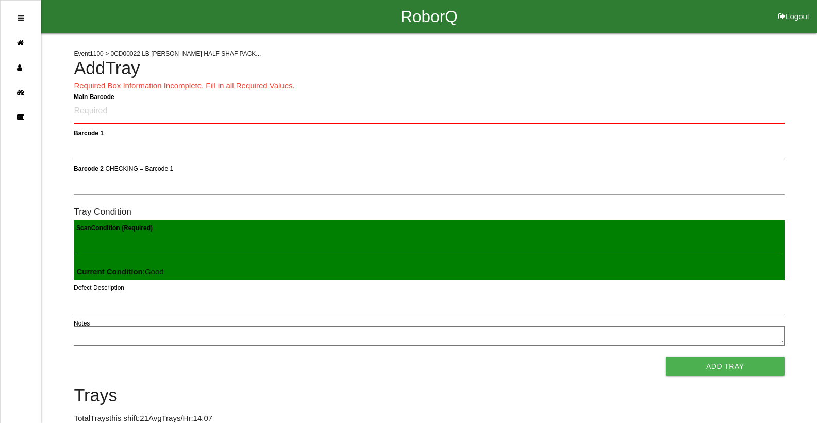
drag, startPoint x: 744, startPoint y: 125, endPoint x: 741, endPoint y: 119, distance: 7.4
click at [743, 125] on div "Main Barcode" at bounding box center [429, 114] width 711 height 28
click at [741, 119] on Barcode "Main Barcode" at bounding box center [429, 112] width 711 height 24
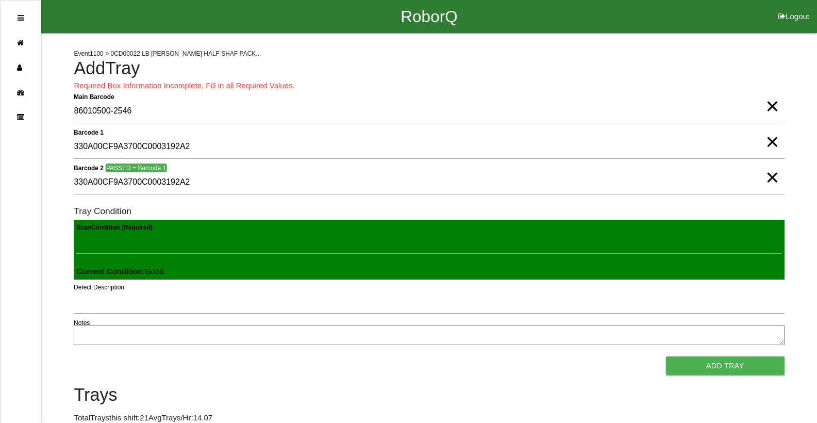
click at [666, 356] on button "Add Tray" at bounding box center [725, 365] width 119 height 19
